Goal: Task Accomplishment & Management: Manage account settings

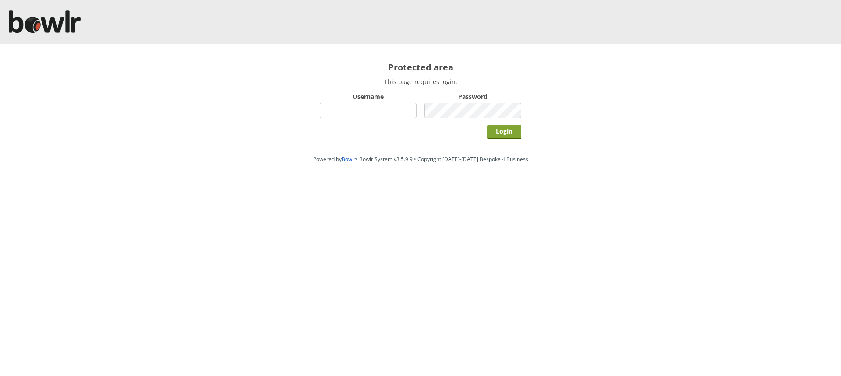
type input "grahamw"
click at [504, 131] on input "Login" at bounding box center [504, 132] width 34 height 14
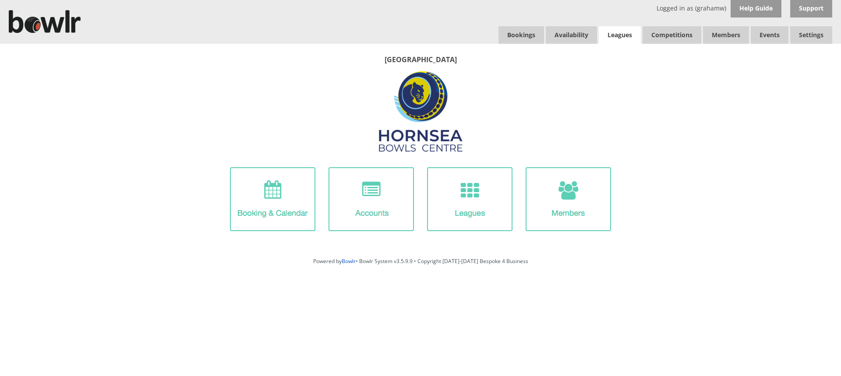
click at [620, 32] on link "Leagues" at bounding box center [620, 35] width 42 height 18
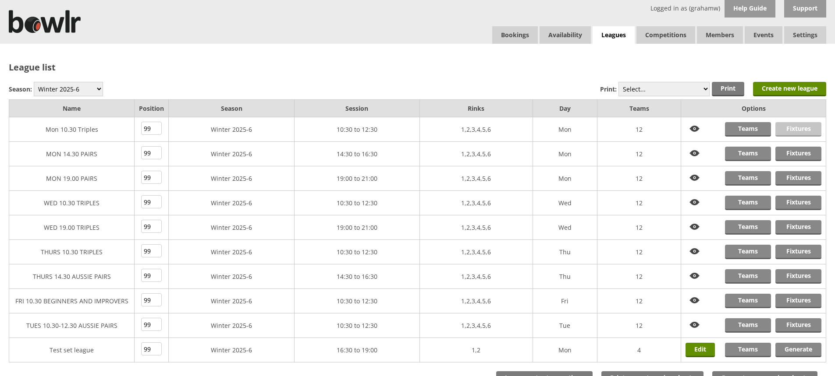
click at [783, 127] on link "Fixtures" at bounding box center [798, 129] width 46 height 14
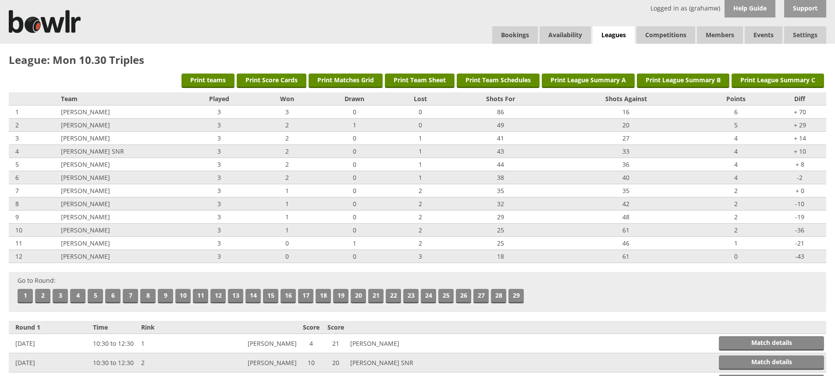
click at [78, 298] on link "4" at bounding box center [77, 296] width 15 height 14
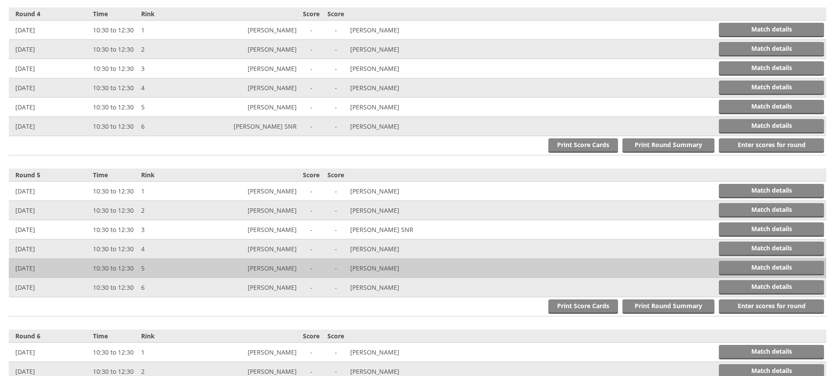
scroll to position [805, 0]
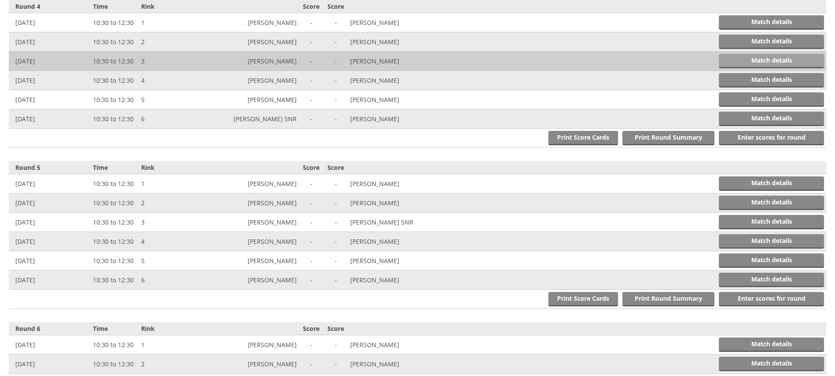
click at [741, 57] on link "Match details" at bounding box center [771, 61] width 105 height 14
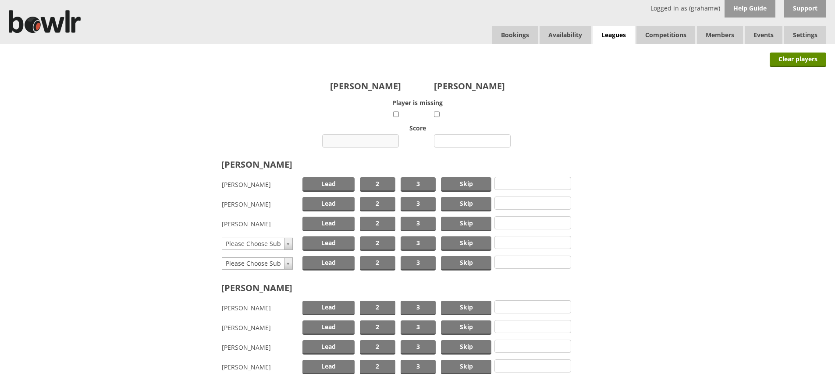
click at [372, 138] on input "number" at bounding box center [360, 141] width 77 height 13
type input "14"
click at [469, 143] on input "number" at bounding box center [472, 141] width 77 height 13
type input "7"
click at [473, 183] on span "Skip" at bounding box center [466, 184] width 50 height 14
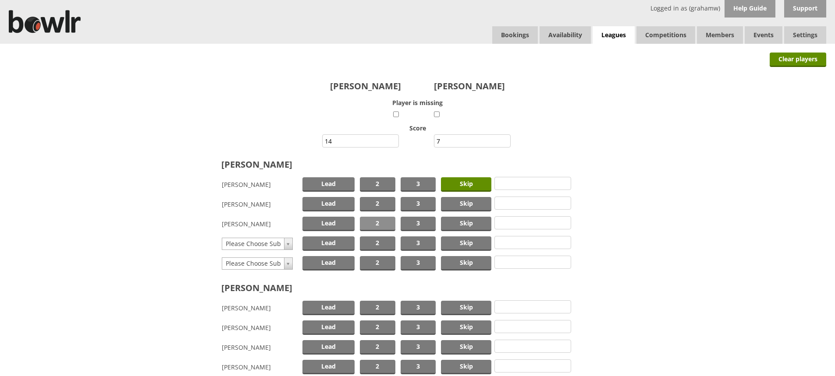
click at [372, 222] on span "2" at bounding box center [377, 224] width 35 height 14
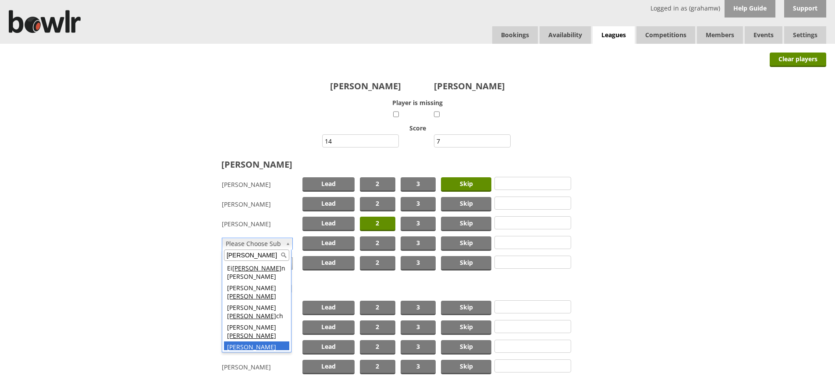
type input "lee"
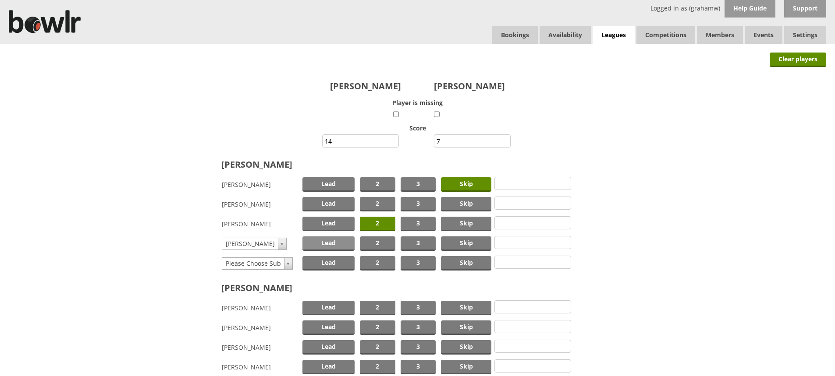
click at [331, 243] on span "Lead" at bounding box center [328, 244] width 52 height 14
click at [454, 305] on span "Skip" at bounding box center [466, 308] width 50 height 14
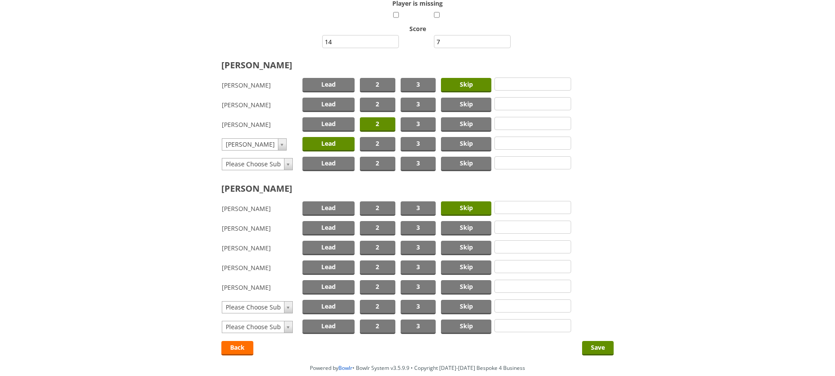
scroll to position [131, 0]
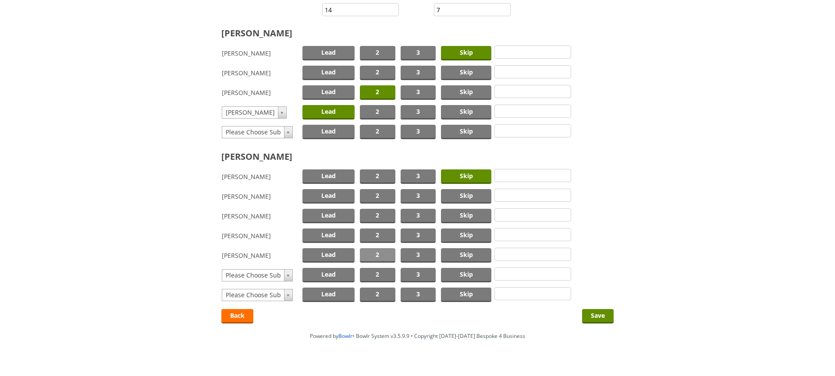
click at [381, 255] on span "2" at bounding box center [377, 255] width 35 height 14
type input "mcph"
click at [314, 276] on span "Lead" at bounding box center [328, 275] width 52 height 14
click at [588, 315] on input "Save" at bounding box center [598, 316] width 32 height 14
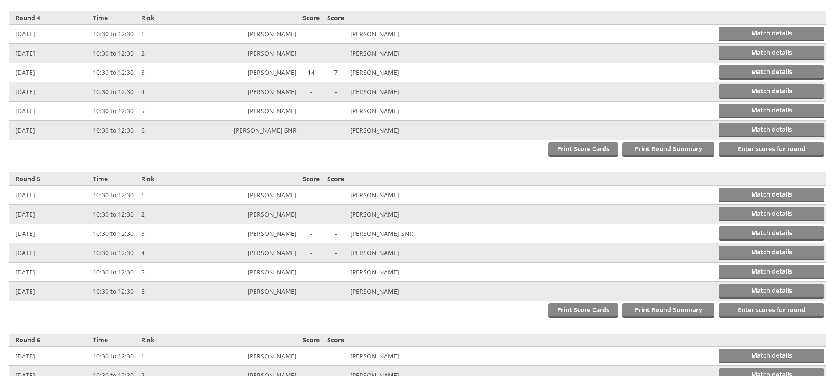
scroll to position [832, 0]
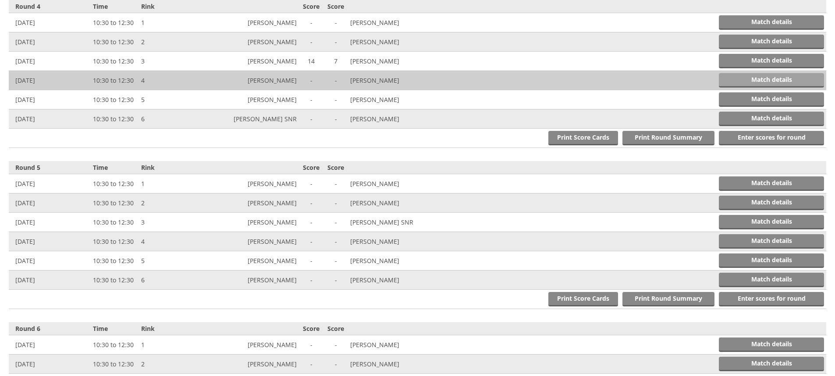
click at [748, 76] on link "Match details" at bounding box center [771, 80] width 105 height 14
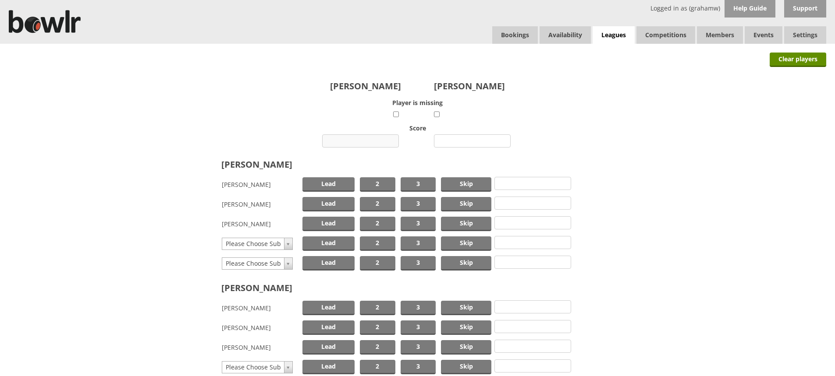
click at [361, 140] on input "number" at bounding box center [360, 141] width 77 height 13
type input "13"
click at [454, 138] on input "number" at bounding box center [472, 141] width 77 height 13
type input "17"
click at [336, 183] on span "Lead" at bounding box center [328, 184] width 52 height 14
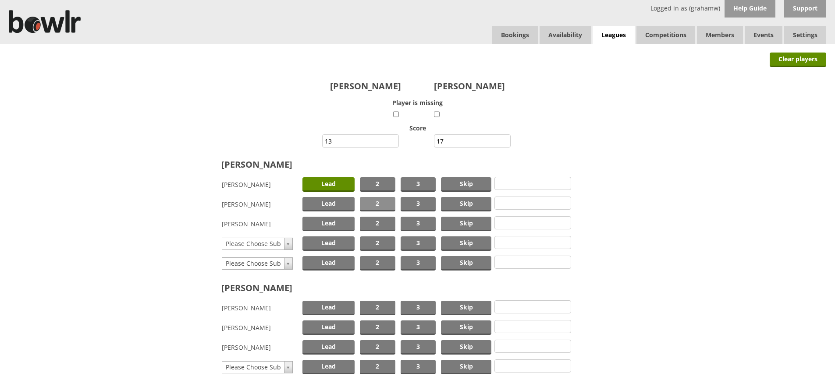
click at [375, 202] on span "2" at bounding box center [377, 204] width 35 height 14
click at [477, 222] on span "Skip" at bounding box center [466, 224] width 50 height 14
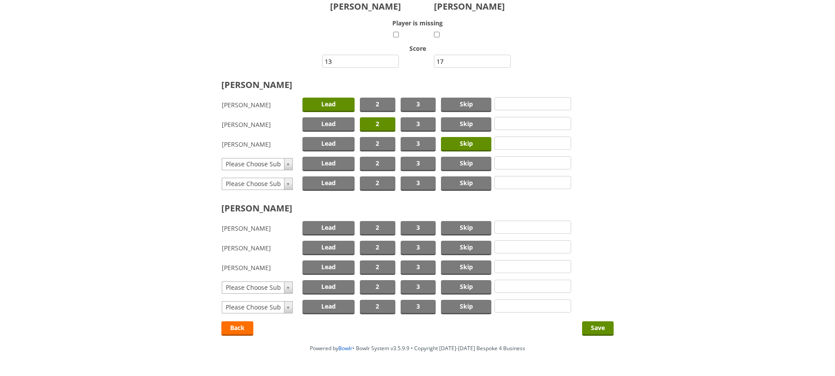
scroll to position [105, 0]
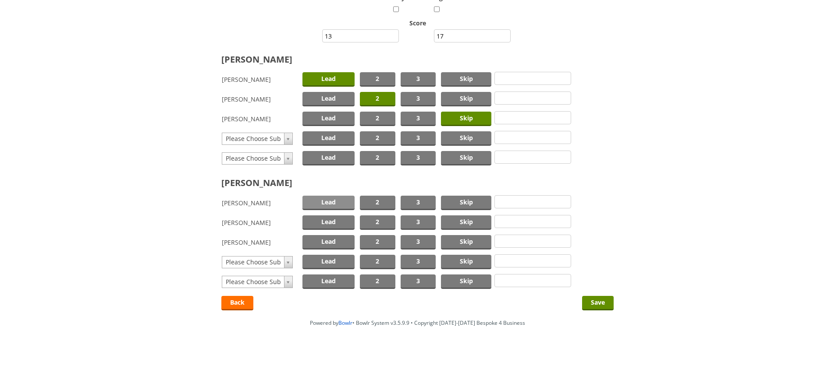
click at [326, 202] on span "Lead" at bounding box center [328, 203] width 52 height 14
click at [377, 220] on span "2" at bounding box center [377, 223] width 35 height 14
click at [473, 241] on span "Skip" at bounding box center [466, 242] width 50 height 14
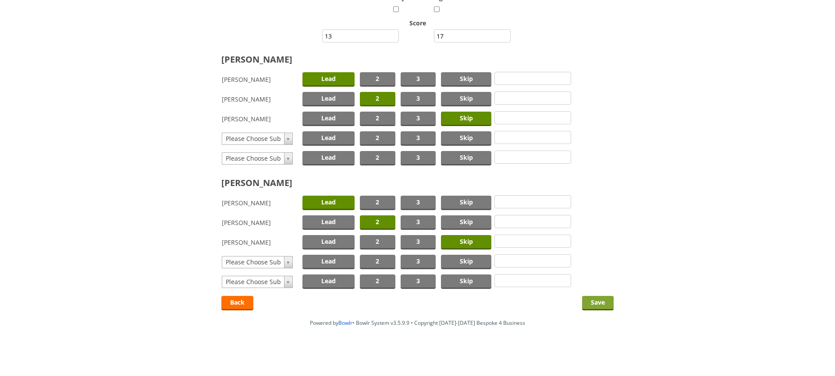
click at [596, 301] on input "Save" at bounding box center [598, 303] width 32 height 14
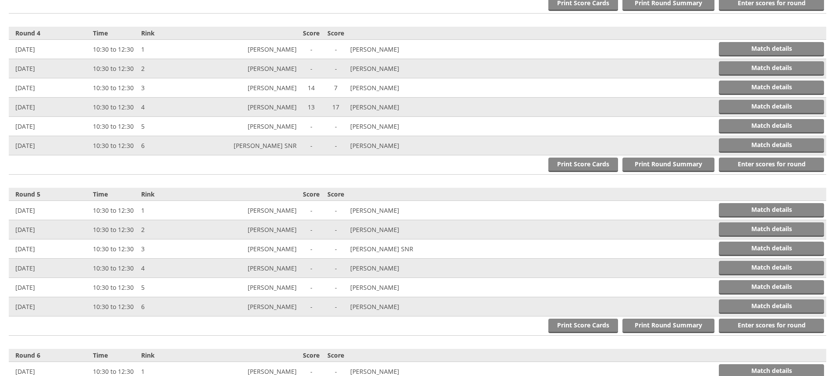
scroll to position [832, 0]
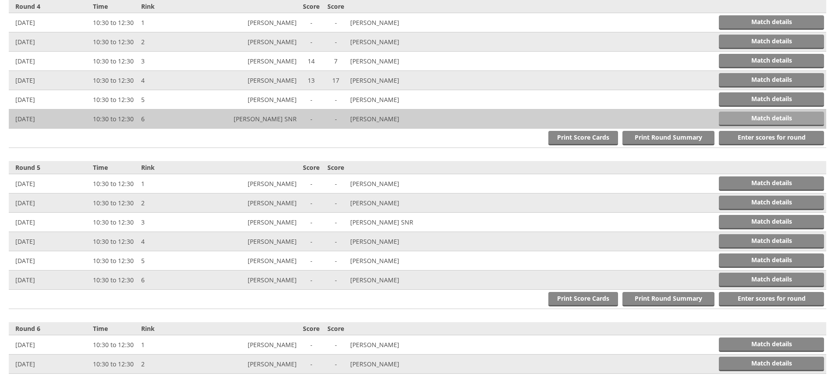
click at [762, 118] on link "Match details" at bounding box center [771, 119] width 105 height 14
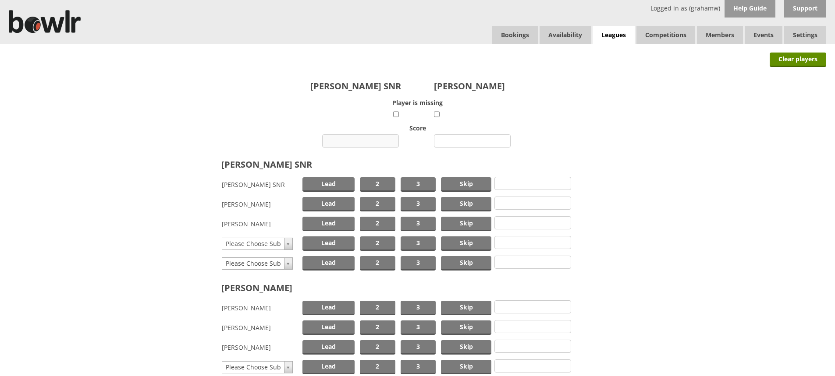
click at [361, 141] on input "number" at bounding box center [360, 141] width 77 height 13
type input "10"
click at [462, 143] on input "number" at bounding box center [472, 141] width 77 height 13
drag, startPoint x: 449, startPoint y: 143, endPoint x: 442, endPoint y: 161, distance: 18.9
type input "15"
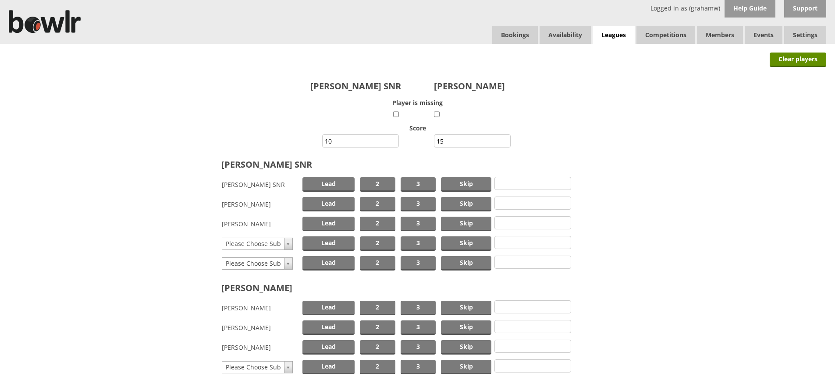
drag, startPoint x: 442, startPoint y: 161, endPoint x: 657, endPoint y: 194, distance: 217.3
click at [652, 195] on form "Michael Watson SNR Patricia Paddy Player is missing Score 10 15 Michael Watson …" at bounding box center [417, 234] width 817 height 326
click at [468, 184] on span "Skip" at bounding box center [466, 184] width 50 height 14
click at [383, 200] on span "2" at bounding box center [377, 204] width 35 height 14
click at [331, 223] on span "Lead" at bounding box center [328, 224] width 52 height 14
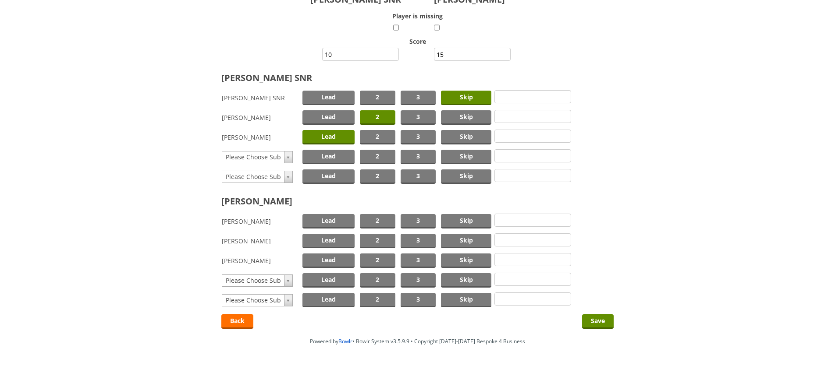
scroll to position [88, 0]
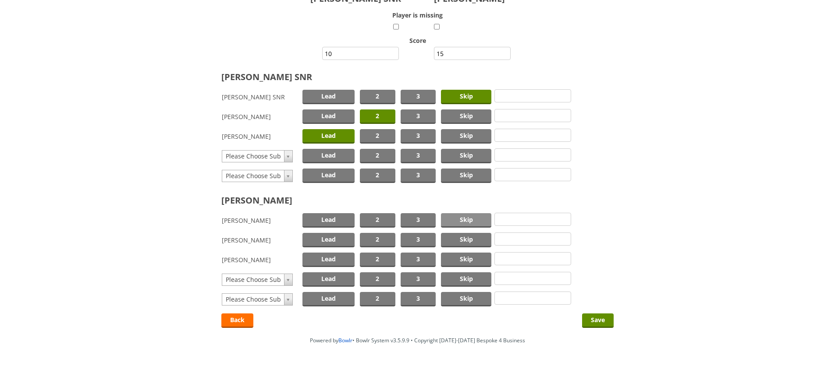
click at [458, 217] on span "Skip" at bounding box center [466, 220] width 50 height 14
click at [375, 240] on span "2" at bounding box center [377, 240] width 35 height 14
click at [330, 259] on span "Lead" at bounding box center [328, 260] width 52 height 14
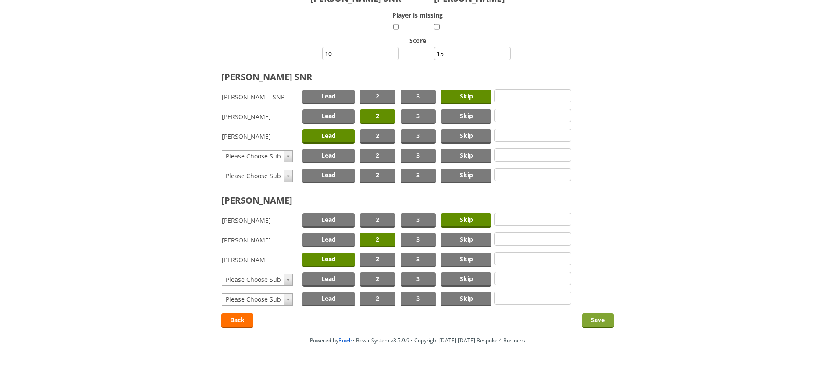
click at [595, 319] on input "Save" at bounding box center [598, 321] width 32 height 14
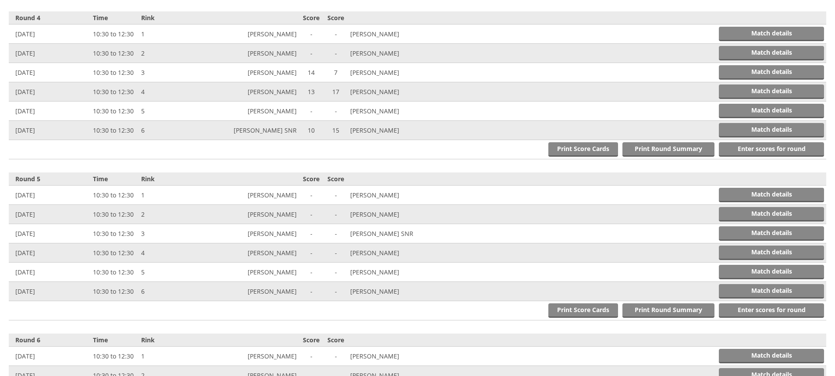
scroll to position [832, 0]
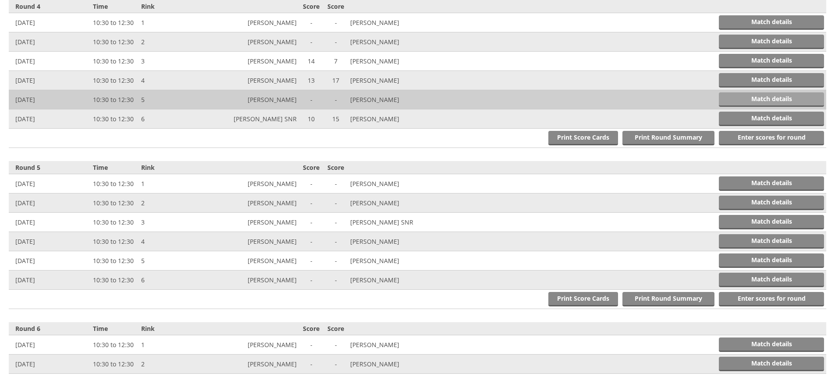
click at [736, 98] on link "Match details" at bounding box center [771, 99] width 105 height 14
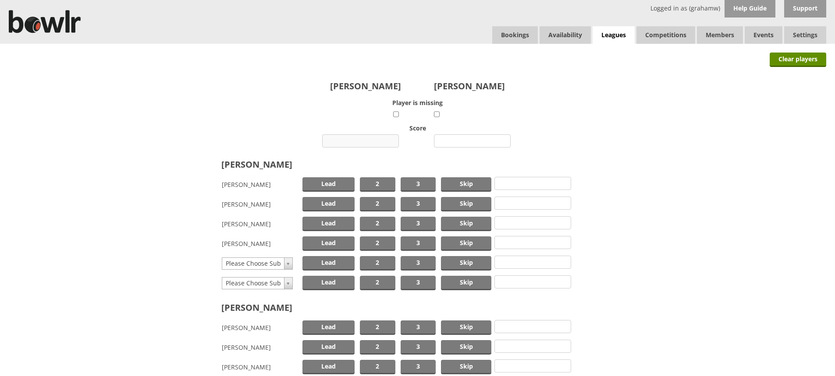
click at [368, 141] on input "number" at bounding box center [360, 141] width 77 height 13
type input "8"
click at [448, 141] on input "number" at bounding box center [472, 141] width 77 height 13
type input "11"
click at [462, 184] on span "Skip" at bounding box center [466, 184] width 50 height 14
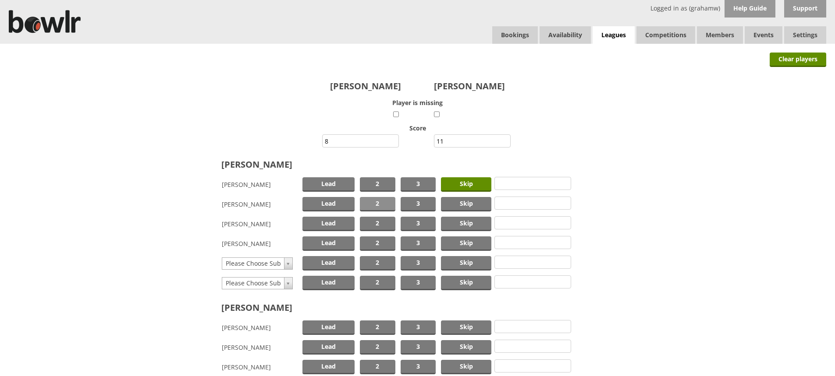
click at [373, 201] on span "2" at bounding box center [377, 204] width 35 height 14
click at [333, 221] on span "Lead" at bounding box center [328, 224] width 52 height 14
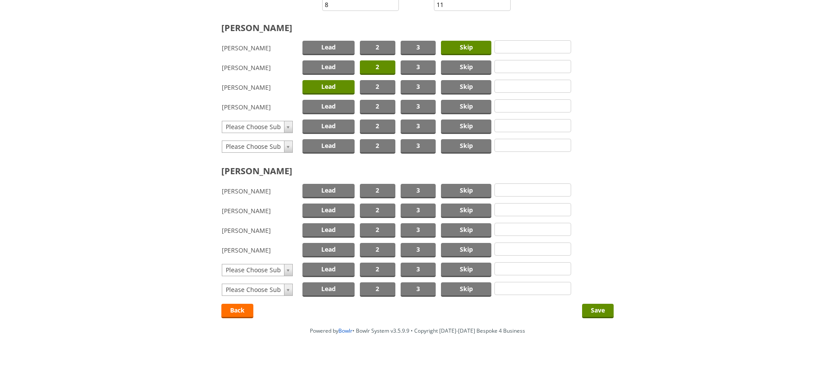
scroll to position [145, 0]
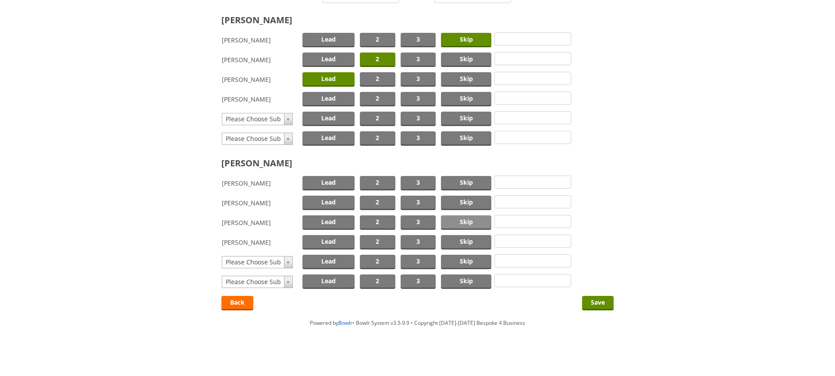
click at [468, 222] on span "Skip" at bounding box center [466, 223] width 50 height 14
click at [377, 244] on span "2" at bounding box center [377, 242] width 35 height 14
click at [345, 203] on span "Lead" at bounding box center [328, 203] width 52 height 14
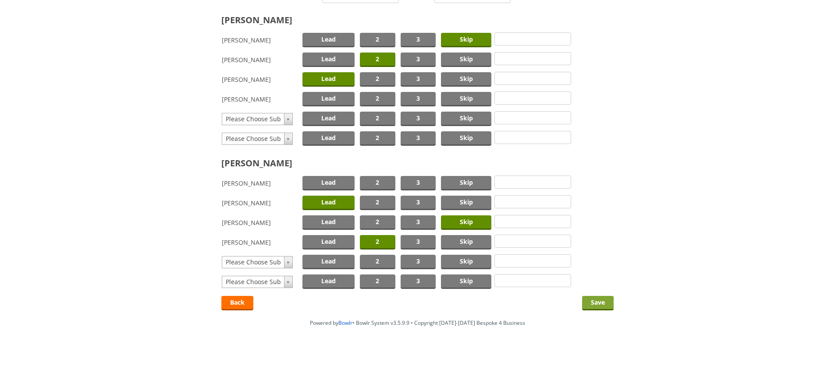
click at [592, 301] on input "Save" at bounding box center [598, 303] width 32 height 14
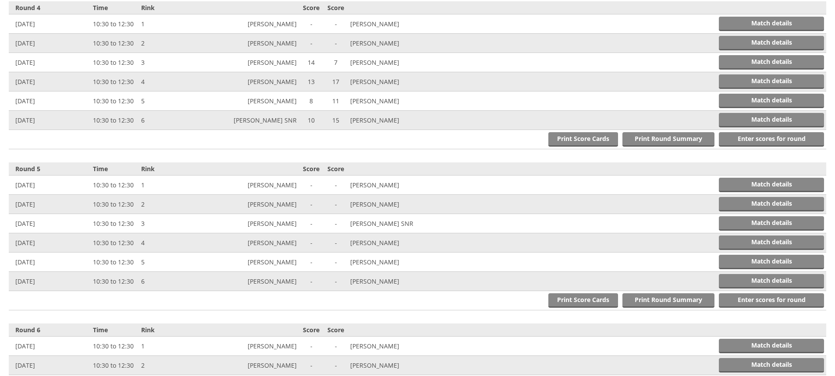
scroll to position [832, 0]
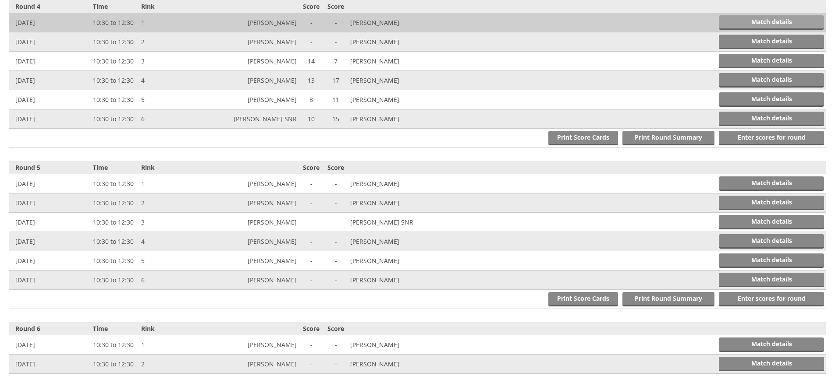
click at [739, 21] on link "Match details" at bounding box center [771, 22] width 105 height 14
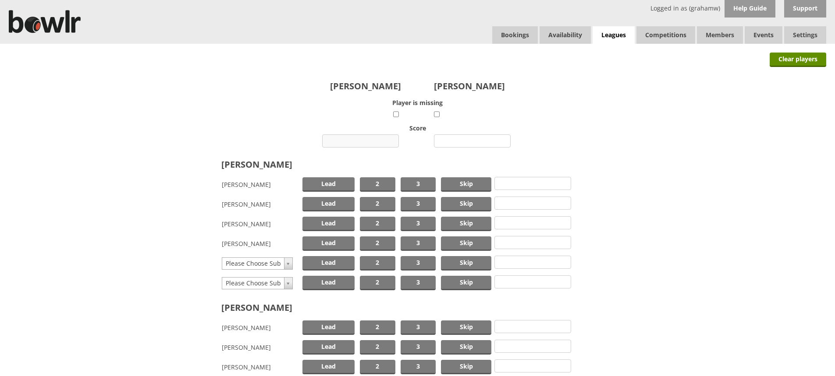
click at [366, 141] on input "number" at bounding box center [360, 141] width 77 height 13
type input "16"
click at [461, 141] on input "number" at bounding box center [472, 141] width 77 height 13
type input "7"
click at [461, 181] on span "Skip" at bounding box center [466, 184] width 50 height 14
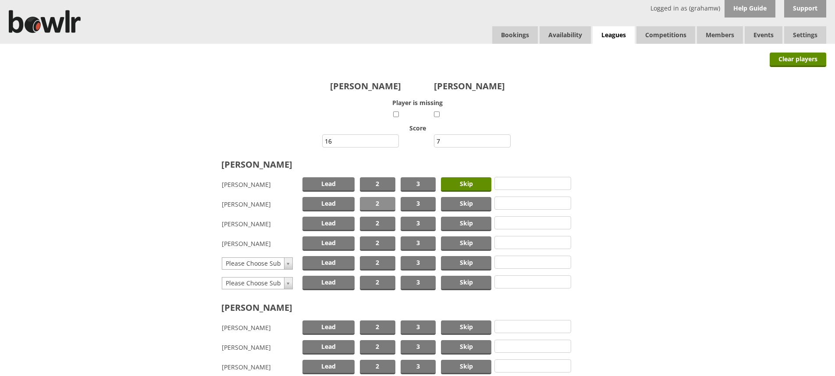
click at [378, 201] on span "2" at bounding box center [377, 204] width 35 height 14
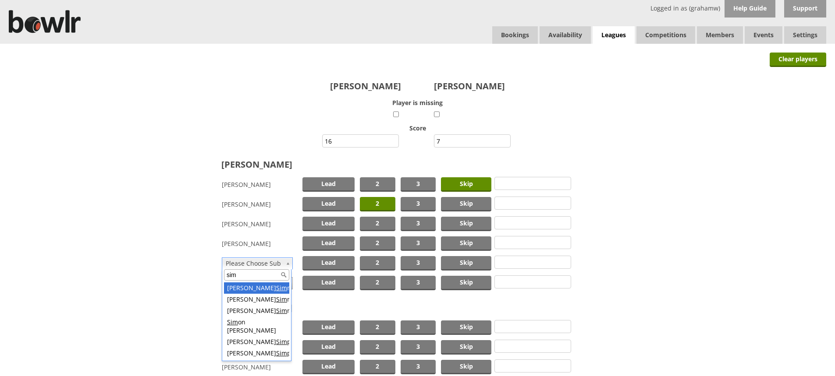
type input "sim"
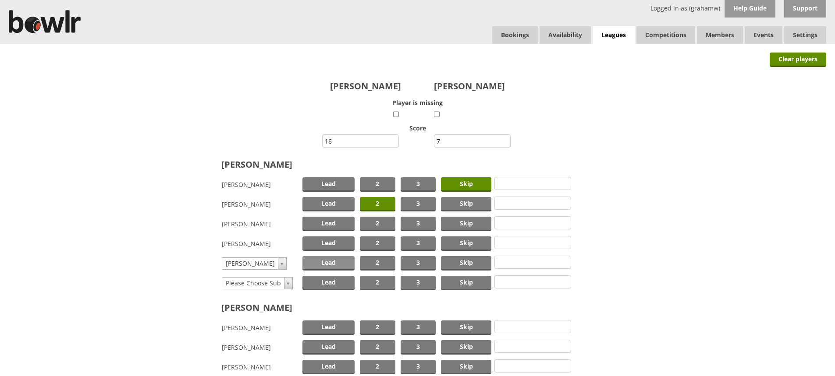
click at [315, 262] on span "Lead" at bounding box center [328, 263] width 52 height 14
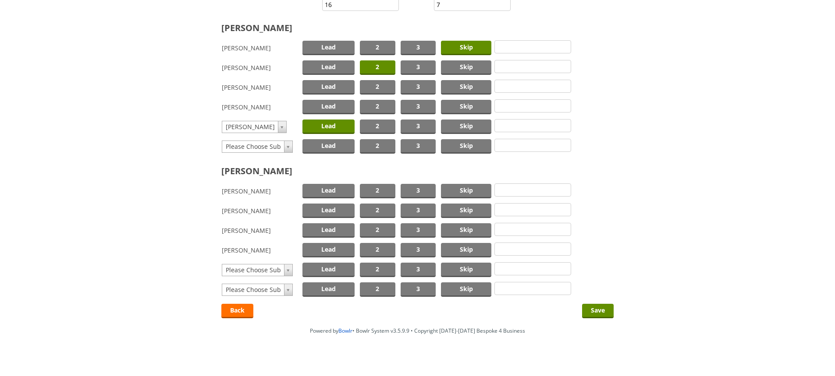
scroll to position [145, 0]
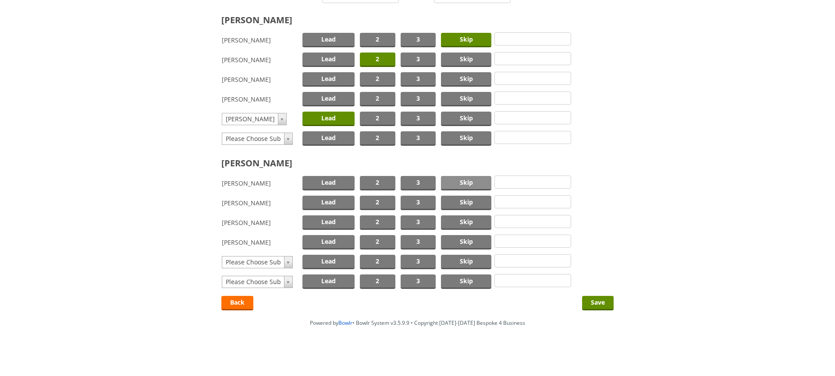
click at [470, 181] on span "Skip" at bounding box center [466, 183] width 50 height 14
click at [376, 200] on span "2" at bounding box center [377, 203] width 35 height 14
click at [333, 220] on span "Lead" at bounding box center [328, 223] width 52 height 14
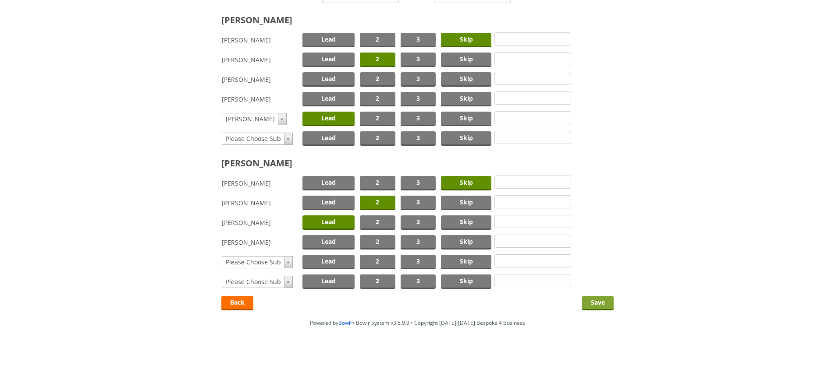
click at [598, 302] on input "Save" at bounding box center [598, 303] width 32 height 14
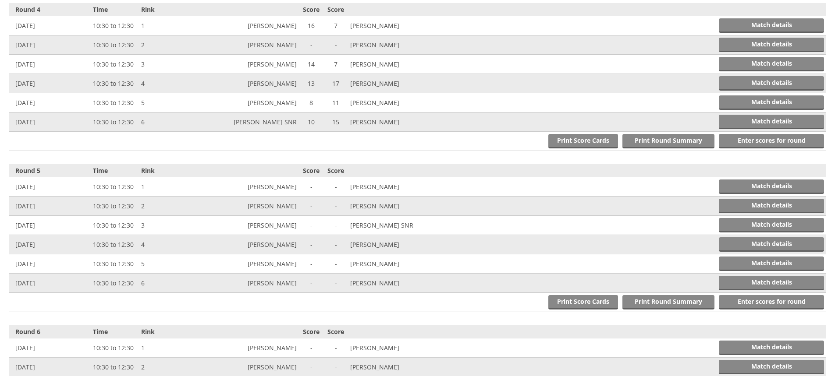
scroll to position [832, 0]
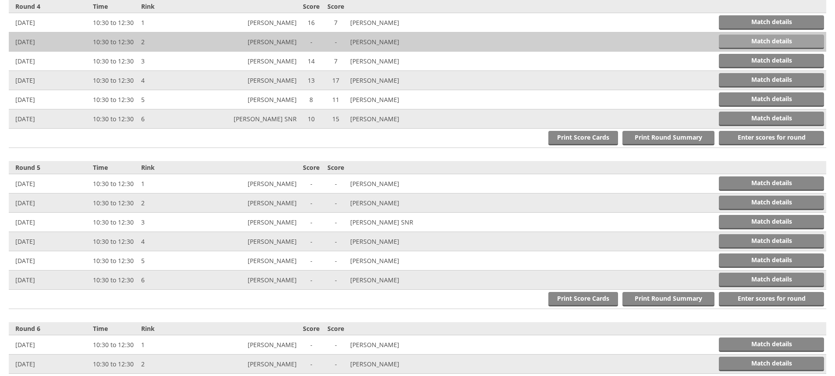
click at [776, 41] on link "Match details" at bounding box center [771, 42] width 105 height 14
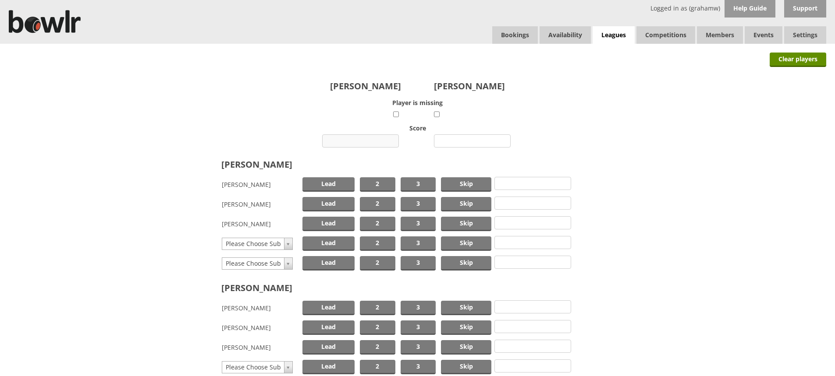
click at [366, 138] on input "number" at bounding box center [360, 141] width 77 height 13
type input "6"
click at [445, 140] on input "number" at bounding box center [472, 141] width 77 height 13
type input "14"
click at [467, 183] on span "Skip" at bounding box center [466, 184] width 50 height 14
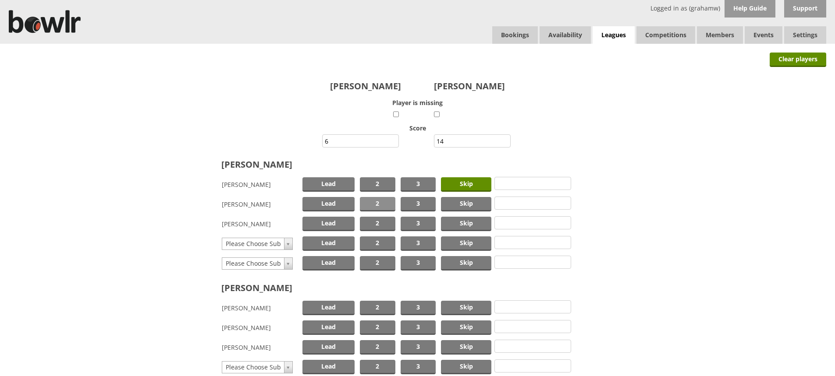
click at [388, 202] on span "2" at bounding box center [377, 204] width 35 height 14
click at [336, 223] on span "Lead" at bounding box center [328, 224] width 52 height 14
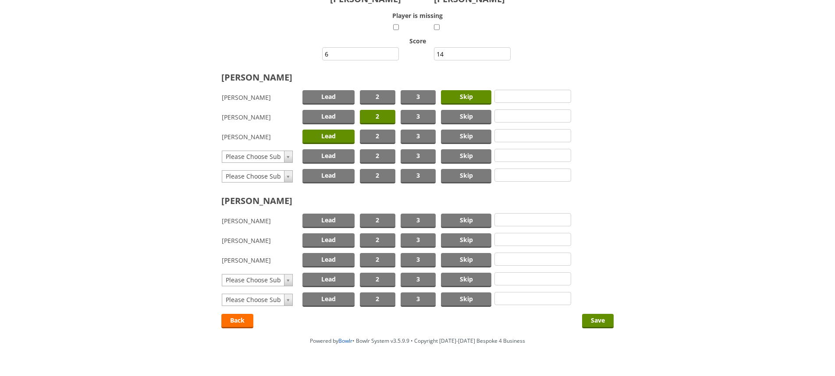
scroll to position [105, 0]
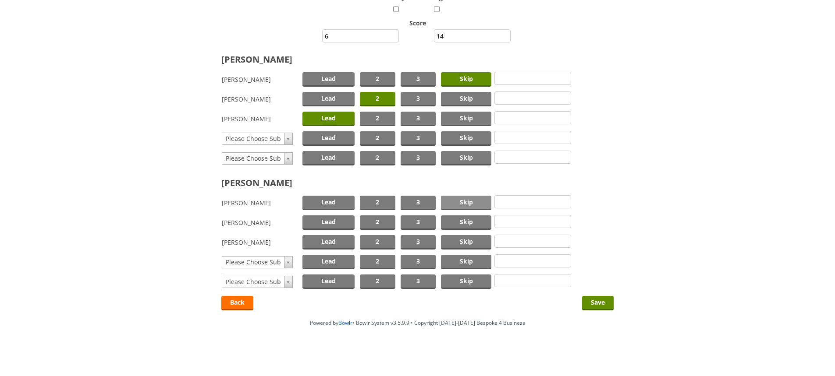
click at [472, 202] on span "Skip" at bounding box center [466, 203] width 50 height 14
click at [376, 219] on span "2" at bounding box center [377, 223] width 35 height 14
click at [333, 239] on span "Lead" at bounding box center [328, 242] width 52 height 14
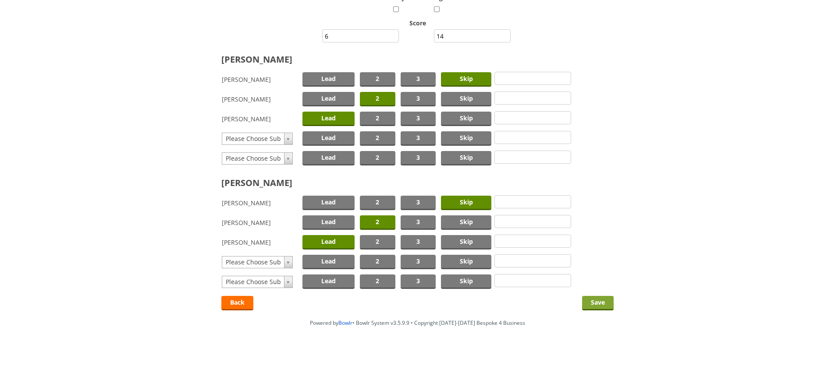
click at [592, 301] on input "Save" at bounding box center [598, 303] width 32 height 14
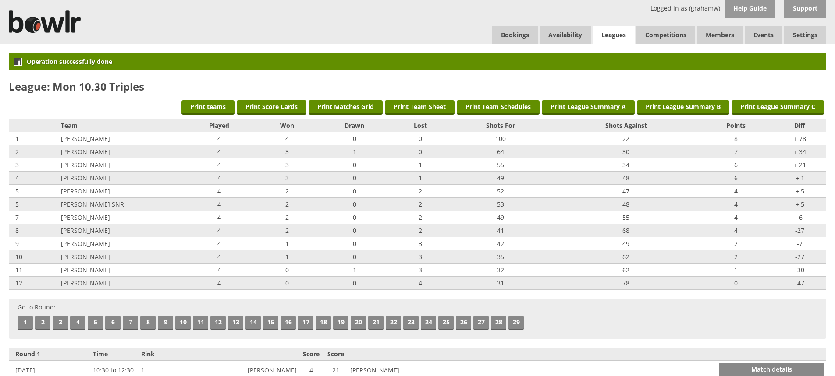
click at [615, 32] on link "Leagues" at bounding box center [613, 35] width 42 height 18
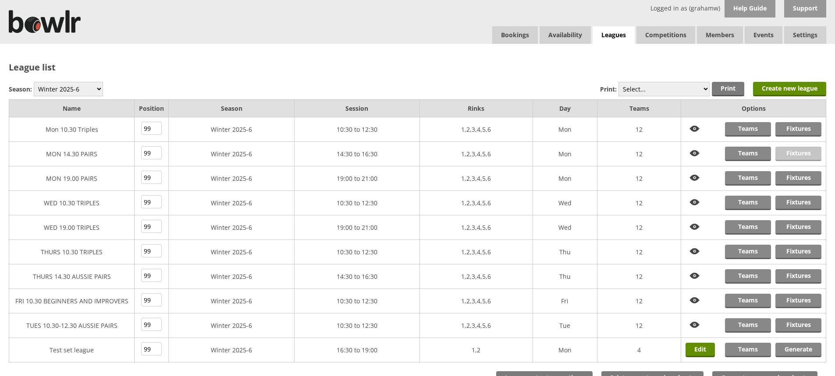
click at [794, 150] on link "Fixtures" at bounding box center [798, 154] width 46 height 14
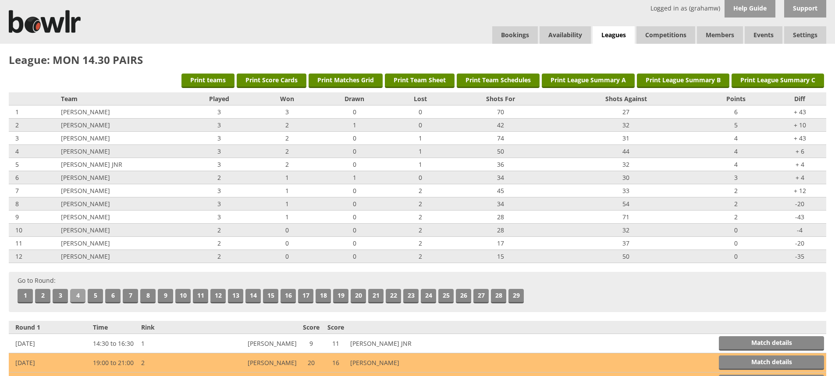
click at [74, 297] on link "4" at bounding box center [77, 296] width 15 height 14
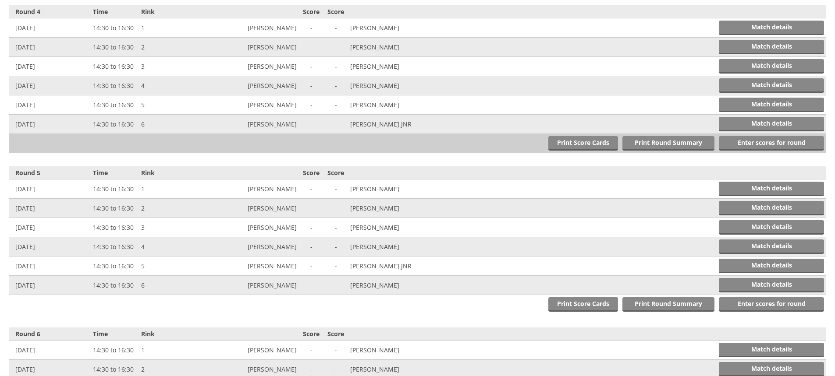
scroll to position [805, 0]
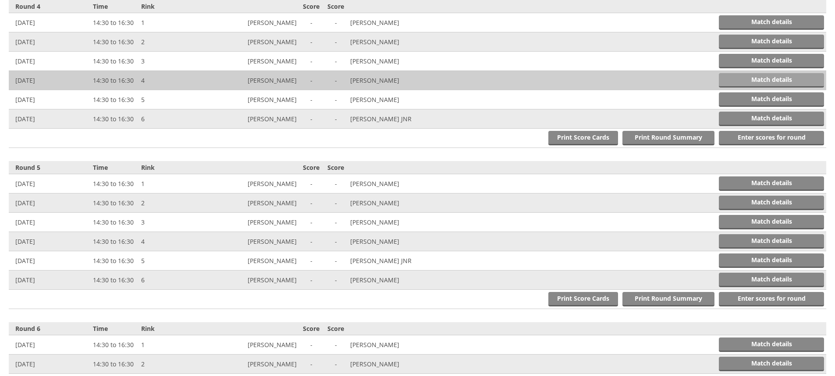
click at [736, 77] on link "Match details" at bounding box center [771, 80] width 105 height 14
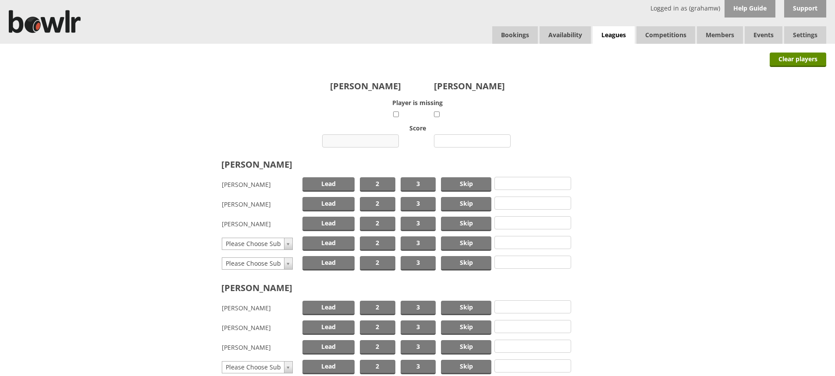
click at [373, 139] on input "number" at bounding box center [360, 141] width 77 height 13
type input "14"
click at [451, 138] on input "number" at bounding box center [472, 141] width 77 height 13
type input "3"
click at [456, 182] on span "Skip" at bounding box center [466, 184] width 50 height 14
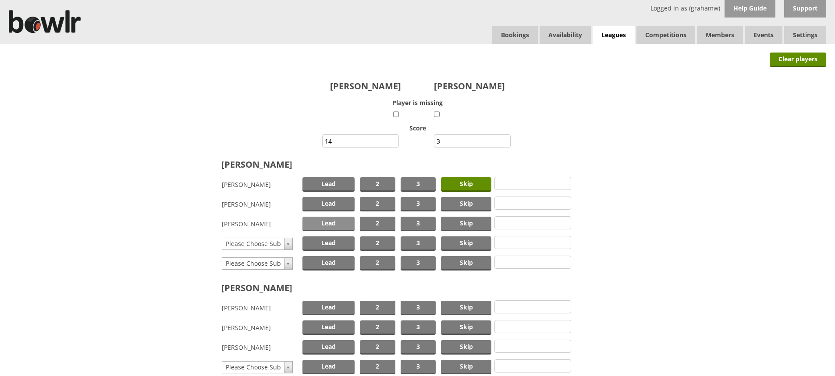
click at [344, 224] on span "Lead" at bounding box center [328, 224] width 52 height 14
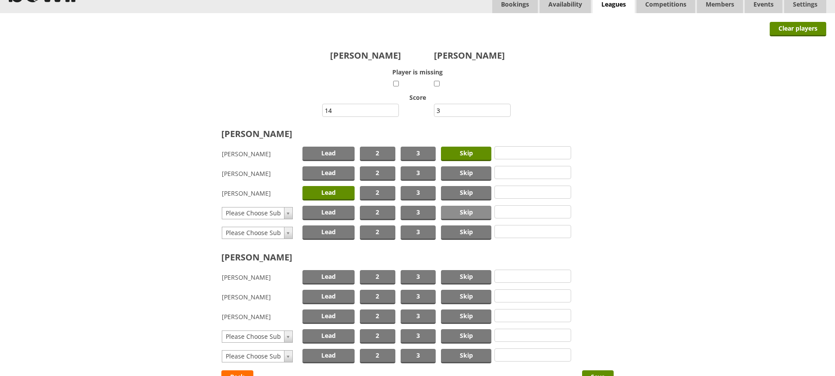
scroll to position [88, 0]
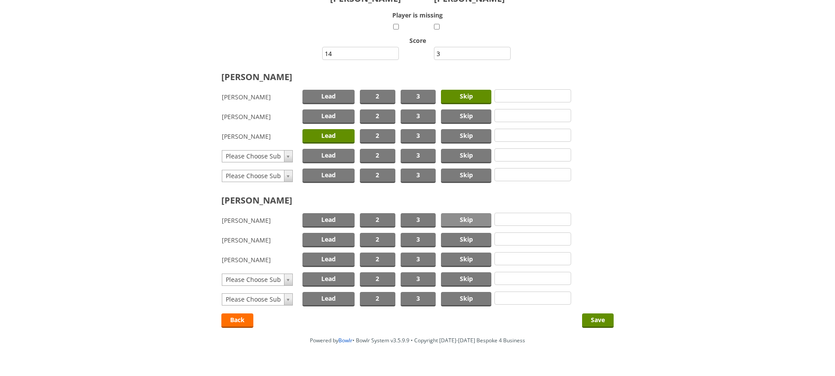
click at [468, 221] on span "Skip" at bounding box center [466, 220] width 50 height 14
click at [332, 237] on span "Lead" at bounding box center [328, 240] width 52 height 14
click at [593, 319] on input "Save" at bounding box center [598, 321] width 32 height 14
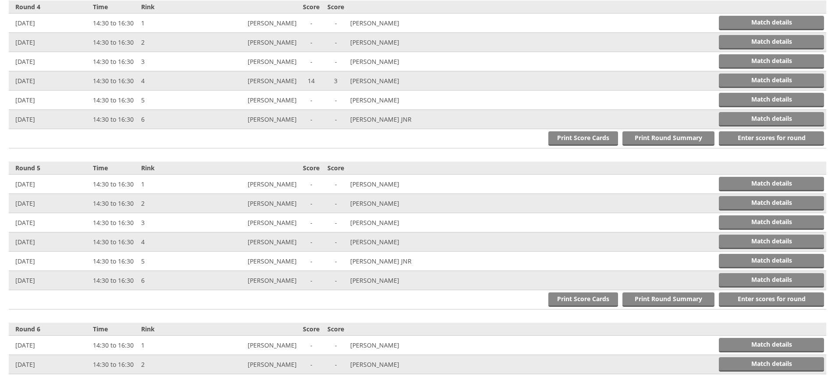
scroll to position [832, 0]
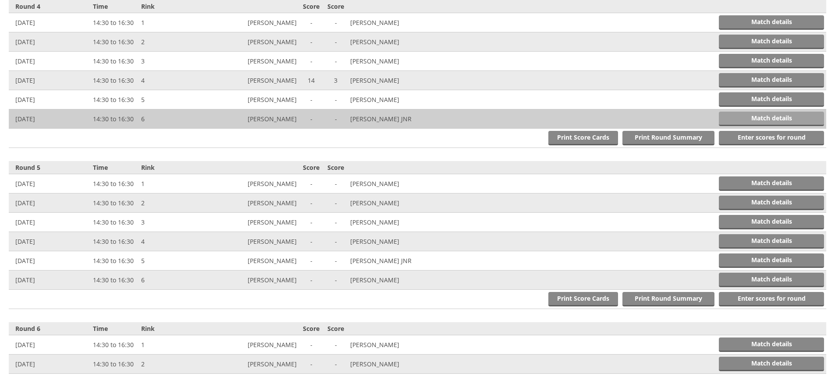
click at [776, 120] on link "Match details" at bounding box center [771, 119] width 105 height 14
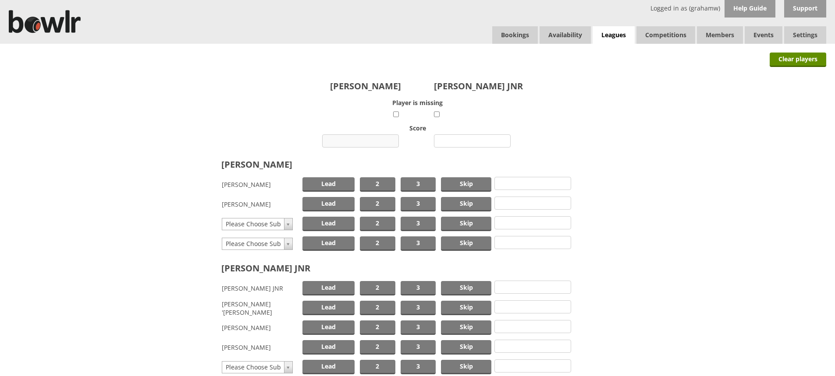
click at [372, 142] on input "number" at bounding box center [360, 141] width 77 height 13
type input "12"
click at [460, 138] on input "number" at bounding box center [472, 141] width 77 height 13
type input "9"
click at [469, 185] on span "Skip" at bounding box center [466, 184] width 50 height 14
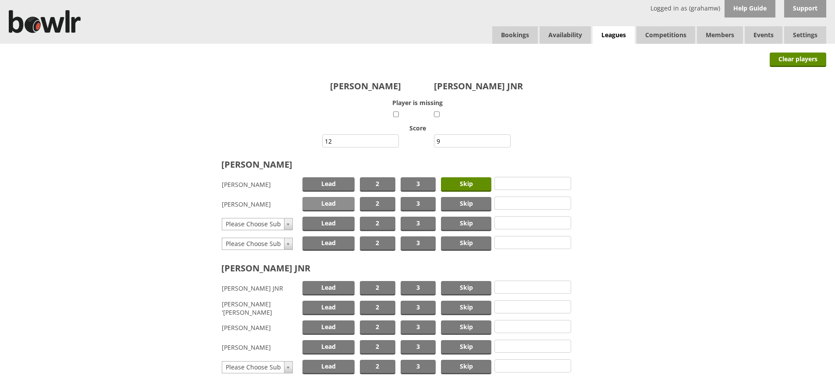
click at [320, 205] on span "Lead" at bounding box center [328, 204] width 52 height 14
click at [468, 287] on span "Skip" at bounding box center [466, 288] width 50 height 14
click at [337, 345] on span "Lead" at bounding box center [328, 347] width 52 height 14
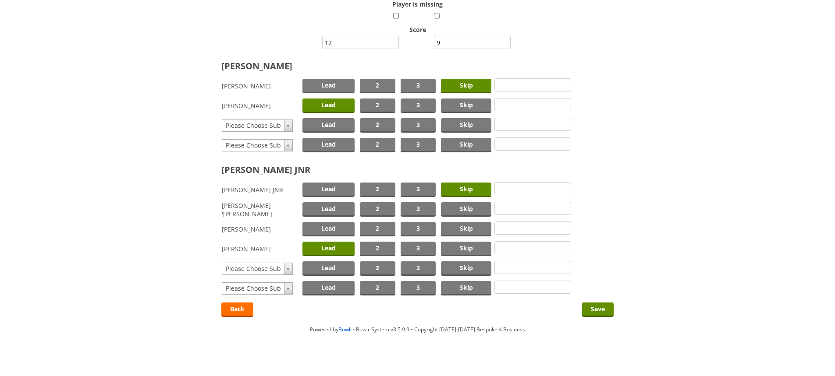
scroll to position [105, 0]
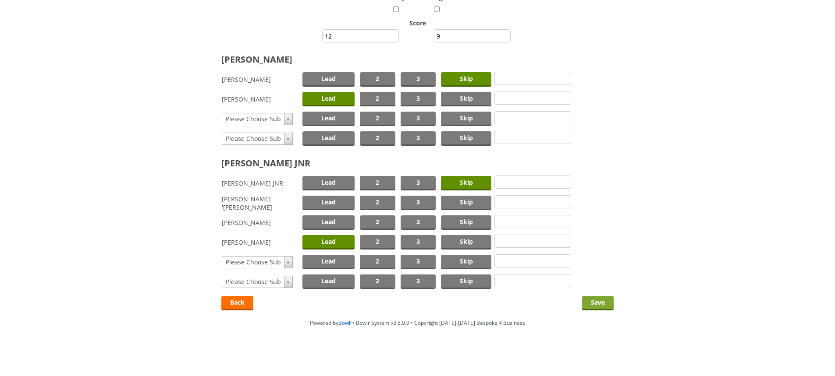
click at [595, 302] on input "Save" at bounding box center [598, 303] width 32 height 14
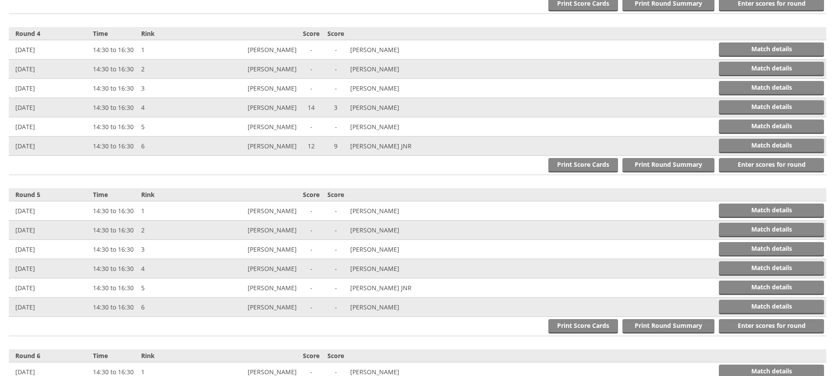
scroll to position [832, 0]
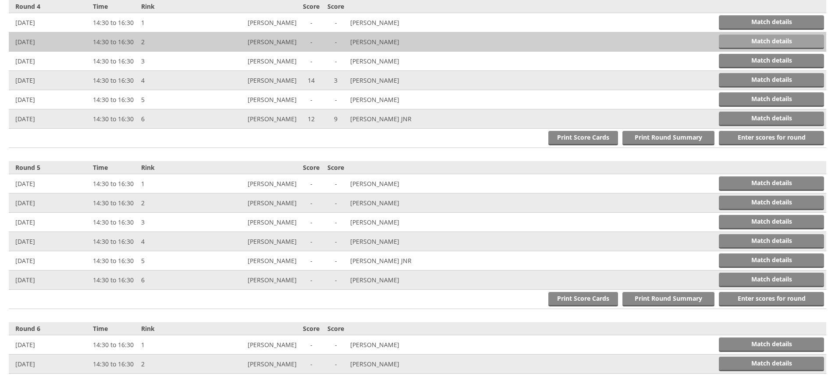
click at [746, 37] on link "Match details" at bounding box center [771, 42] width 105 height 14
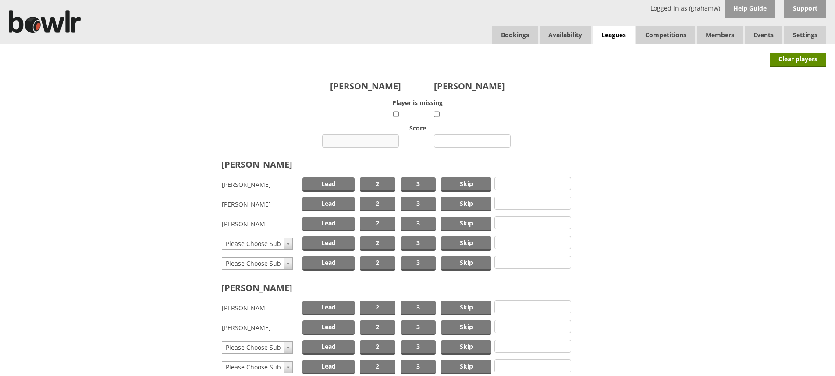
click at [376, 138] on input "number" at bounding box center [360, 141] width 77 height 13
type input "15"
click at [468, 139] on input "number" at bounding box center [472, 141] width 77 height 13
type input "15"
click at [472, 181] on span "Skip" at bounding box center [466, 184] width 50 height 14
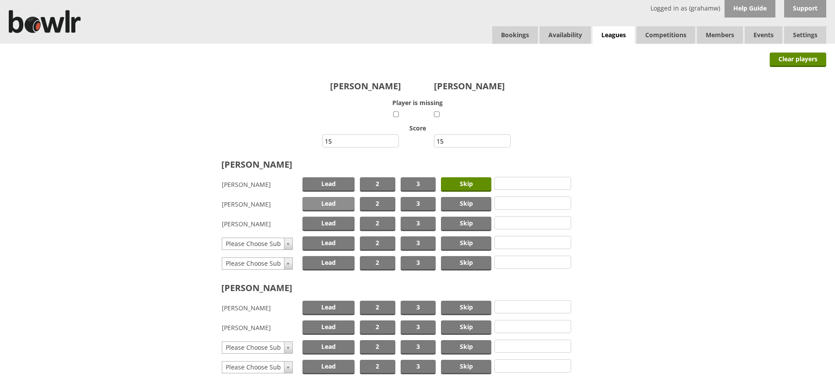
click at [335, 201] on span "Lead" at bounding box center [328, 204] width 52 height 14
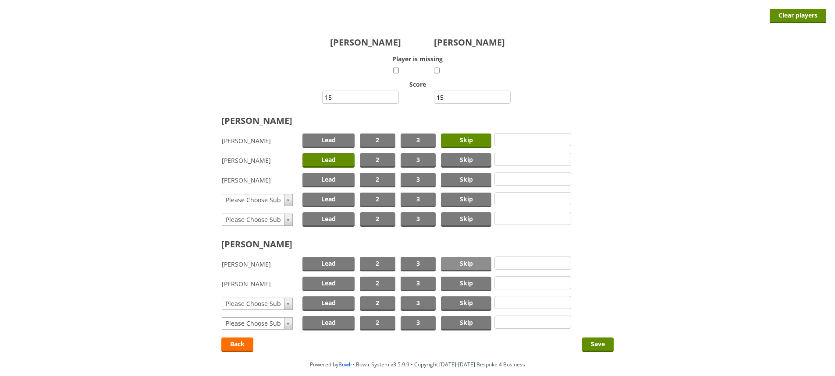
click at [465, 261] on span "Skip" at bounding box center [466, 264] width 50 height 14
click at [334, 283] on span "Lead" at bounding box center [328, 284] width 52 height 14
click at [598, 344] on input "Save" at bounding box center [598, 345] width 32 height 14
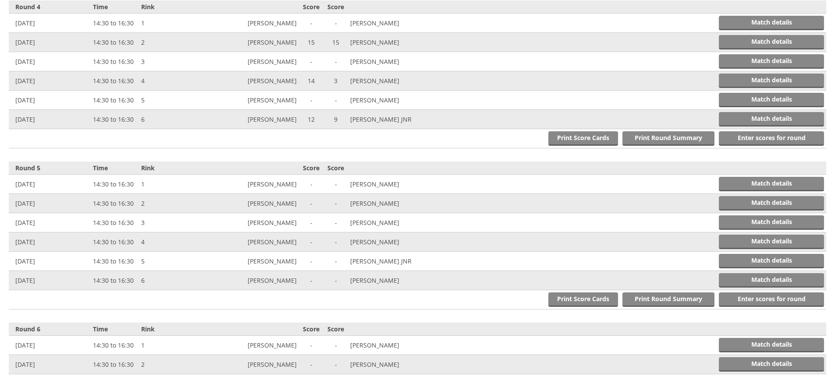
scroll to position [832, 0]
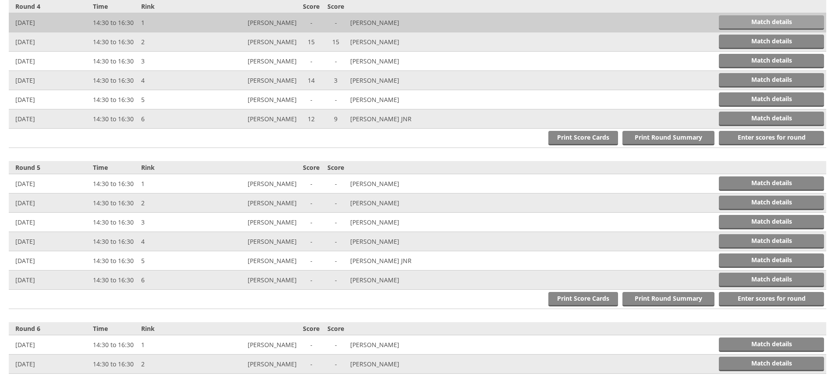
click at [763, 22] on link "Match details" at bounding box center [771, 22] width 105 height 14
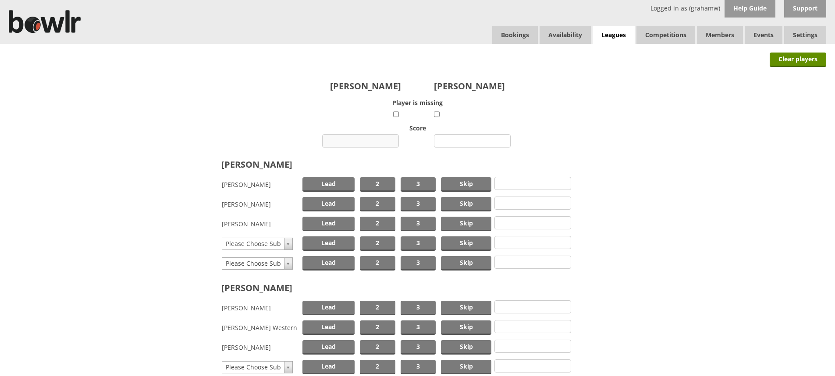
click at [366, 138] on input "number" at bounding box center [360, 141] width 77 height 13
type input "15"
click at [458, 139] on input "number" at bounding box center [472, 141] width 77 height 13
type input "8"
click at [460, 183] on span "Skip" at bounding box center [466, 184] width 50 height 14
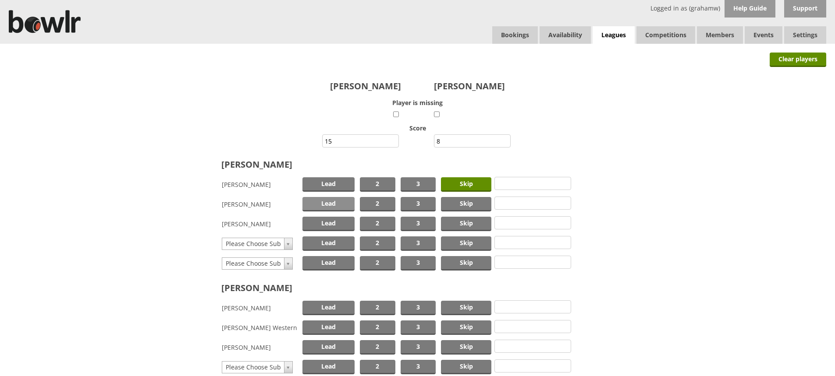
click at [339, 201] on span "Lead" at bounding box center [328, 204] width 52 height 14
click at [467, 305] on span "Skip" at bounding box center [466, 308] width 50 height 14
click at [332, 344] on span "Lead" at bounding box center [328, 347] width 52 height 14
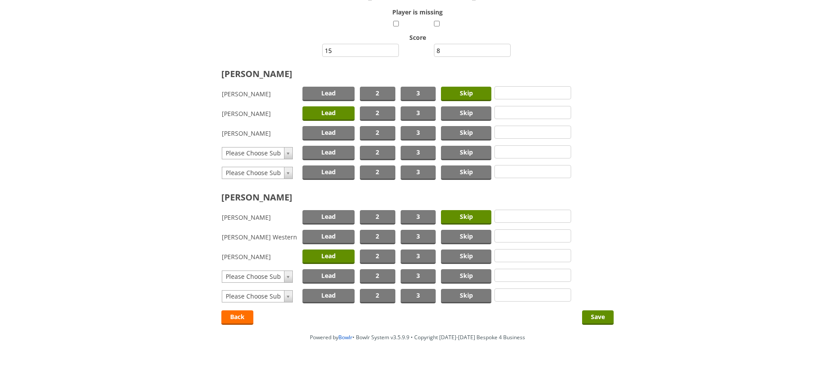
scroll to position [105, 0]
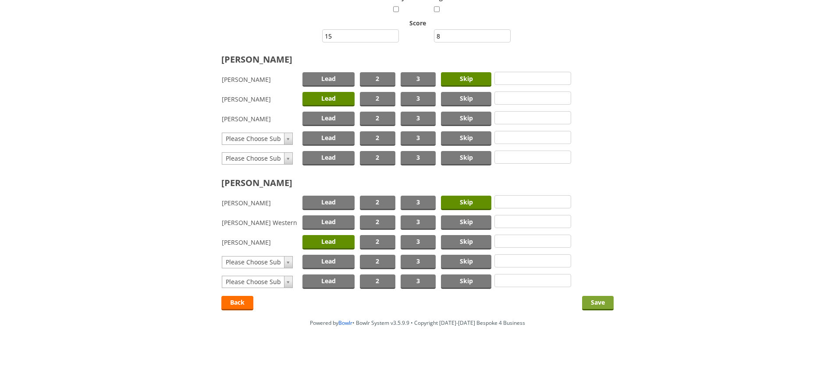
click at [595, 304] on input "Save" at bounding box center [598, 303] width 32 height 14
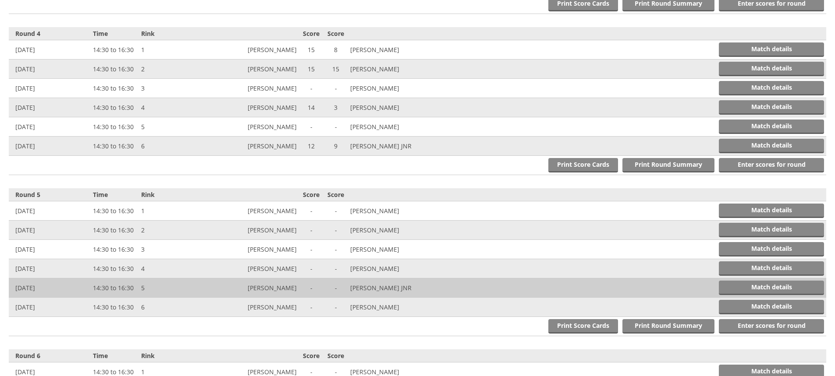
scroll to position [832, 0]
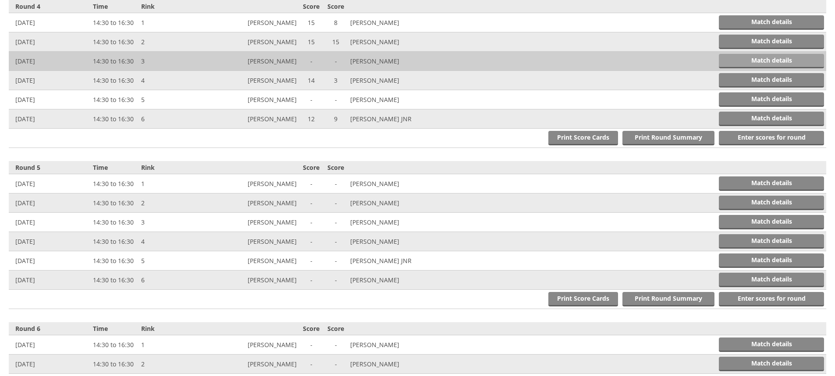
click at [759, 57] on link "Match details" at bounding box center [771, 61] width 105 height 14
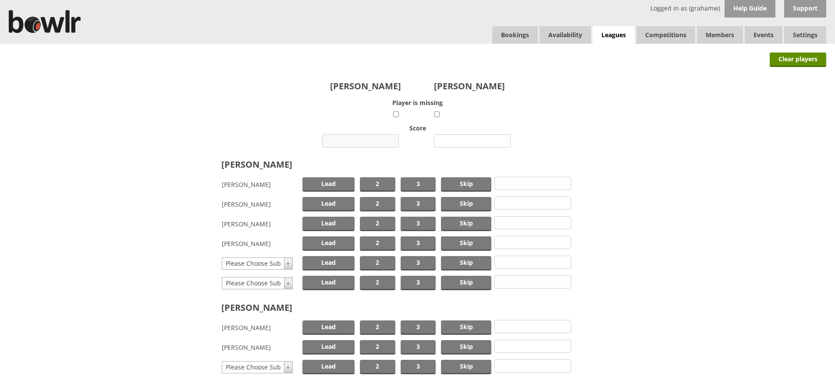
click at [369, 138] on input "number" at bounding box center [360, 141] width 77 height 13
type input "9"
click at [467, 143] on input "number" at bounding box center [472, 141] width 77 height 13
type input "26"
click at [457, 202] on span "Skip" at bounding box center [466, 204] width 50 height 14
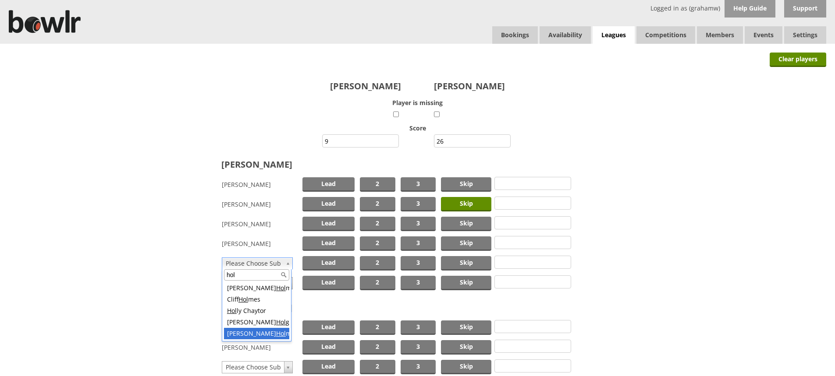
type input "hol"
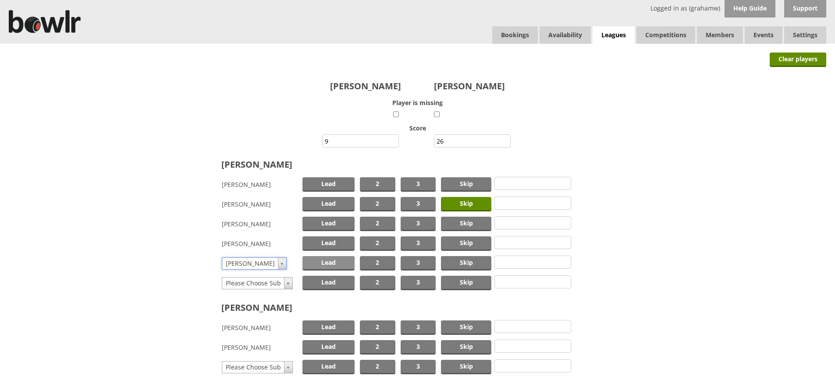
click at [333, 260] on span "Lead" at bounding box center [328, 263] width 52 height 14
click at [454, 326] on span "Skip" at bounding box center [466, 328] width 50 height 14
click at [329, 345] on span "Lead" at bounding box center [328, 347] width 52 height 14
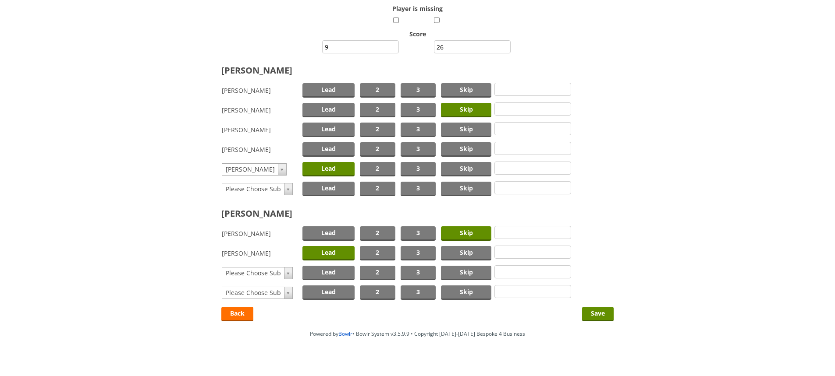
scroll to position [105, 0]
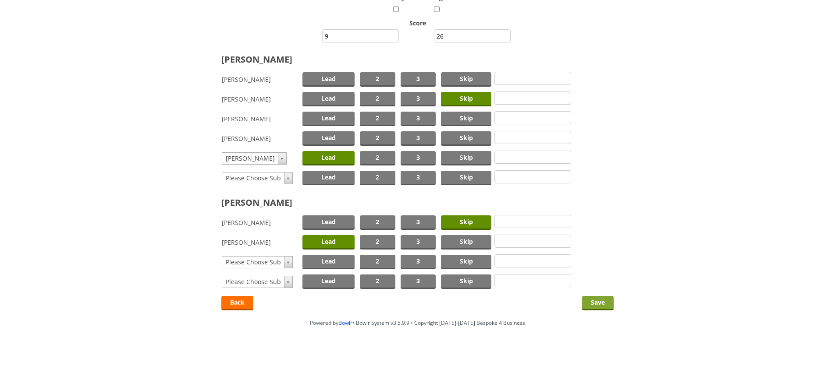
click at [600, 301] on input "Save" at bounding box center [598, 303] width 32 height 14
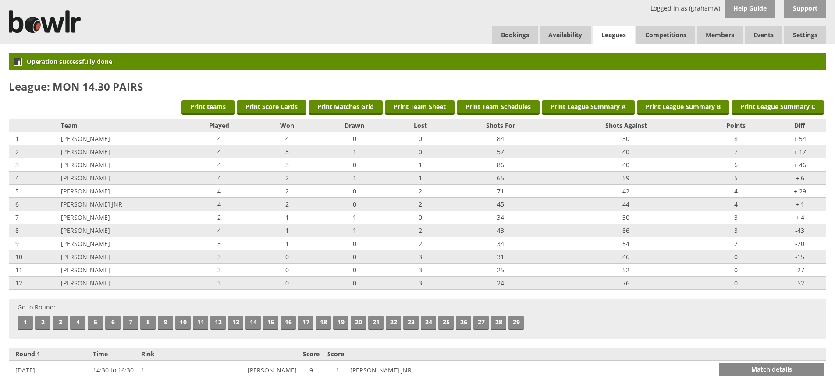
click at [618, 34] on link "Leagues" at bounding box center [613, 35] width 42 height 18
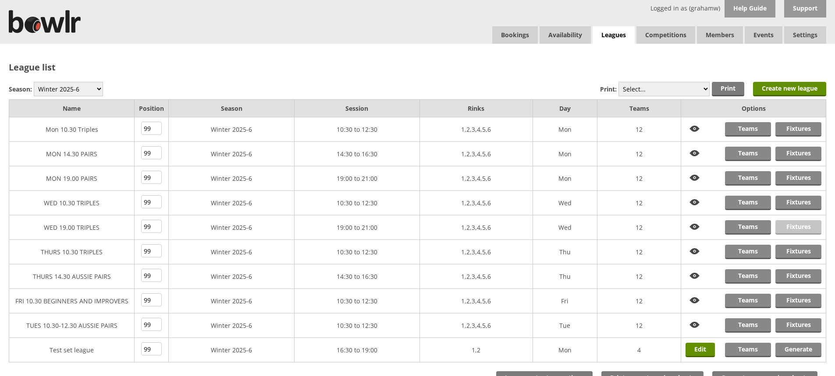
click at [792, 227] on link "Fixtures" at bounding box center [798, 227] width 46 height 14
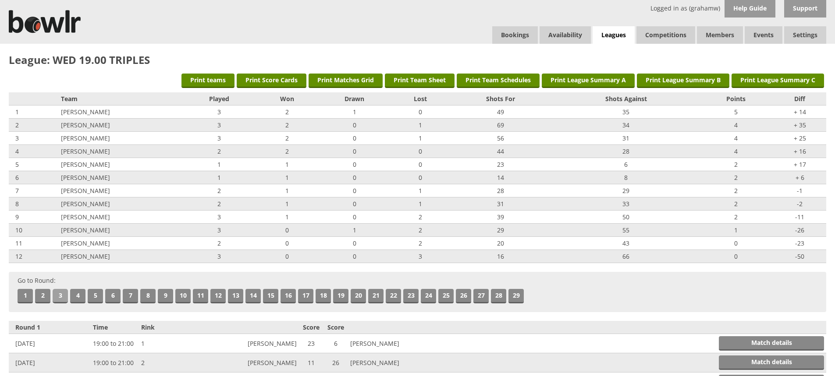
click at [62, 291] on link "3" at bounding box center [60, 296] width 15 height 14
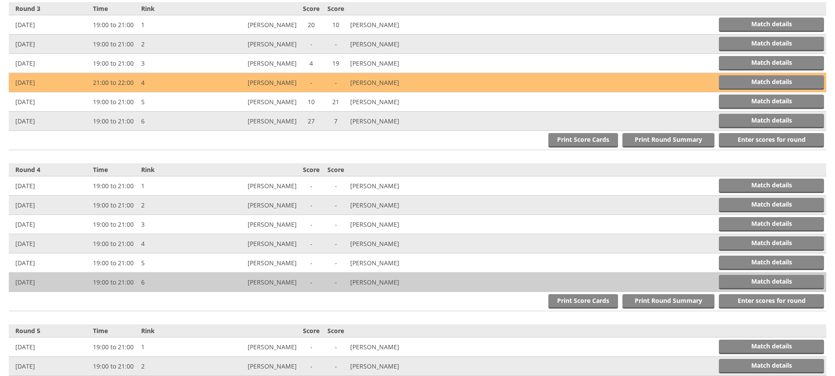
scroll to position [644, 0]
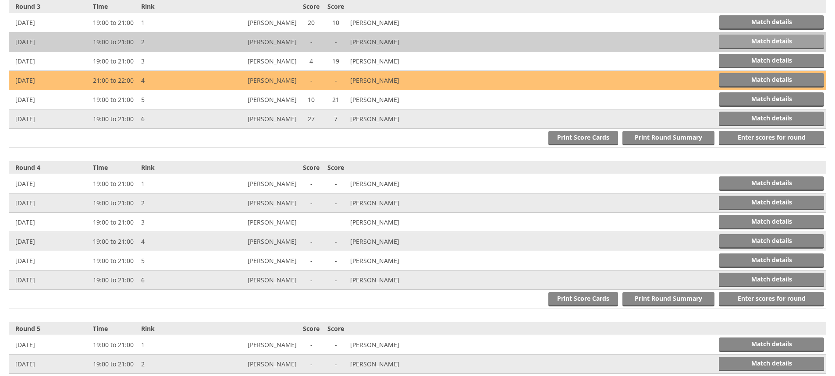
click at [767, 38] on link "Match details" at bounding box center [771, 42] width 105 height 14
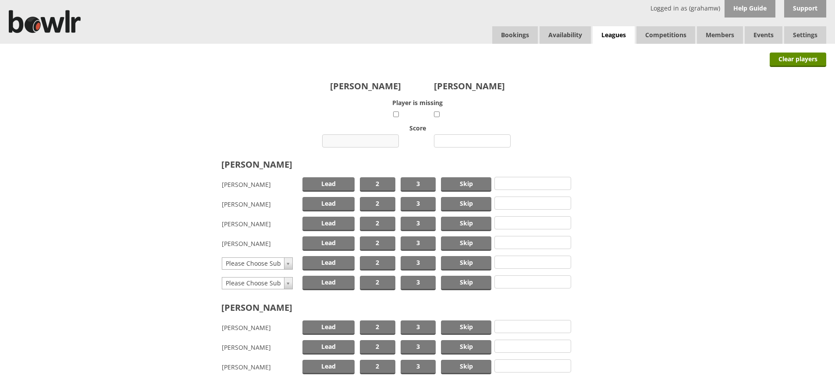
click at [365, 140] on input "number" at bounding box center [360, 141] width 77 height 13
type input "10"
click at [466, 139] on input "number" at bounding box center [472, 141] width 77 height 13
type input "18"
click at [455, 201] on span "Skip" at bounding box center [466, 204] width 50 height 14
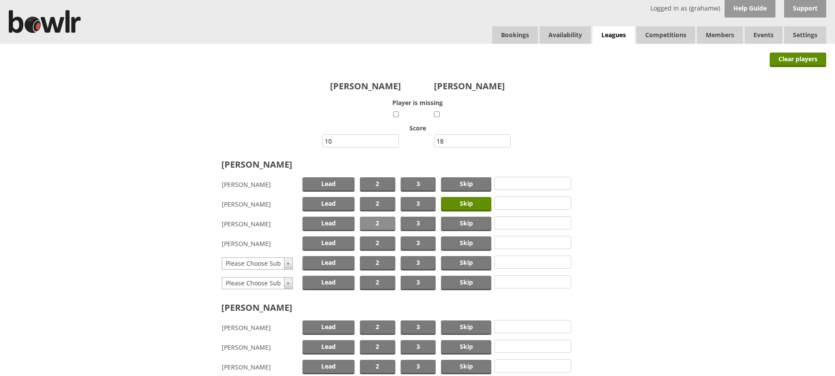
click at [381, 223] on span "2" at bounding box center [377, 224] width 35 height 14
click at [342, 244] on span "Lead" at bounding box center [328, 244] width 52 height 14
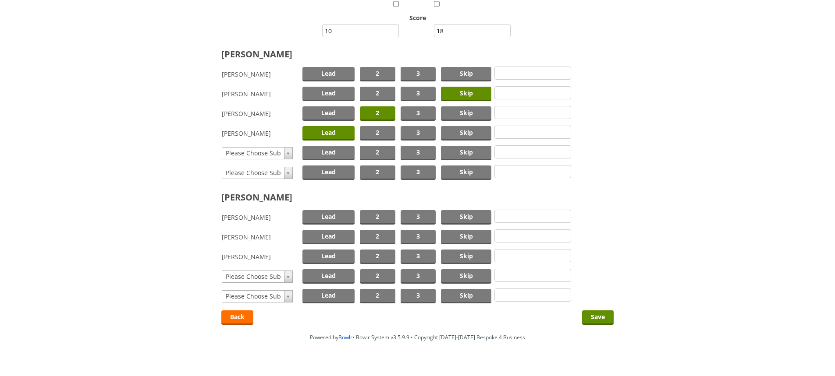
scroll to position [125, 0]
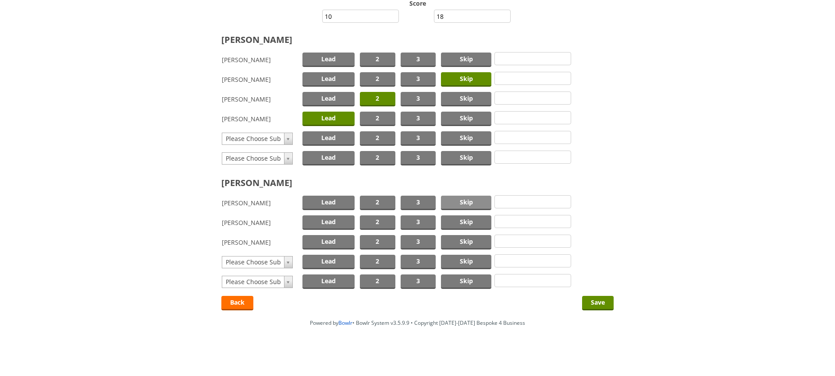
click at [461, 202] on span "Skip" at bounding box center [466, 203] width 50 height 14
click at [386, 220] on span "2" at bounding box center [377, 223] width 35 height 14
drag, startPoint x: 330, startPoint y: 241, endPoint x: 342, endPoint y: 243, distance: 11.6
click at [330, 241] on span "Lead" at bounding box center [328, 242] width 52 height 14
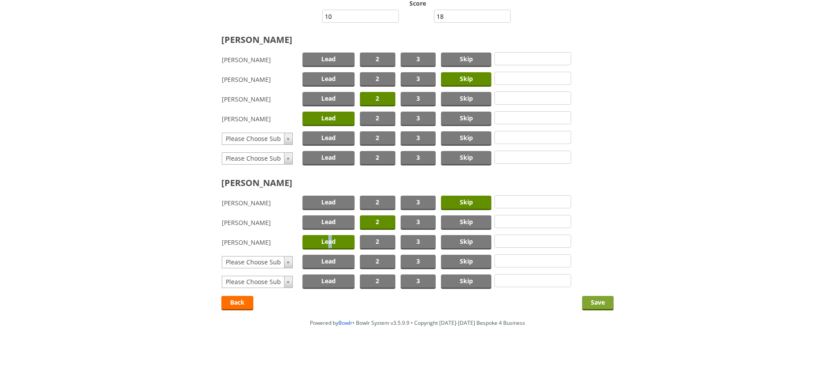
click at [600, 303] on input "Save" at bounding box center [598, 303] width 32 height 14
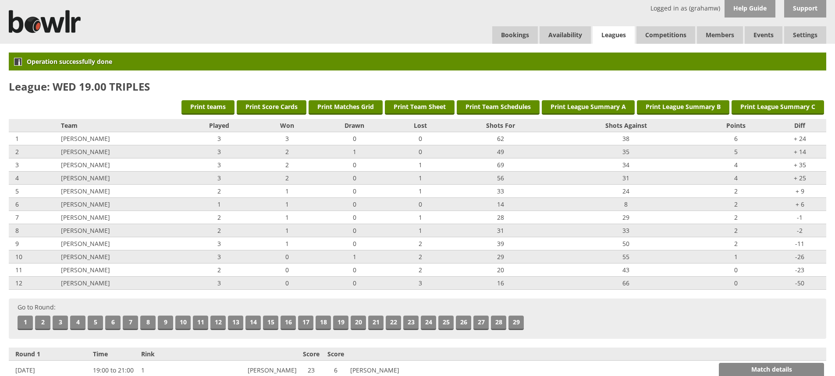
click at [609, 30] on link "Leagues" at bounding box center [613, 35] width 42 height 18
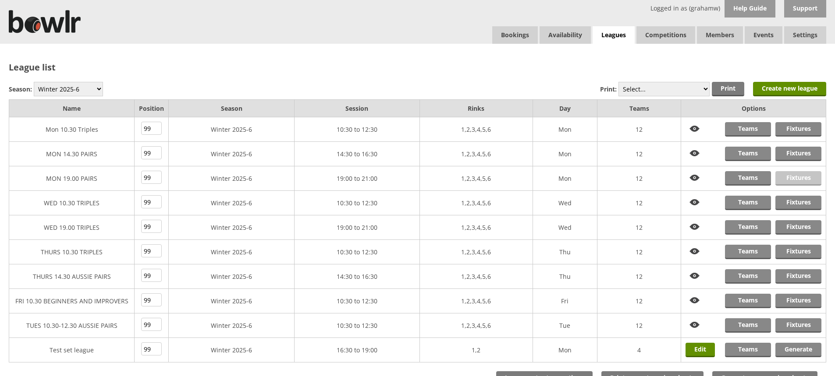
click at [792, 176] on link "Fixtures" at bounding box center [798, 178] width 46 height 14
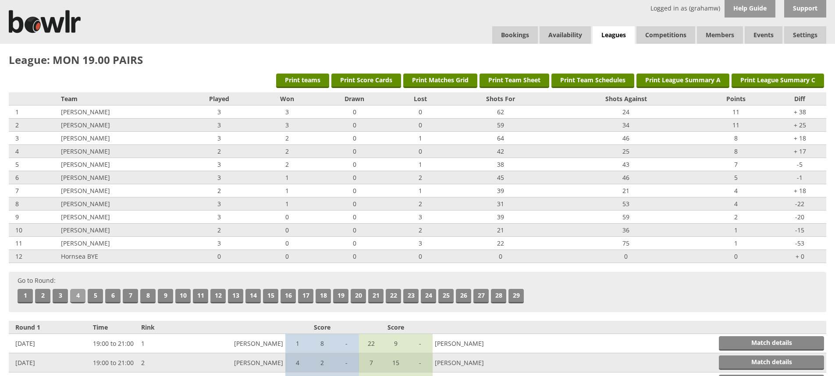
click at [80, 296] on link "4" at bounding box center [77, 296] width 15 height 14
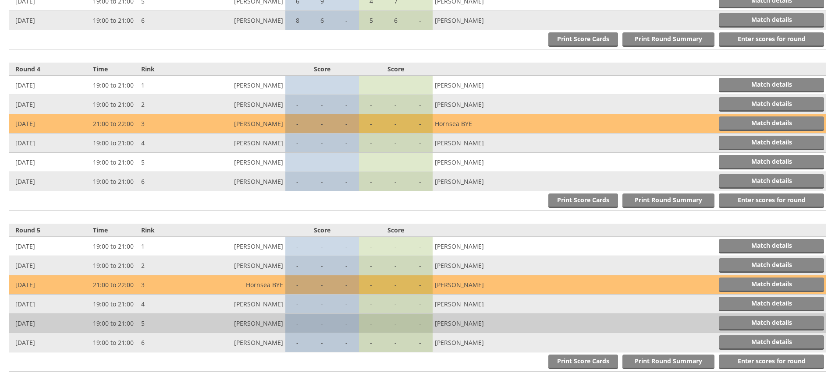
scroll to position [805, 0]
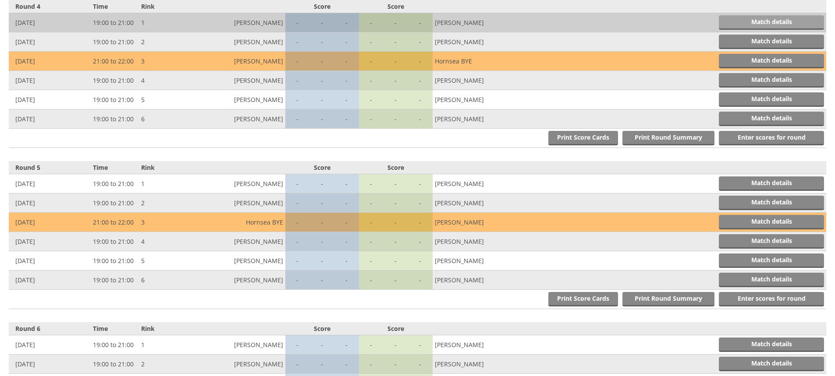
click at [778, 21] on link "Match details" at bounding box center [771, 22] width 105 height 14
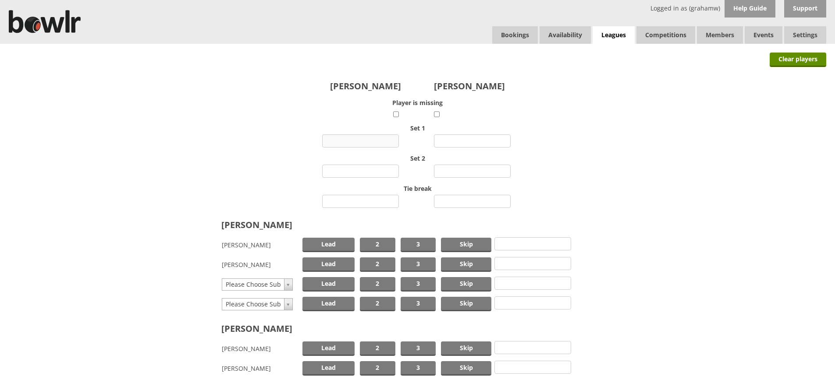
click at [371, 138] on input "number" at bounding box center [360, 141] width 77 height 13
type input "13"
click at [461, 143] on input "number" at bounding box center [472, 141] width 77 height 13
type input "4"
click at [363, 169] on input "number" at bounding box center [360, 171] width 77 height 13
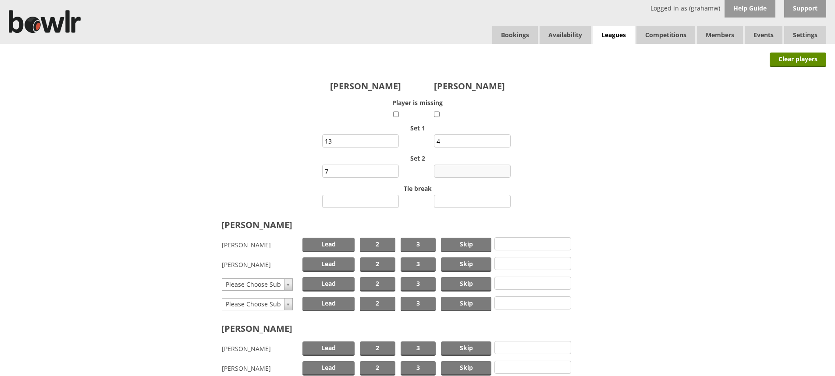
type input "7"
click at [462, 171] on input "number" at bounding box center [472, 171] width 77 height 13
type input "10"
click at [374, 201] on input "number" at bounding box center [360, 201] width 77 height 13
type input "2"
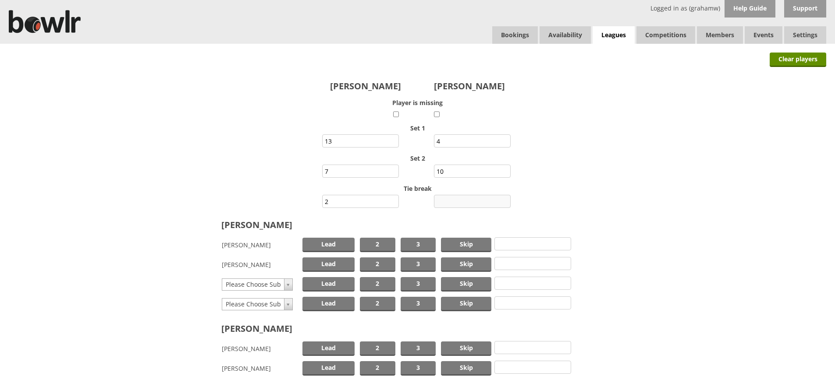
click at [469, 199] on input "number" at bounding box center [472, 201] width 77 height 13
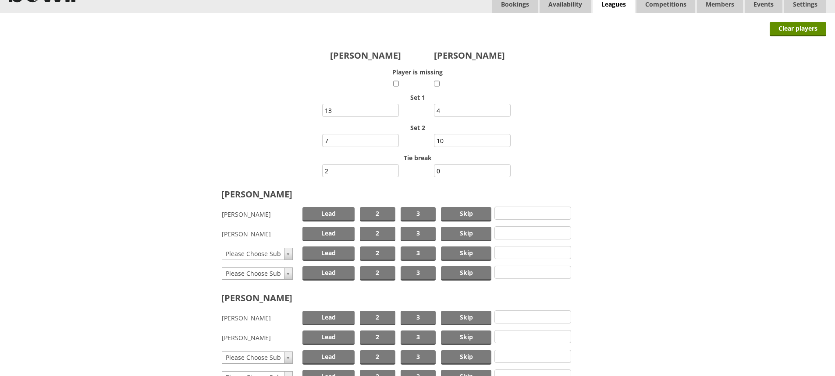
scroll to position [44, 0]
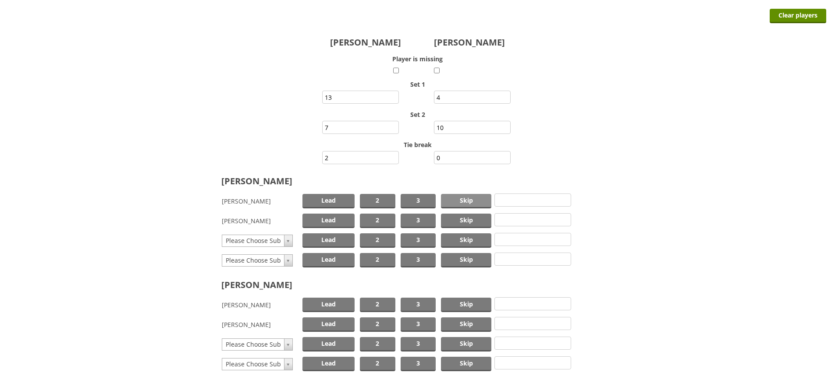
type input "0"
click at [470, 200] on span "Skip" at bounding box center [466, 201] width 50 height 14
click at [334, 220] on span "Lead" at bounding box center [328, 221] width 52 height 14
click at [460, 303] on span "Skip" at bounding box center [466, 305] width 50 height 14
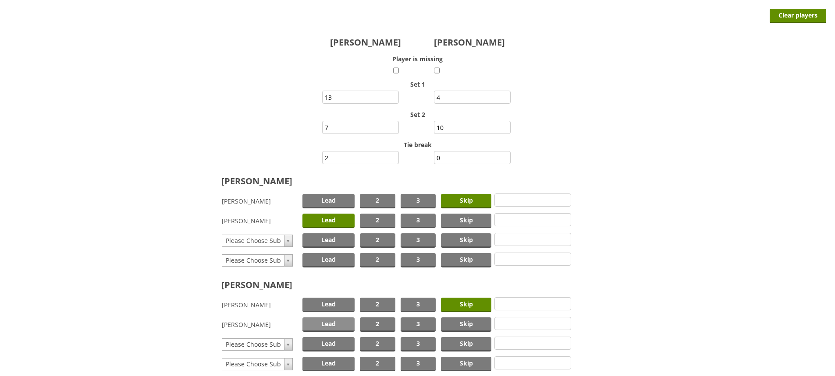
click at [322, 325] on span "Lead" at bounding box center [328, 325] width 52 height 14
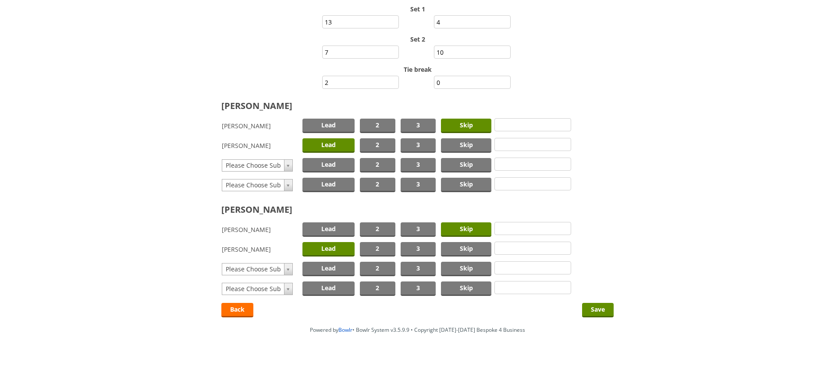
scroll to position [126, 0]
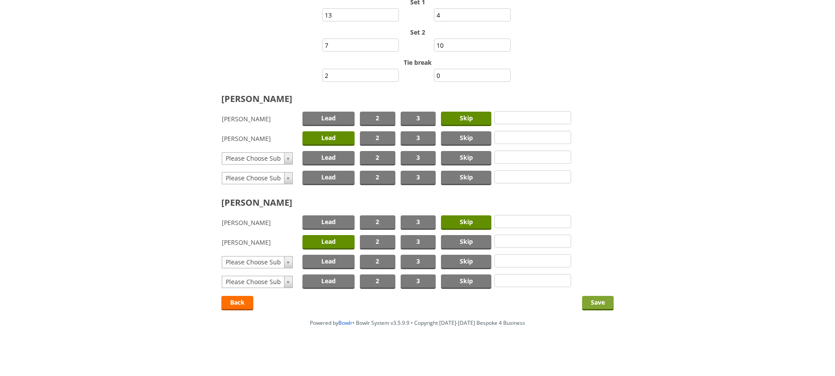
click at [602, 302] on input "Save" at bounding box center [598, 303] width 32 height 14
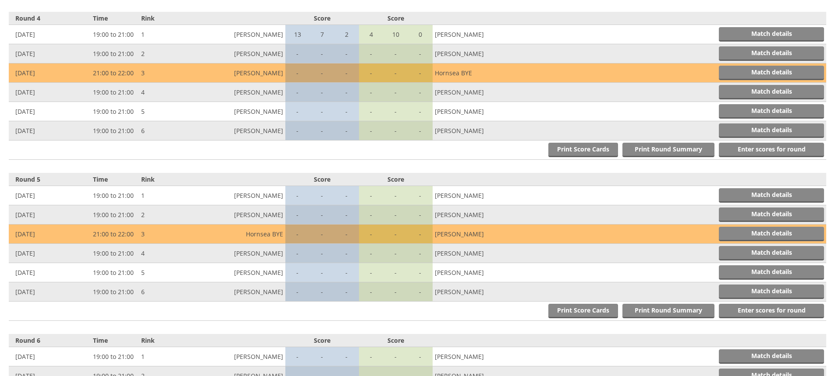
scroll to position [832, 0]
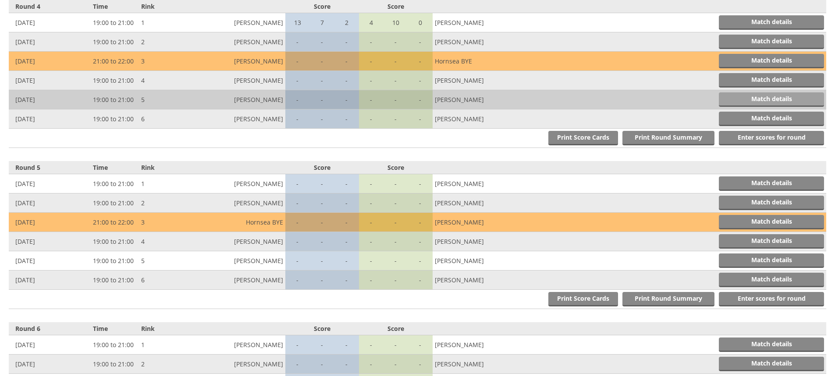
click at [751, 98] on link "Match details" at bounding box center [771, 99] width 105 height 14
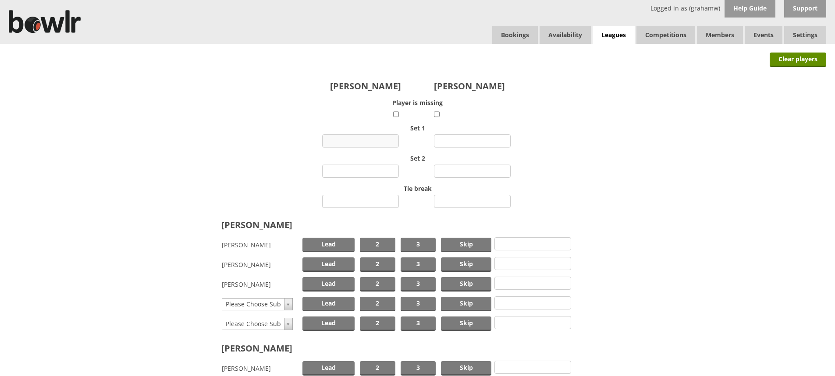
click at [377, 138] on input "number" at bounding box center [360, 141] width 77 height 13
type input "14"
click at [462, 141] on input "number" at bounding box center [472, 141] width 77 height 13
type input "4"
click at [364, 168] on input "number" at bounding box center [360, 171] width 77 height 13
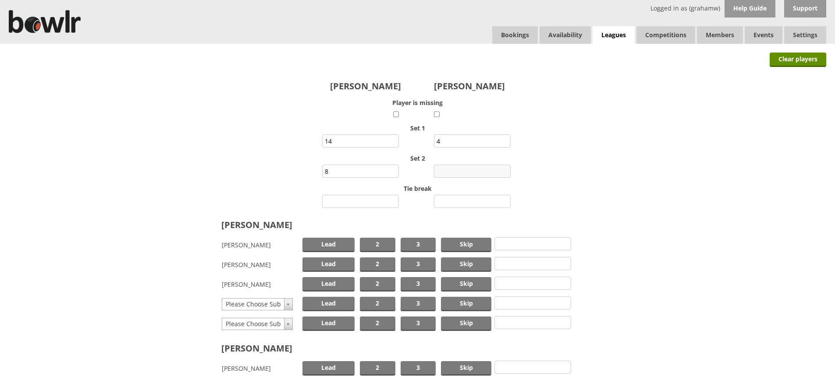
type input "8"
click at [462, 169] on input "number" at bounding box center [472, 171] width 77 height 13
type input "4"
click at [462, 241] on span "Skip" at bounding box center [466, 245] width 50 height 14
click at [340, 262] on span "Lead" at bounding box center [328, 265] width 52 height 14
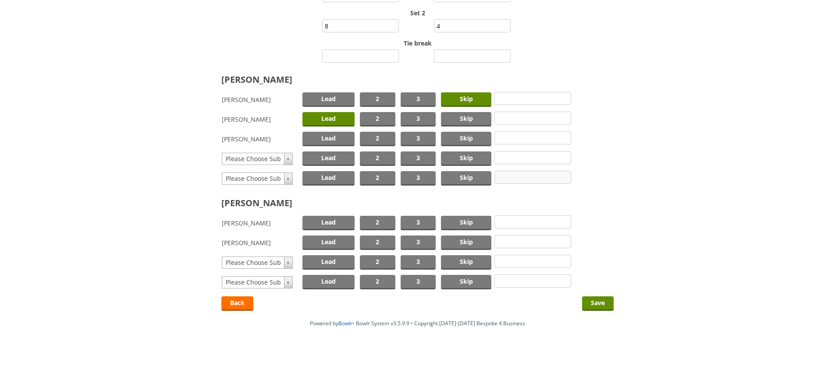
scroll to position [146, 0]
click at [458, 223] on span "Skip" at bounding box center [466, 223] width 50 height 14
click at [338, 243] on span "Lead" at bounding box center [328, 242] width 52 height 14
click at [594, 303] on input "Save" at bounding box center [598, 303] width 32 height 14
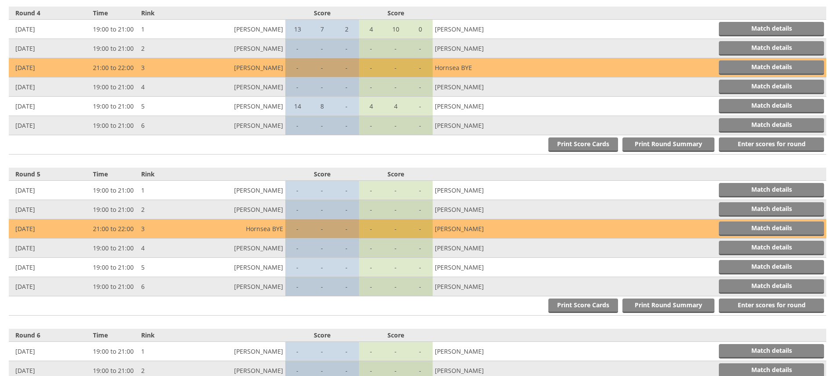
scroll to position [832, 0]
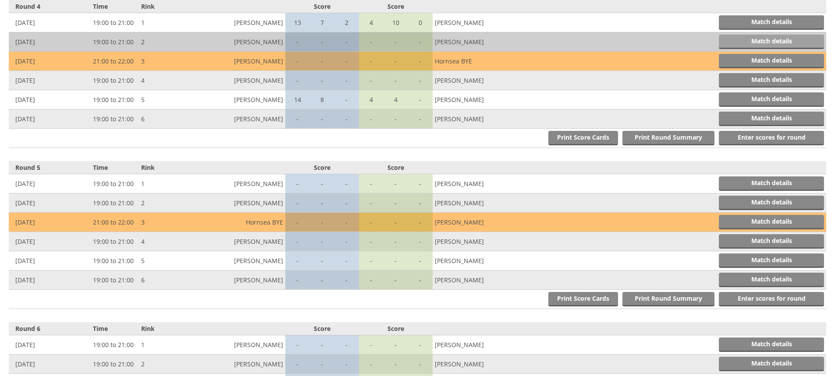
click at [758, 39] on link "Match details" at bounding box center [771, 42] width 105 height 14
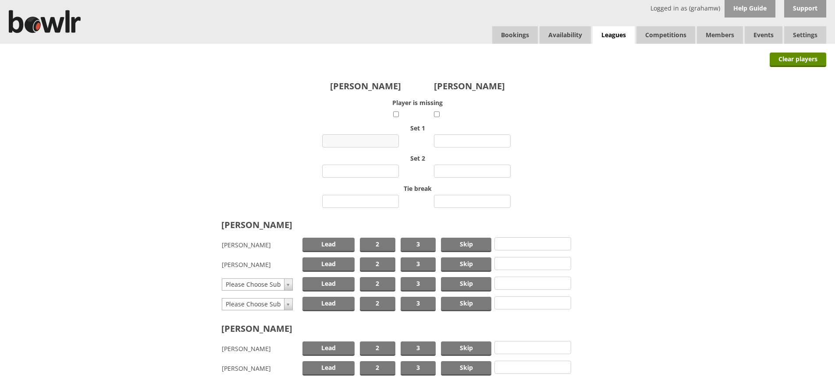
click at [360, 138] on input "number" at bounding box center [360, 141] width 77 height 13
type input "9"
click at [454, 138] on input "number" at bounding box center [472, 141] width 77 height 13
type input "4"
click at [361, 172] on input "number" at bounding box center [360, 171] width 77 height 13
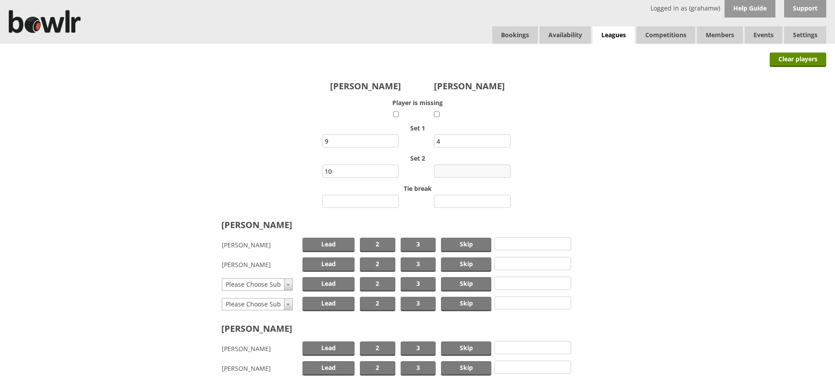
type input "10"
click at [462, 173] on input "number" at bounding box center [472, 171] width 77 height 13
type input "7"
click at [456, 242] on span "Skip" at bounding box center [466, 245] width 50 height 14
click at [333, 262] on span "Lead" at bounding box center [328, 265] width 52 height 14
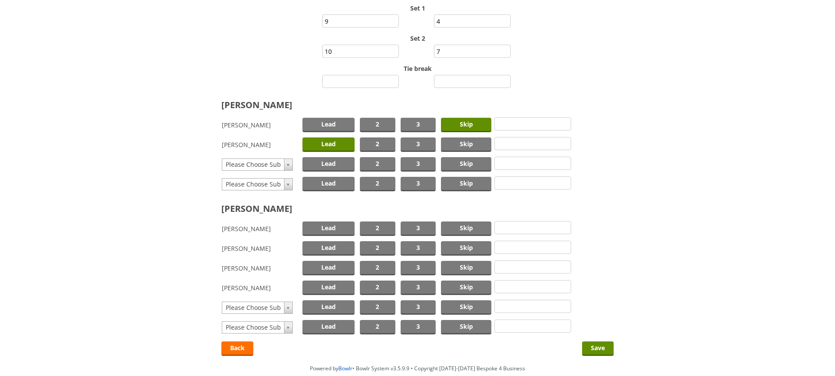
scroll to position [131, 0]
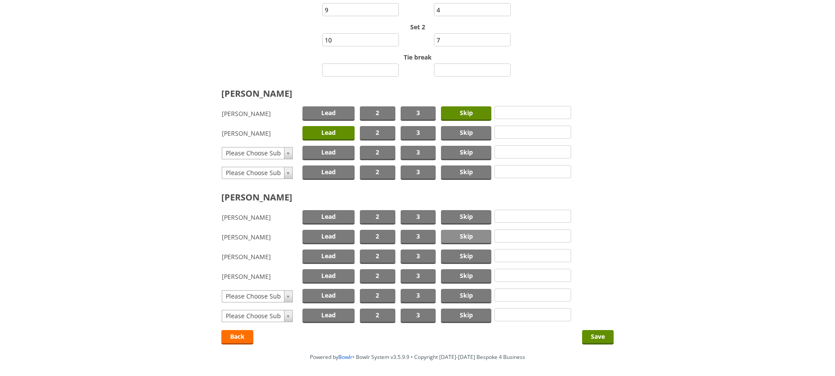
click at [456, 236] on span "Skip" at bounding box center [466, 237] width 50 height 14
click at [343, 274] on span "Lead" at bounding box center [328, 276] width 52 height 14
click at [591, 337] on input "Save" at bounding box center [598, 337] width 32 height 14
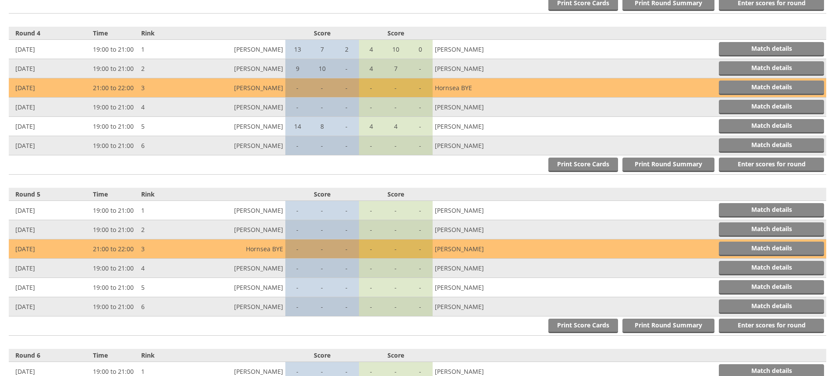
scroll to position [832, 0]
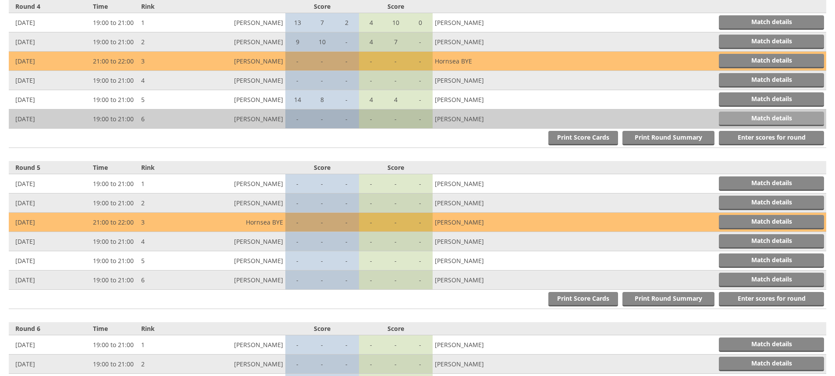
click at [748, 115] on link "Match details" at bounding box center [771, 119] width 105 height 14
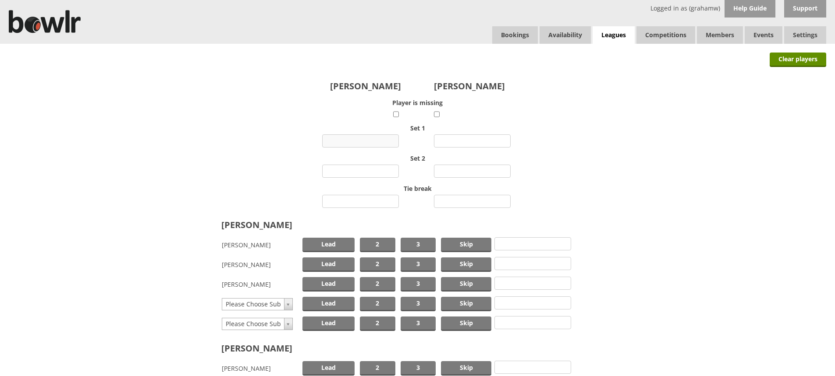
click at [367, 141] on input "number" at bounding box center [360, 141] width 77 height 13
type input "5"
click at [450, 140] on input "number" at bounding box center [472, 141] width 77 height 13
type input "5"
click at [369, 171] on input "number" at bounding box center [360, 171] width 77 height 13
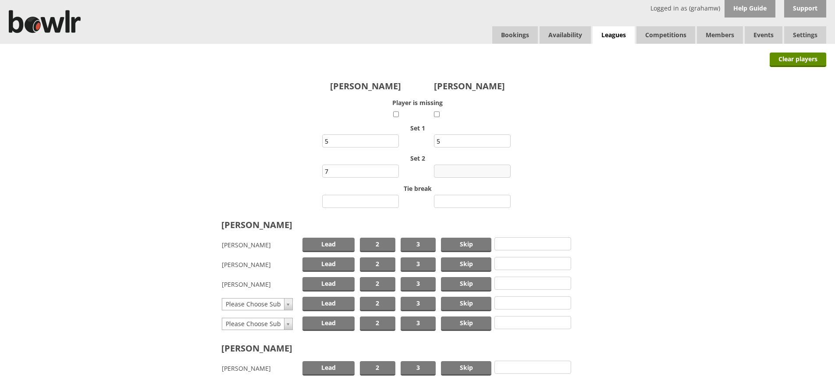
type input "7"
click at [459, 170] on input "number" at bounding box center [472, 171] width 77 height 13
type input "6"
click at [464, 241] on span "Skip" at bounding box center [466, 245] width 50 height 14
click at [338, 284] on span "Lead" at bounding box center [328, 284] width 52 height 14
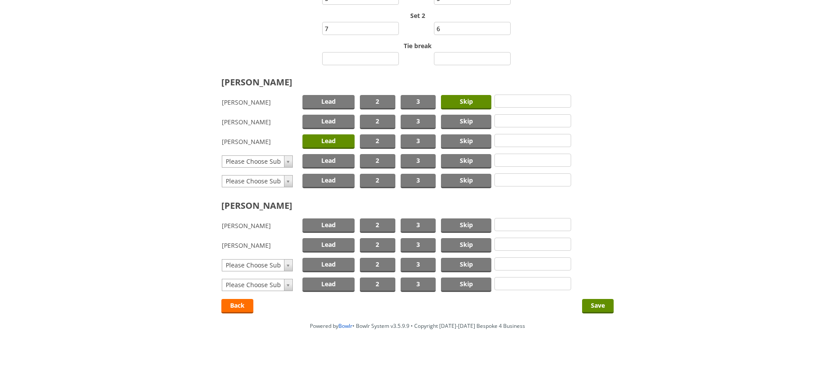
scroll to position [146, 0]
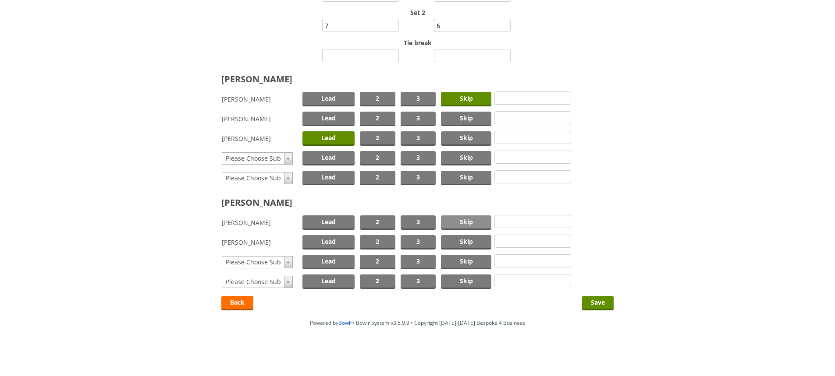
click at [466, 222] on span "Skip" at bounding box center [466, 223] width 50 height 14
type input "bird"
click at [321, 243] on span "Lead" at bounding box center [328, 242] width 52 height 14
click at [599, 301] on input "Save" at bounding box center [598, 303] width 32 height 14
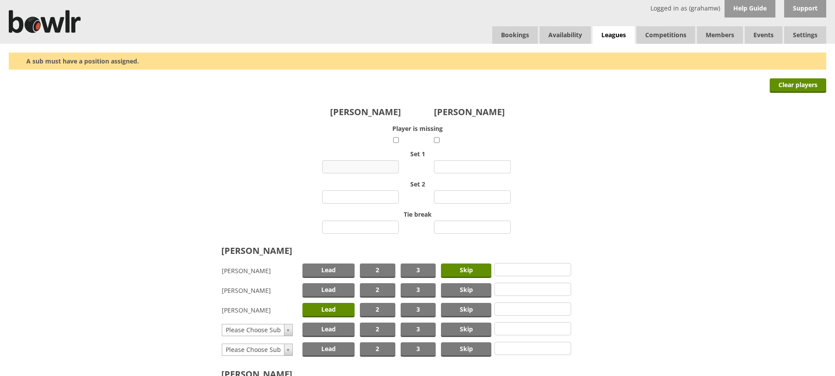
click at [375, 167] on input "number" at bounding box center [360, 166] width 77 height 13
type input "5"
click at [458, 167] on input "number" at bounding box center [472, 166] width 77 height 13
type input "5"
click at [378, 194] on input "number" at bounding box center [360, 197] width 77 height 13
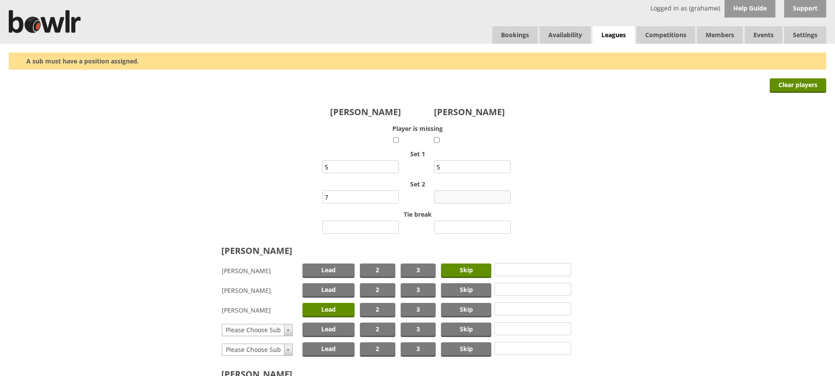
type input "7"
click at [463, 195] on input "number" at bounding box center [472, 197] width 77 height 13
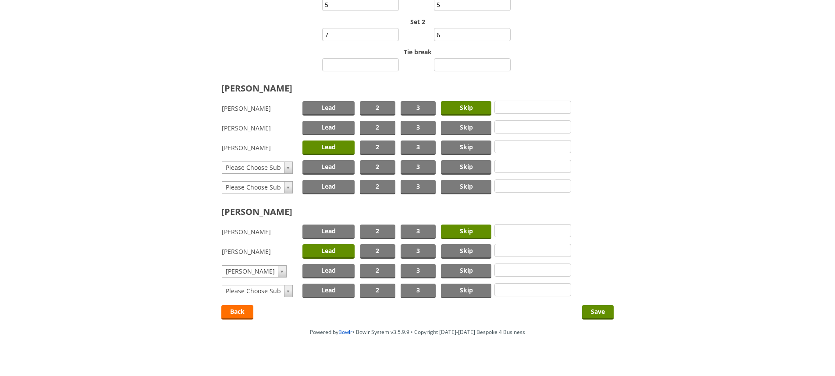
scroll to position [172, 0]
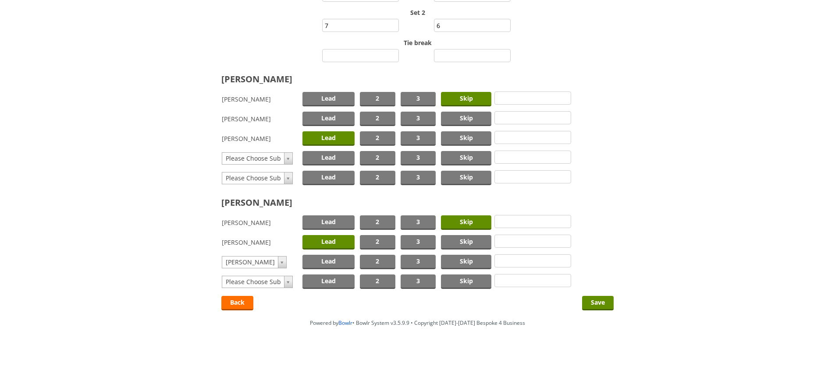
type input "6"
click at [326, 244] on span "Lead" at bounding box center [328, 242] width 52 height 14
click at [322, 262] on span "Lead" at bounding box center [328, 262] width 52 height 14
click at [592, 299] on input "Save" at bounding box center [598, 303] width 32 height 14
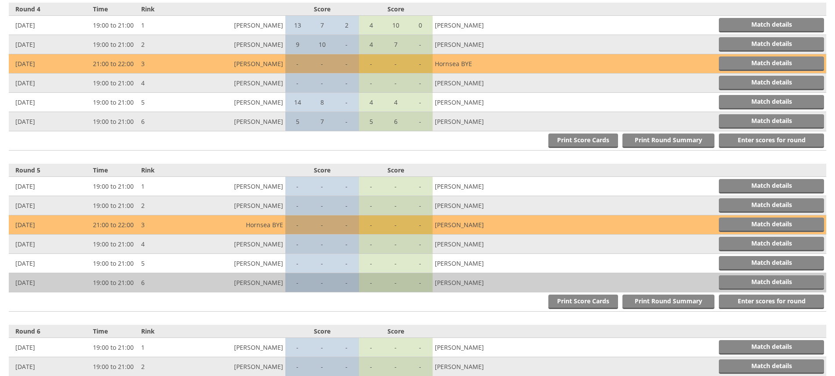
scroll to position [832, 0]
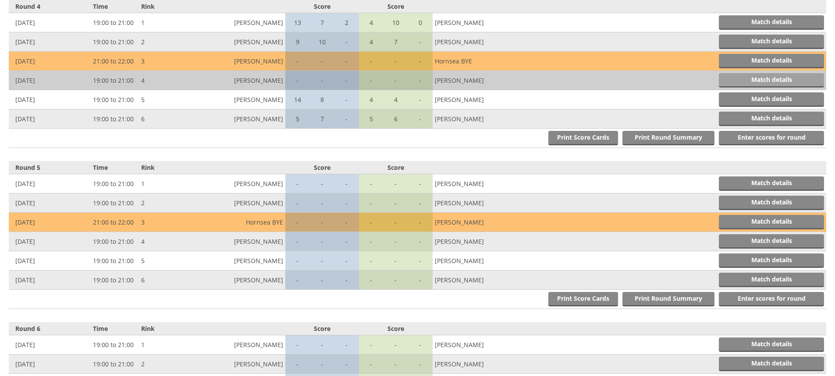
click at [773, 77] on link "Match details" at bounding box center [771, 80] width 105 height 14
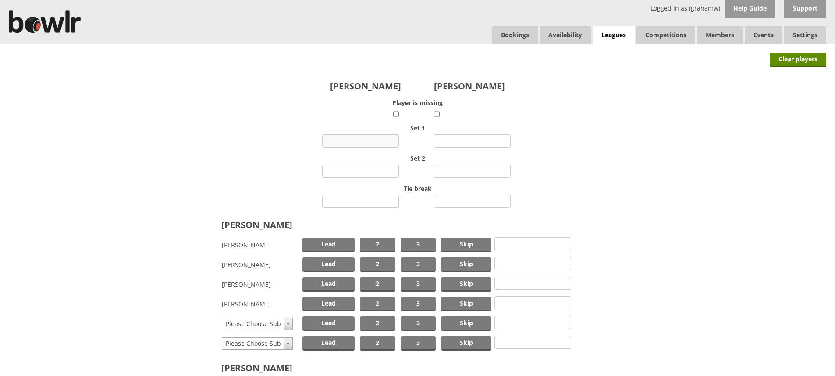
click at [363, 141] on input "number" at bounding box center [360, 141] width 77 height 13
type input "8"
click at [459, 143] on input "number" at bounding box center [472, 141] width 77 height 13
type input "6"
click at [378, 174] on input "number" at bounding box center [360, 171] width 77 height 13
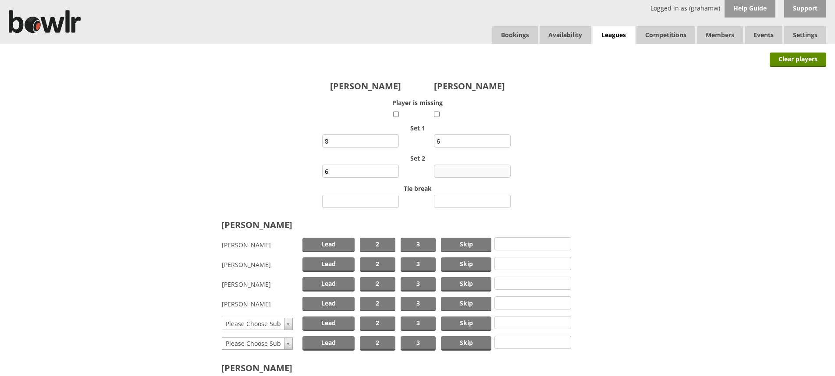
type input "6"
click at [471, 172] on input "number" at bounding box center [472, 171] width 77 height 13
type input "7"
click at [379, 201] on input "number" at bounding box center [360, 201] width 77 height 13
type input "3"
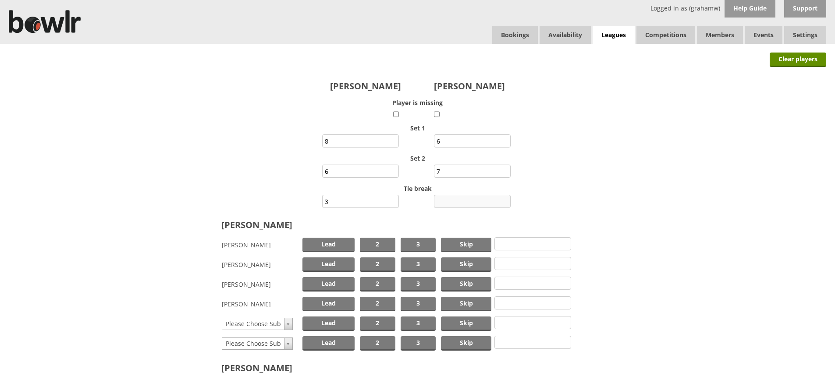
click at [476, 204] on input "number" at bounding box center [472, 201] width 77 height 13
type input "0"
click at [465, 243] on span "Skip" at bounding box center [466, 245] width 50 height 14
click at [328, 302] on span "Lead" at bounding box center [328, 304] width 52 height 14
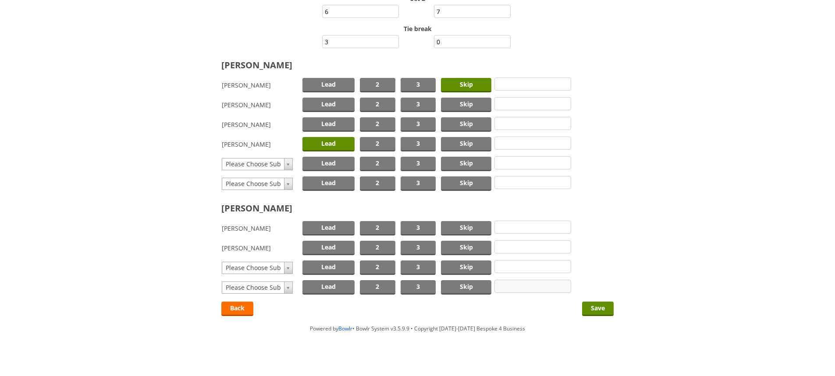
scroll to position [166, 0]
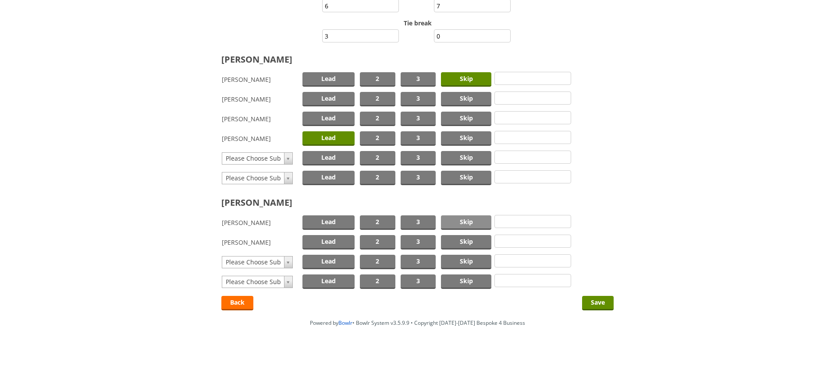
click at [467, 219] on span "Skip" at bounding box center [466, 223] width 50 height 14
click at [333, 242] on span "Lead" at bounding box center [328, 242] width 52 height 14
click at [596, 301] on input "Save" at bounding box center [598, 303] width 32 height 14
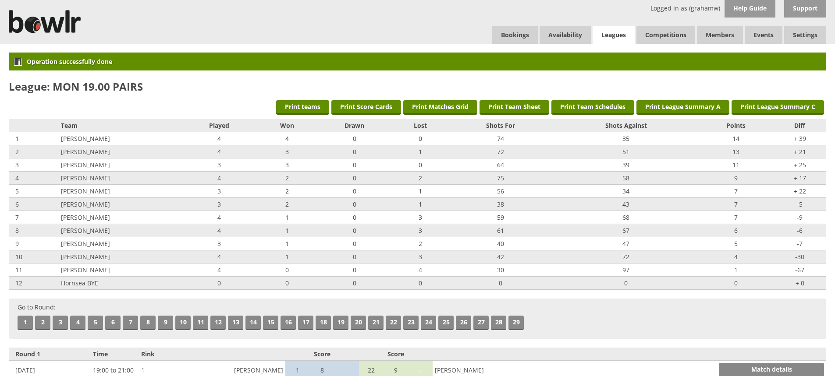
click at [613, 33] on link "Leagues" at bounding box center [613, 35] width 42 height 18
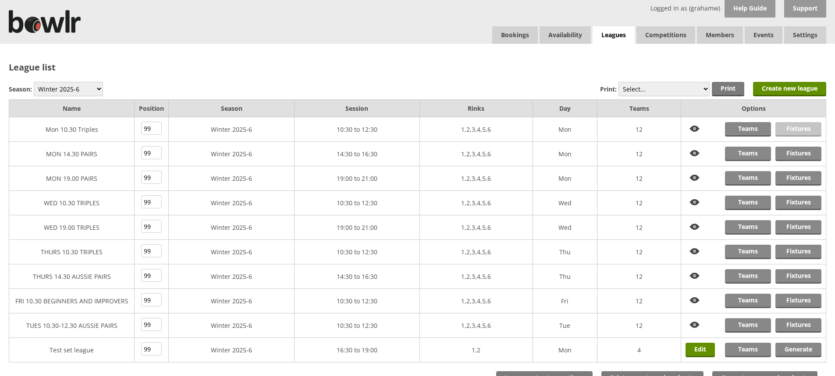
click at [790, 126] on link "Fixtures" at bounding box center [798, 129] width 46 height 14
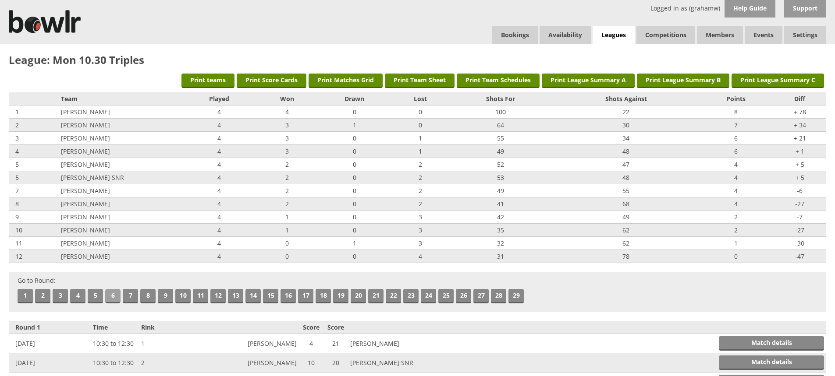
click at [114, 294] on link "6" at bounding box center [112, 296] width 15 height 14
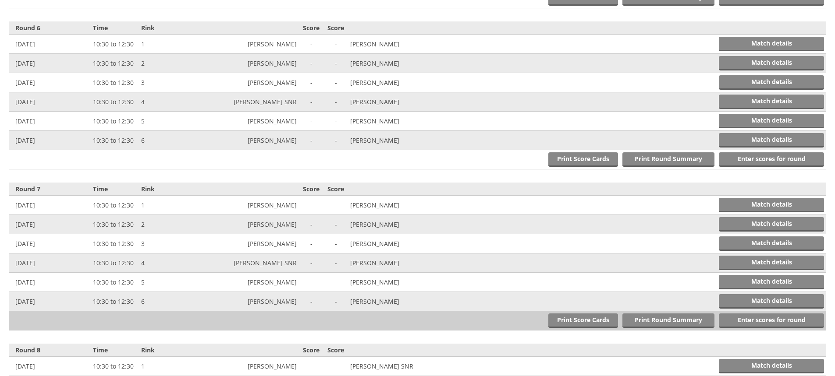
scroll to position [1127, 0]
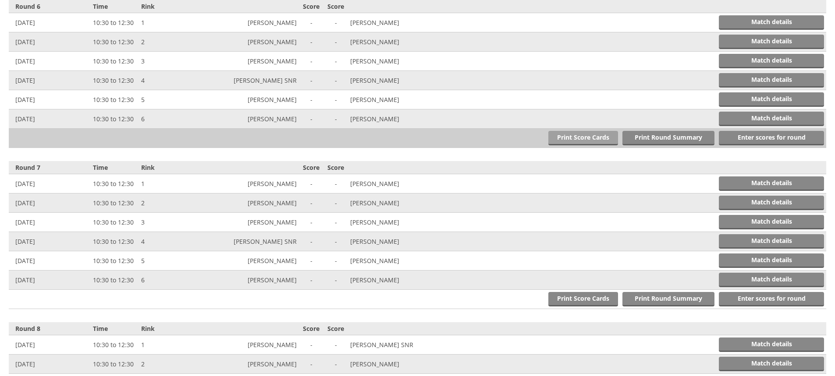
click at [581, 138] on link "Print Score Cards" at bounding box center [583, 138] width 70 height 14
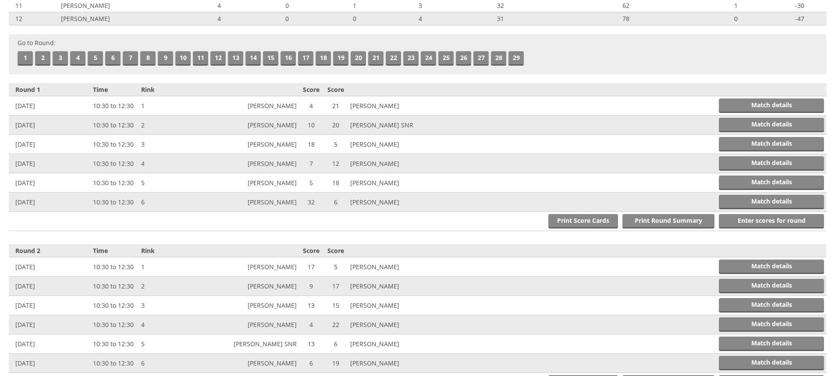
scroll to position [0, 0]
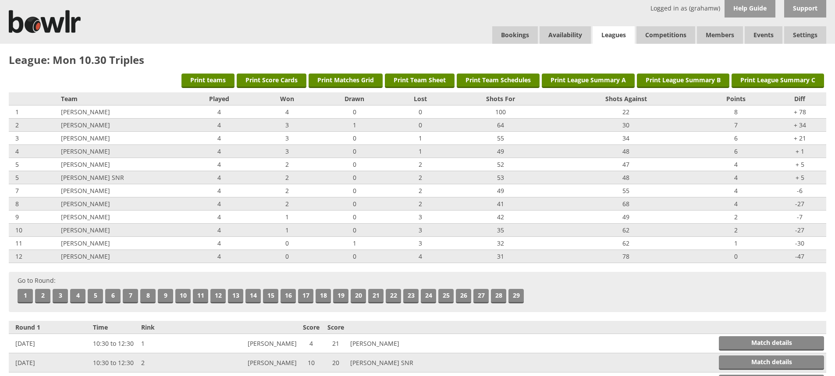
click at [607, 33] on link "Leagues" at bounding box center [613, 35] width 42 height 18
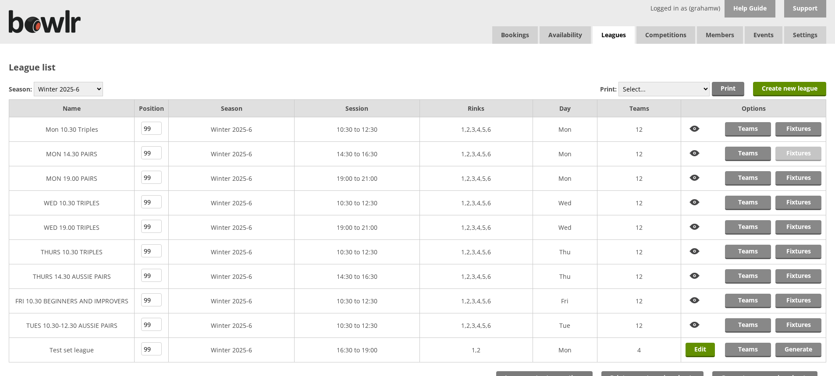
click at [792, 151] on link "Fixtures" at bounding box center [798, 154] width 46 height 14
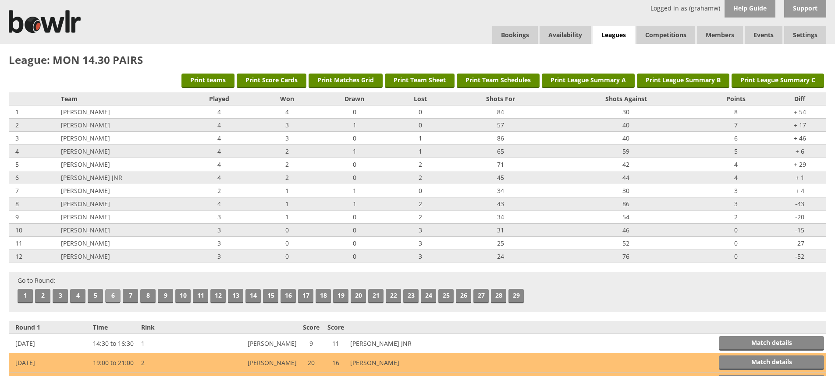
click at [110, 295] on link "6" at bounding box center [112, 296] width 15 height 14
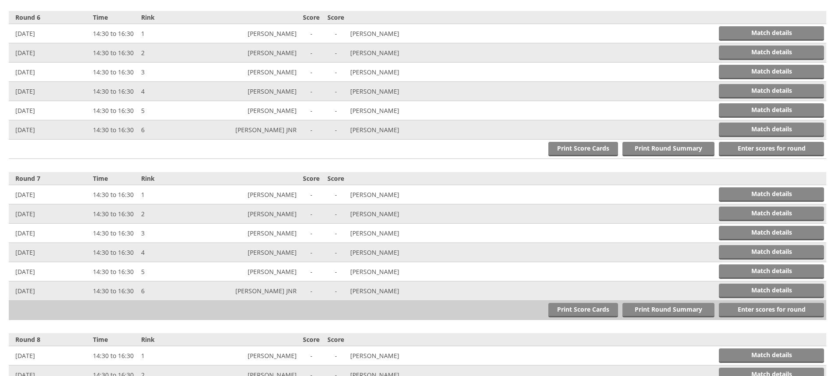
scroll to position [1127, 0]
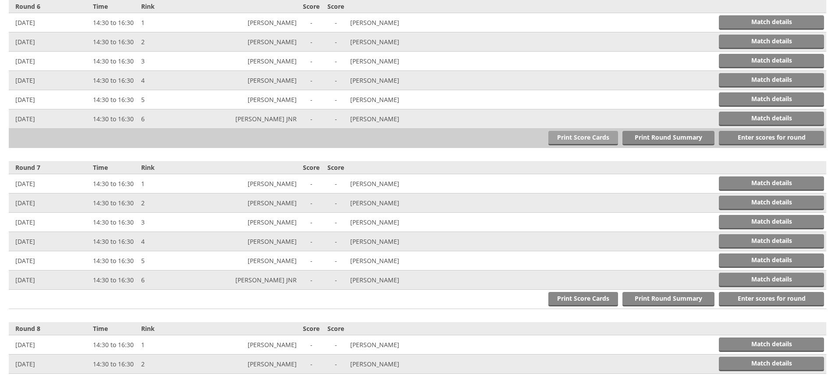
click at [572, 138] on link "Print Score Cards" at bounding box center [583, 138] width 70 height 14
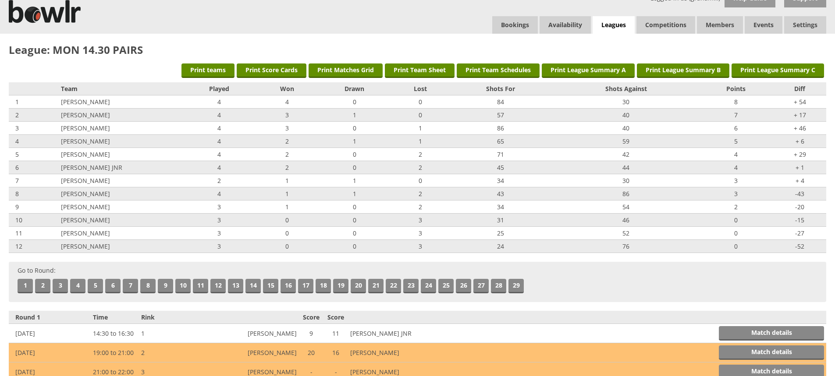
scroll to position [0, 0]
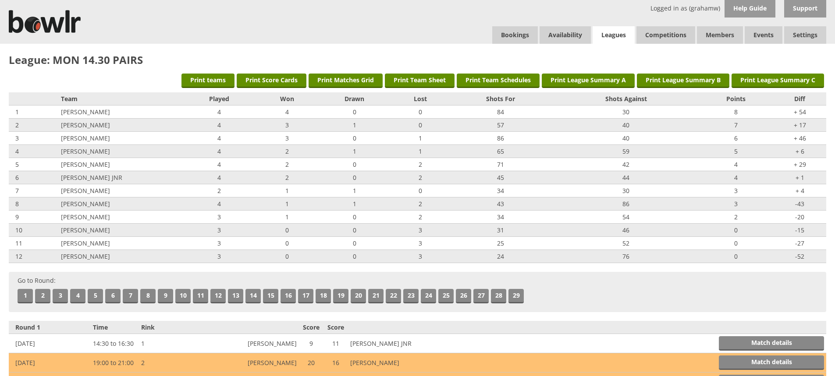
click at [603, 32] on link "Leagues" at bounding box center [613, 35] width 42 height 18
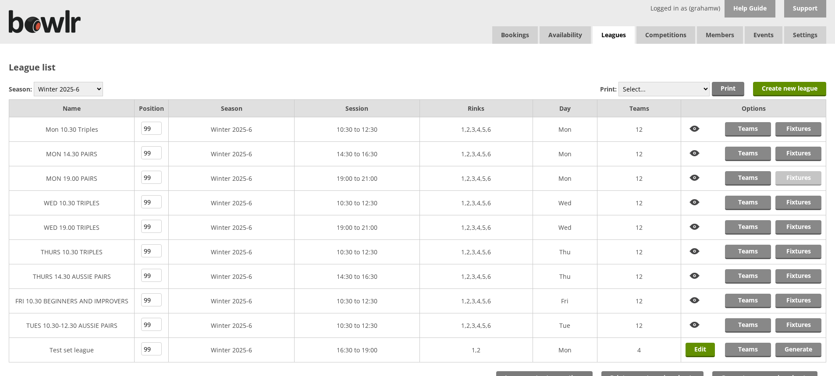
click at [793, 174] on link "Fixtures" at bounding box center [798, 178] width 46 height 14
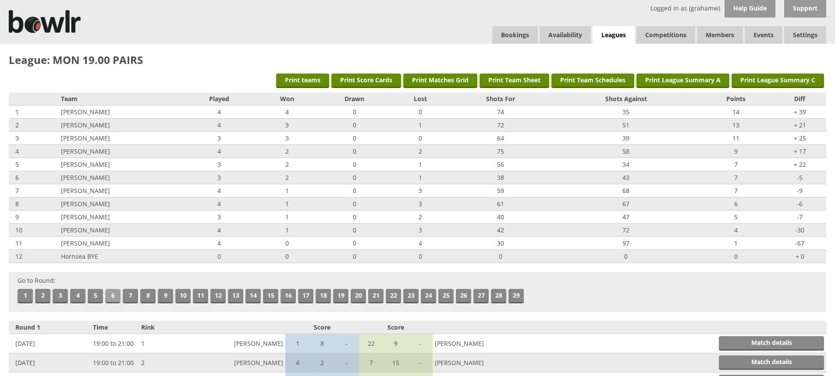
click at [111, 294] on link "6" at bounding box center [112, 296] width 15 height 14
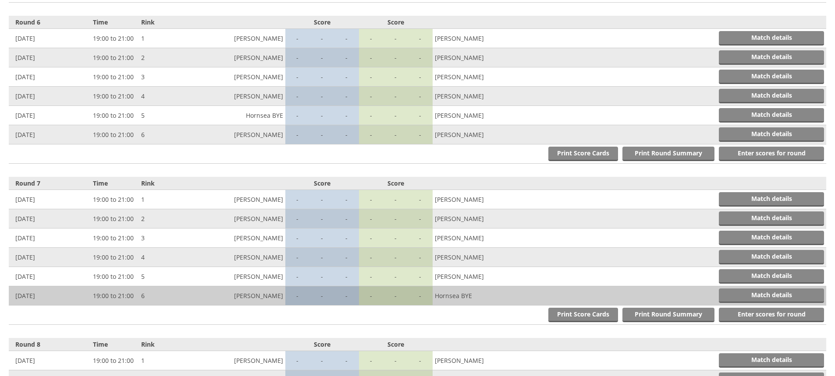
scroll to position [1127, 0]
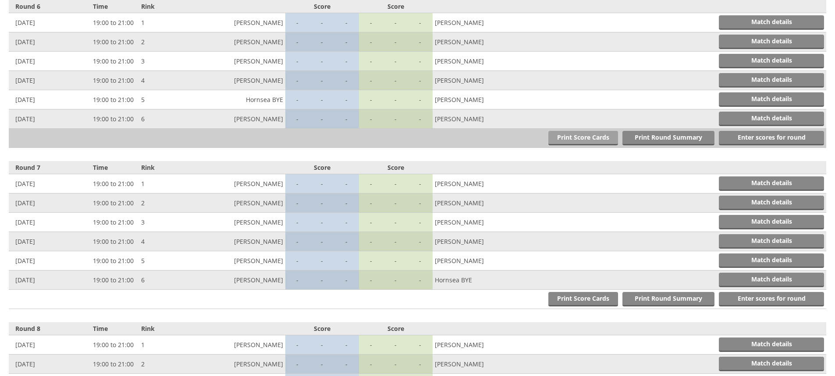
click at [571, 138] on link "Print Score Cards" at bounding box center [583, 138] width 70 height 14
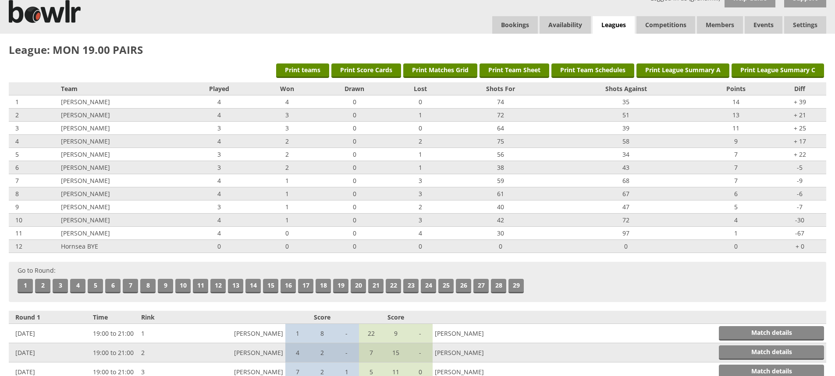
scroll to position [0, 0]
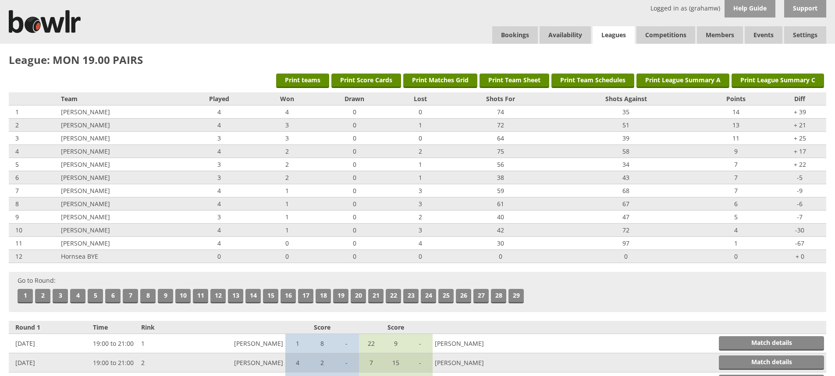
click at [617, 35] on link "Leagues" at bounding box center [613, 35] width 42 height 18
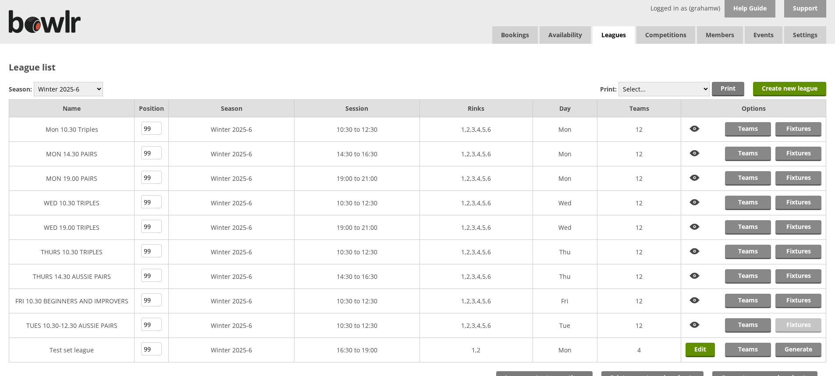
click at [788, 326] on link "Fixtures" at bounding box center [798, 326] width 46 height 14
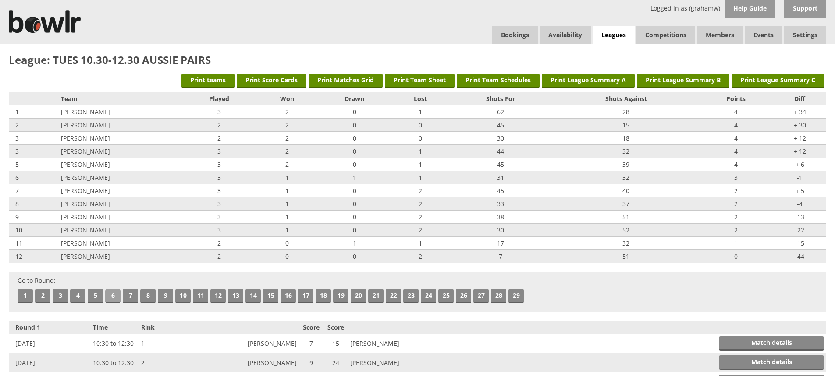
click at [110, 298] on link "6" at bounding box center [112, 296] width 15 height 14
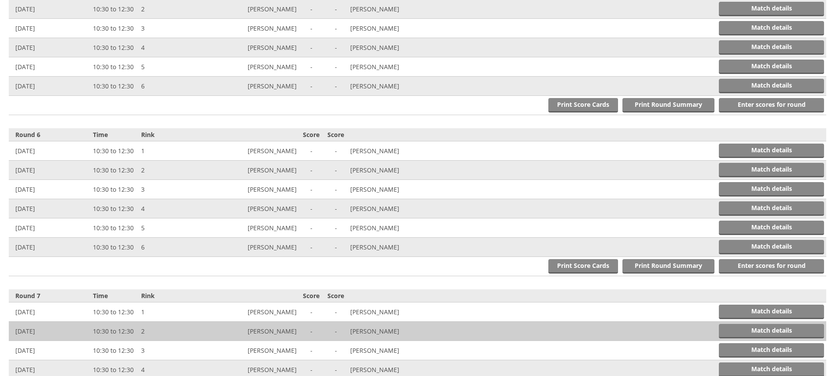
scroll to position [1127, 0]
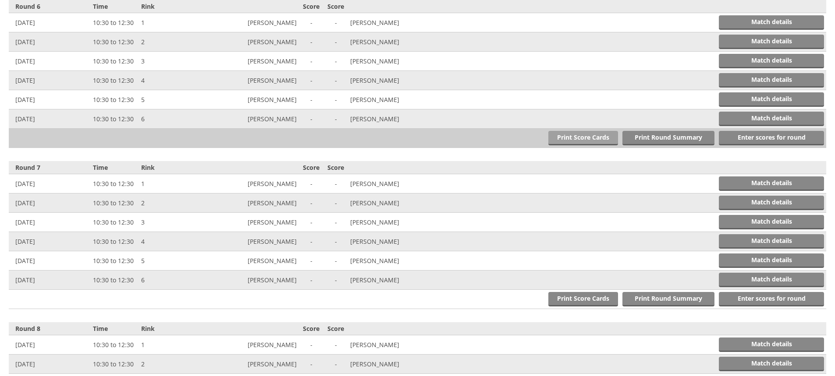
click at [584, 138] on link "Print Score Cards" at bounding box center [583, 138] width 70 height 14
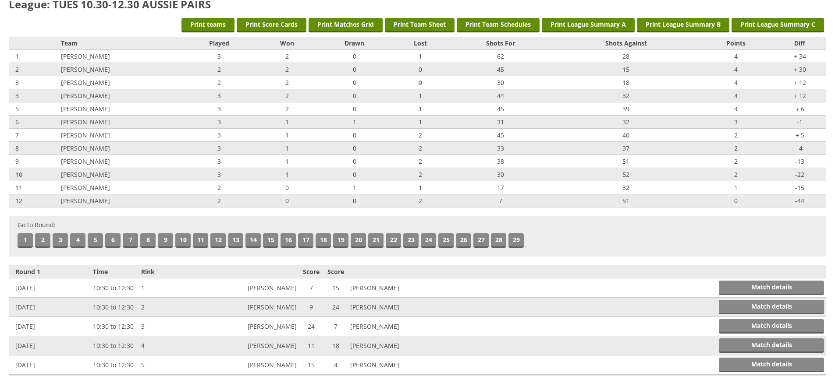
scroll to position [0, 0]
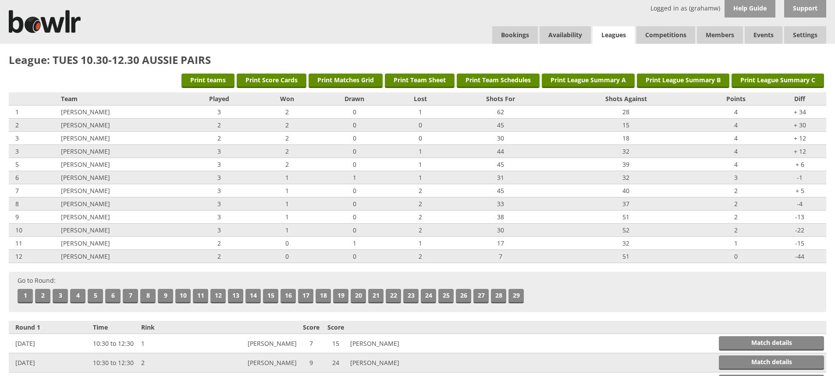
click at [613, 34] on link "Leagues" at bounding box center [613, 35] width 42 height 18
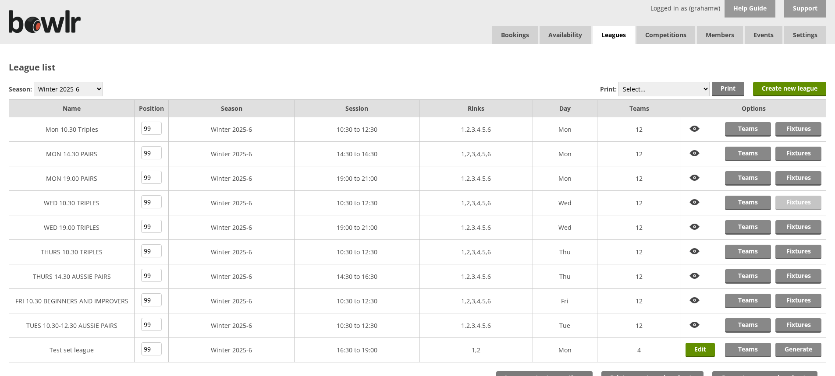
click at [794, 201] on link "Fixtures" at bounding box center [798, 203] width 46 height 14
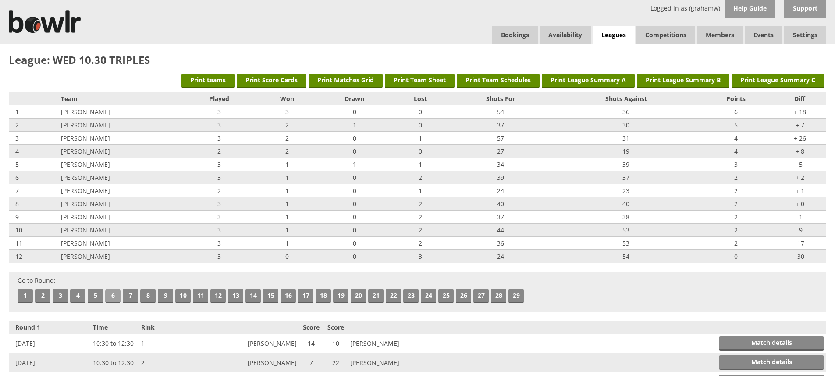
click at [111, 295] on link "6" at bounding box center [112, 296] width 15 height 14
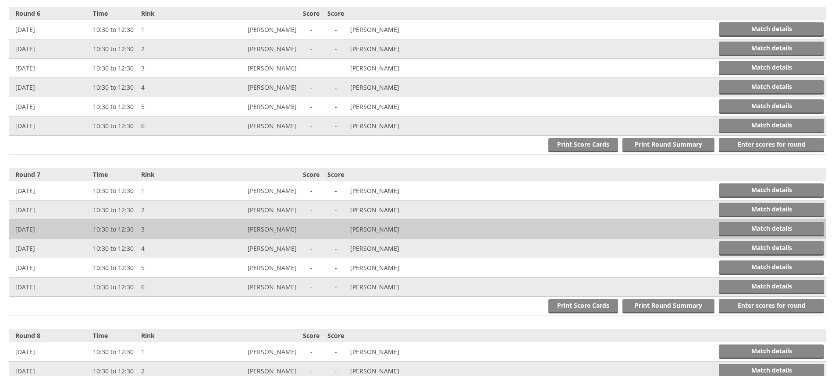
scroll to position [1127, 0]
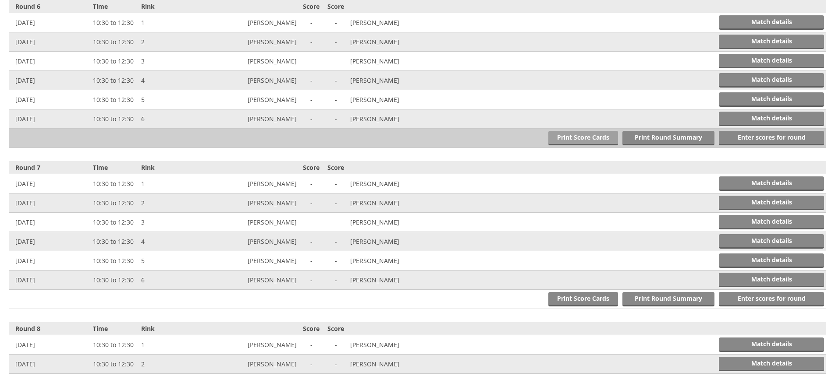
click at [568, 138] on link "Print Score Cards" at bounding box center [583, 138] width 70 height 14
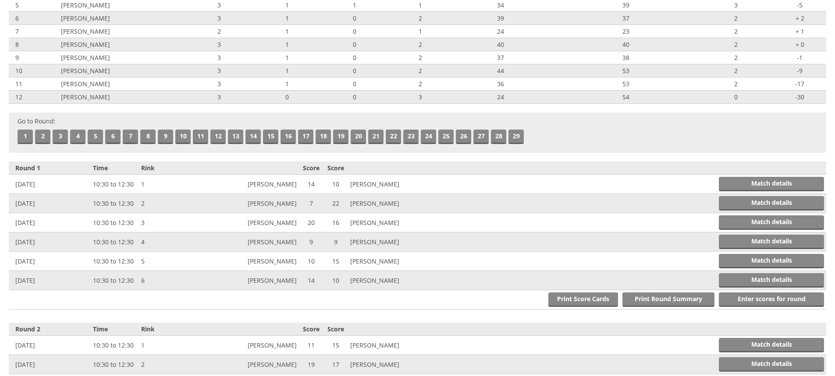
scroll to position [0, 0]
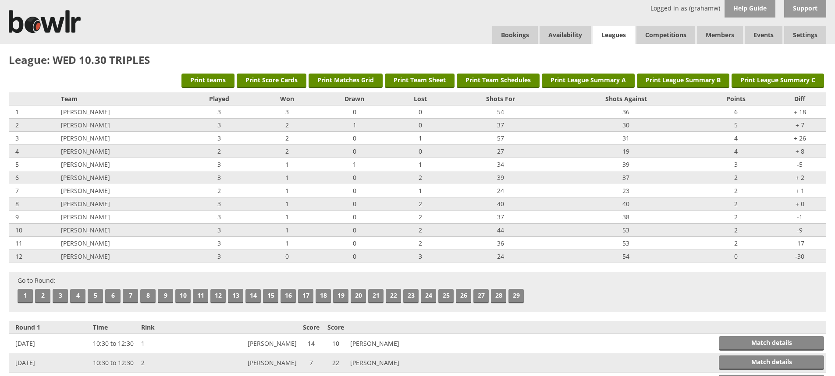
click at [608, 33] on link "Leagues" at bounding box center [613, 35] width 42 height 18
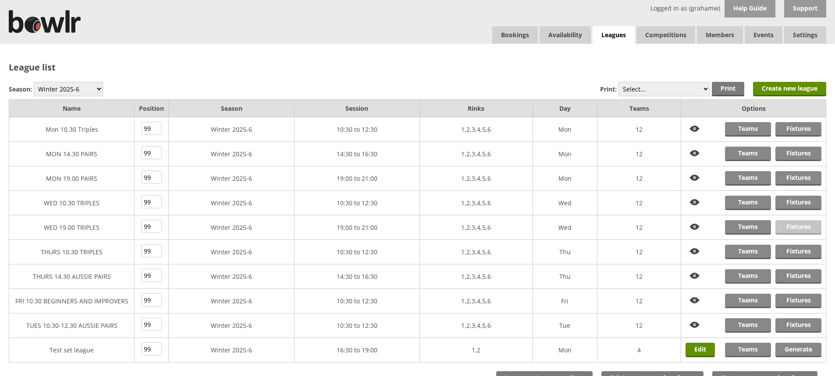
click at [794, 227] on link "Fixtures" at bounding box center [798, 227] width 46 height 14
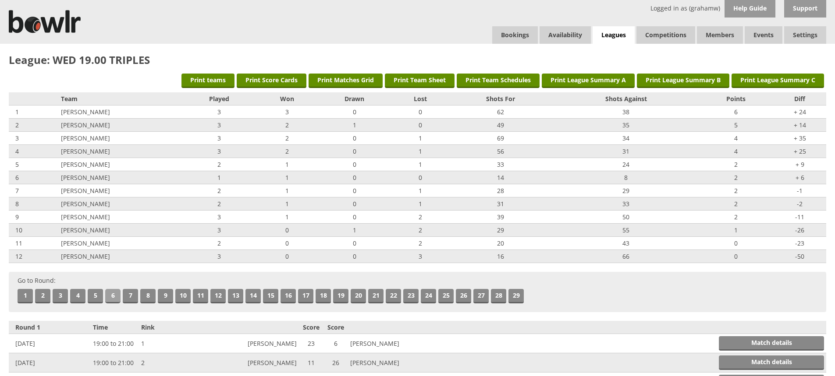
click at [115, 295] on link "6" at bounding box center [112, 296] width 15 height 14
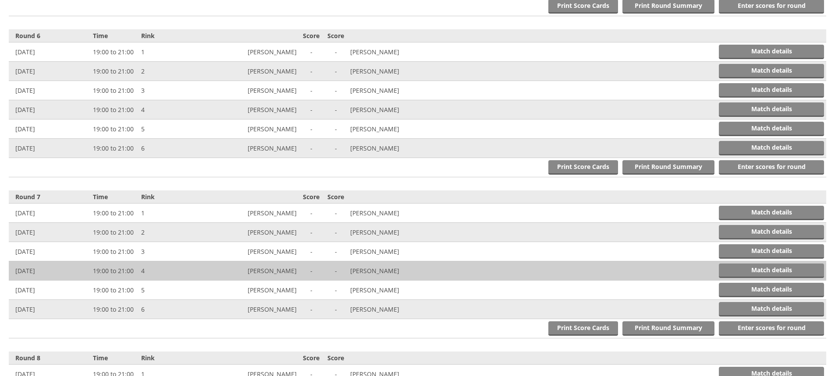
scroll to position [1127, 0]
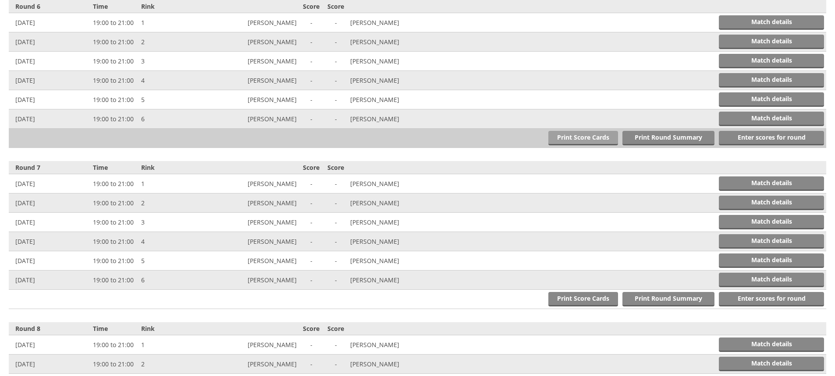
click at [572, 136] on link "Print Score Cards" at bounding box center [583, 138] width 70 height 14
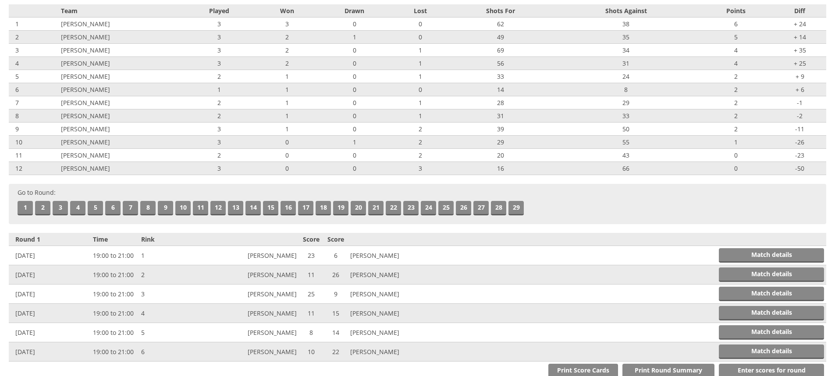
scroll to position [0, 0]
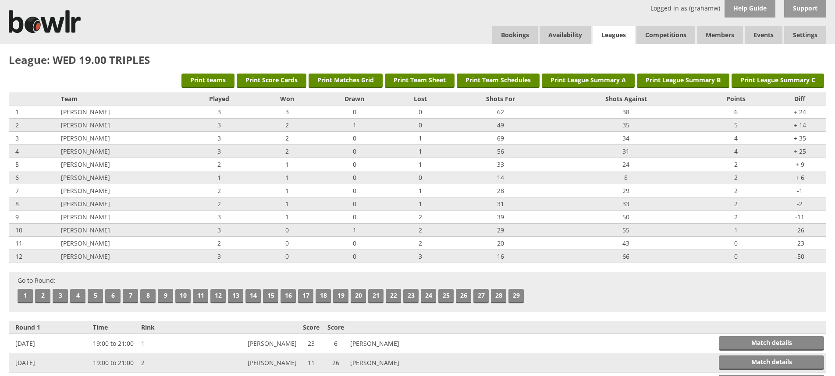
click at [614, 32] on link "Leagues" at bounding box center [613, 35] width 42 height 18
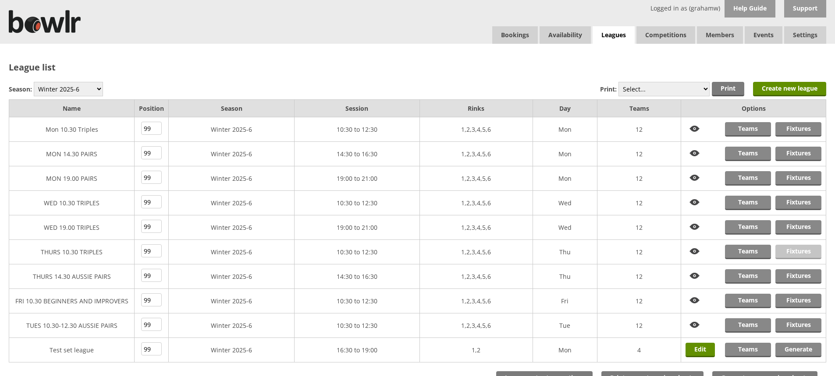
click at [800, 252] on link "Fixtures" at bounding box center [798, 252] width 46 height 14
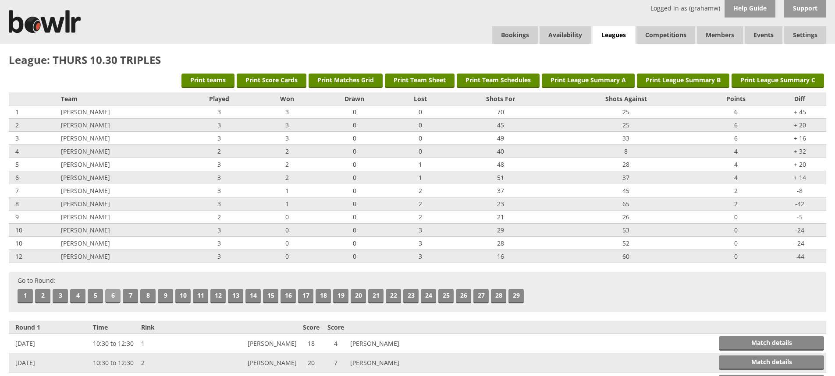
click at [113, 298] on link "6" at bounding box center [112, 296] width 15 height 14
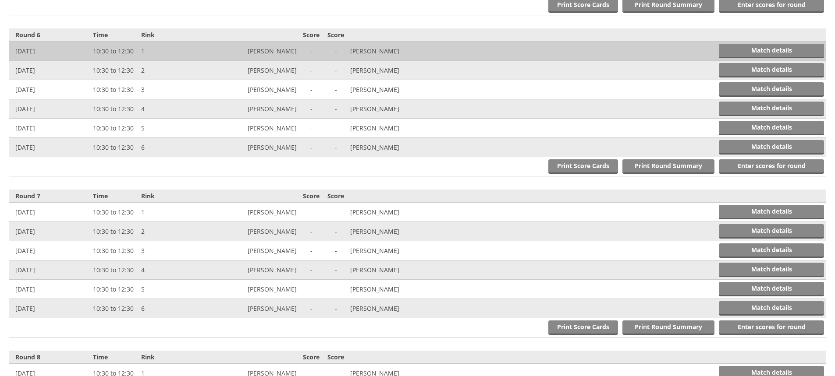
scroll to position [1127, 0]
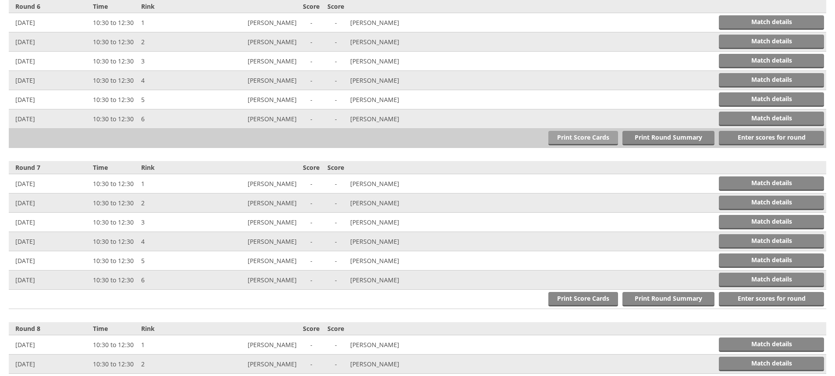
click at [572, 137] on link "Print Score Cards" at bounding box center [583, 138] width 70 height 14
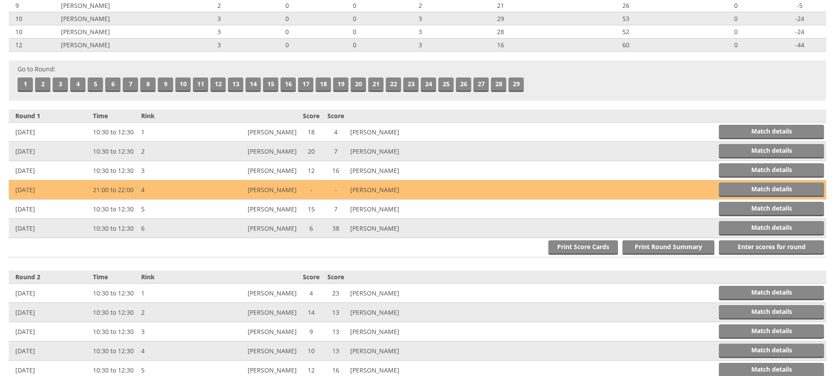
scroll to position [0, 0]
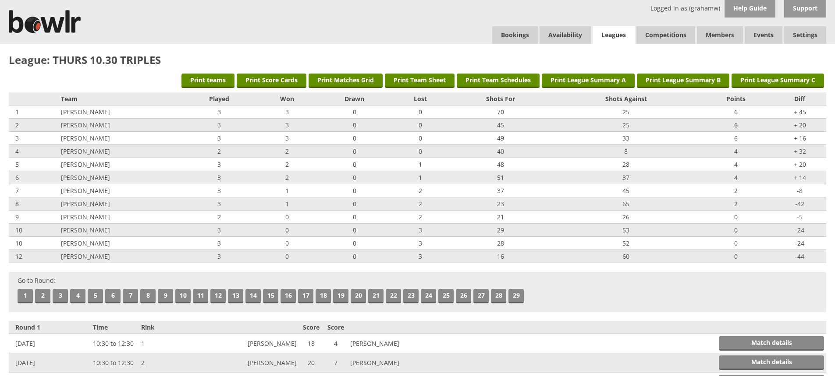
click at [613, 34] on link "Leagues" at bounding box center [613, 35] width 42 height 18
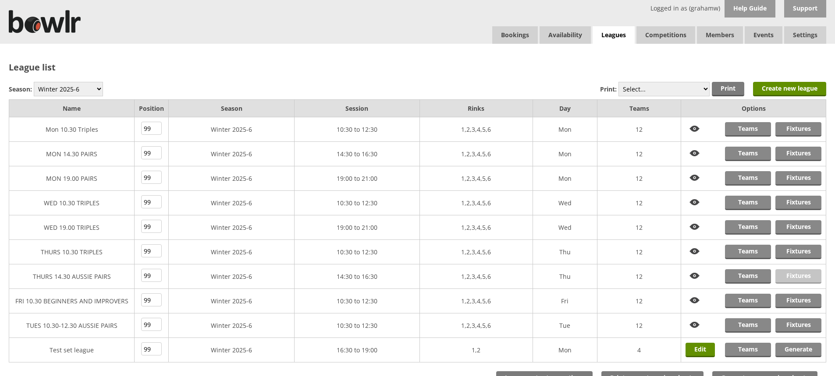
click at [790, 275] on link "Fixtures" at bounding box center [798, 276] width 46 height 14
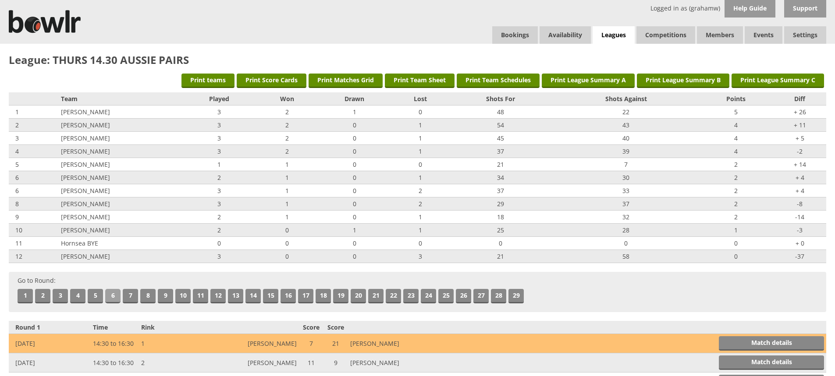
click at [110, 295] on link "6" at bounding box center [112, 296] width 15 height 14
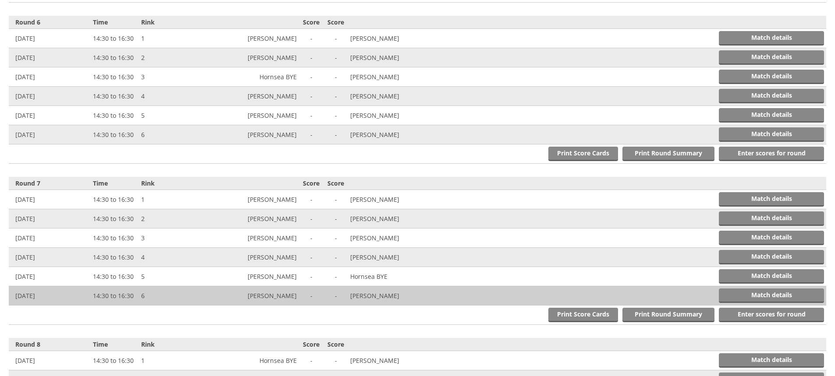
scroll to position [1127, 0]
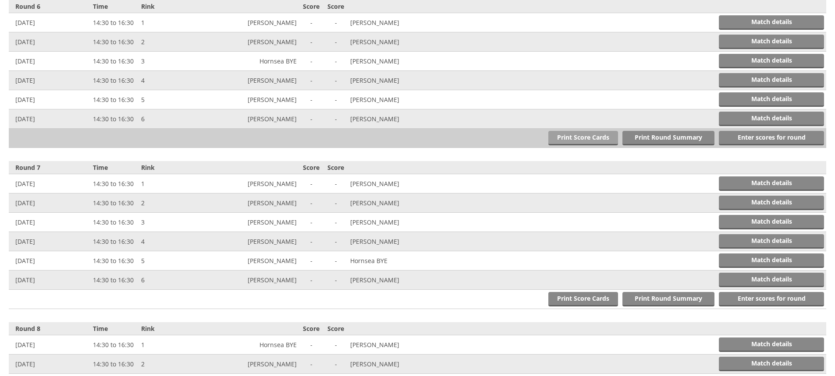
click at [604, 138] on link "Print Score Cards" at bounding box center [583, 138] width 70 height 14
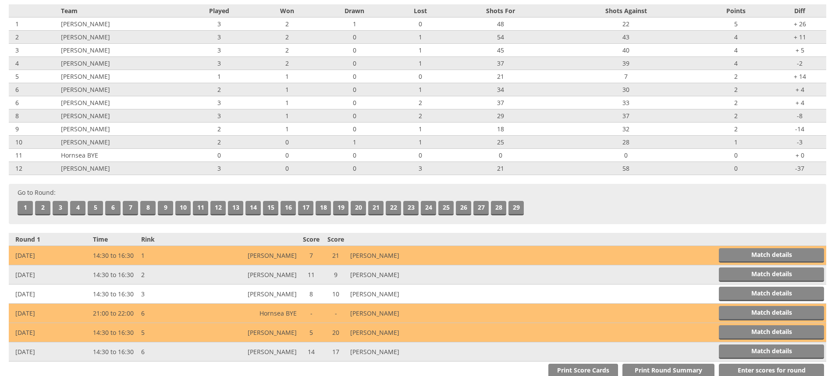
scroll to position [0, 0]
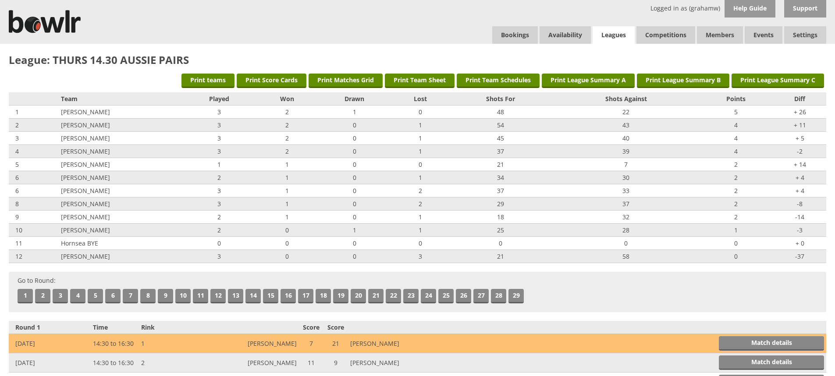
click at [618, 32] on link "Leagues" at bounding box center [613, 35] width 42 height 18
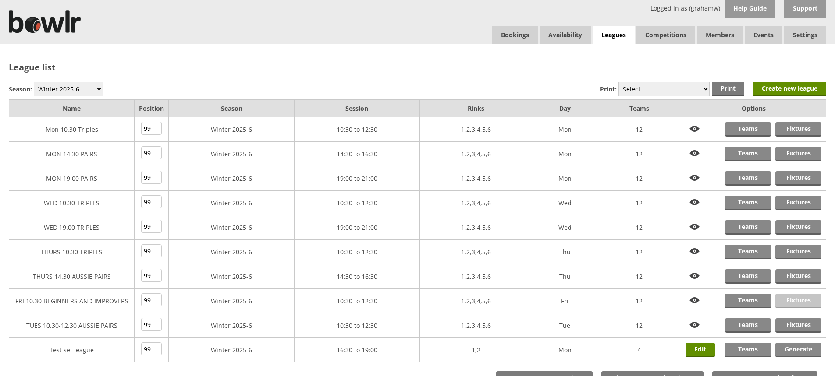
click at [791, 298] on link "Fixtures" at bounding box center [798, 301] width 46 height 14
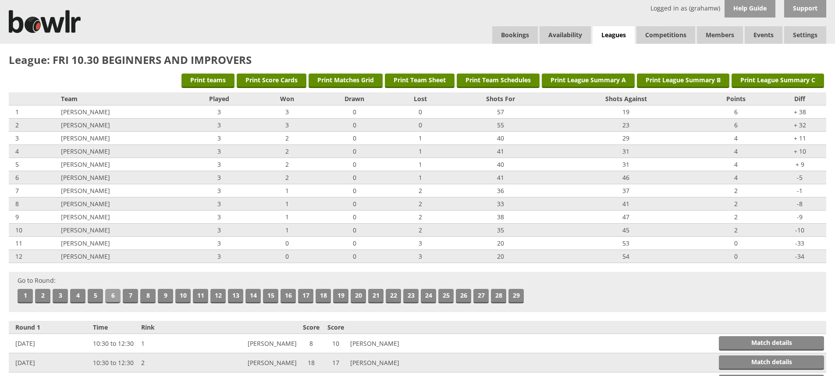
click at [116, 296] on link "6" at bounding box center [112, 296] width 15 height 14
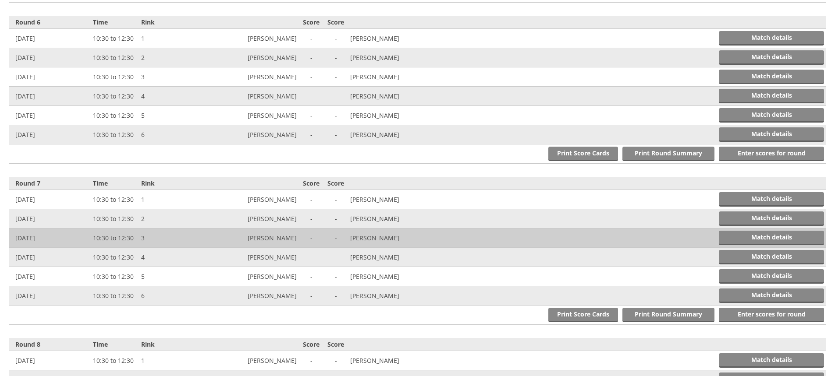
scroll to position [1127, 0]
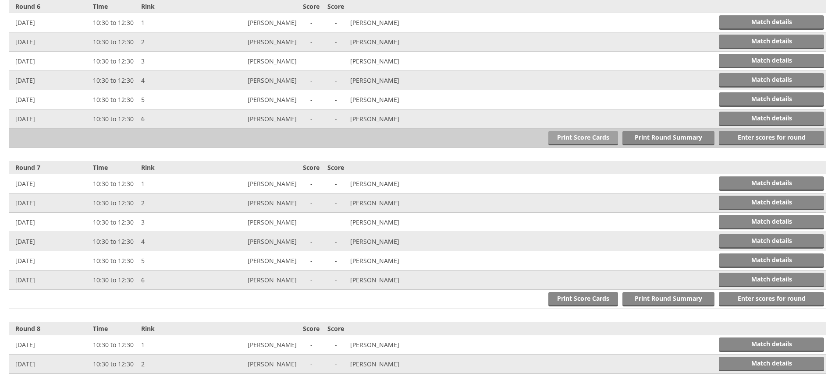
click at [578, 139] on link "Print Score Cards" at bounding box center [583, 138] width 70 height 14
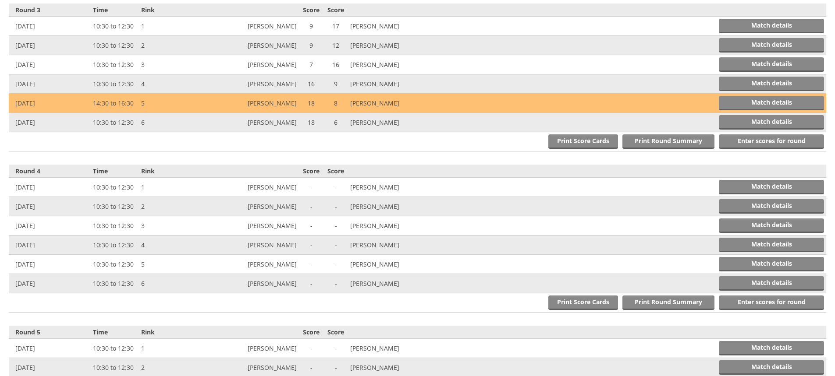
scroll to position [0, 0]
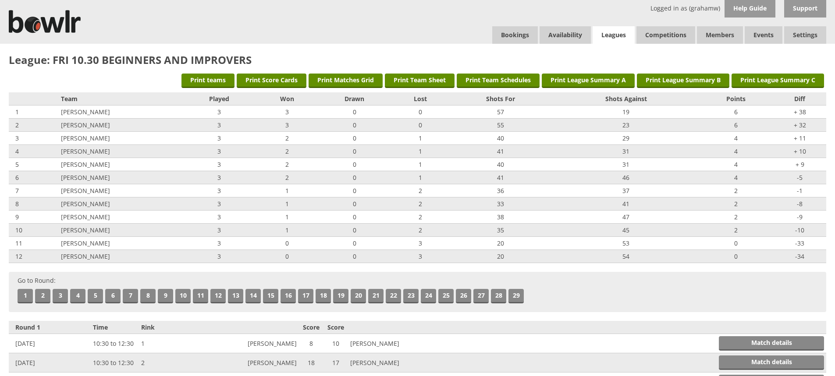
click at [608, 32] on link "Leagues" at bounding box center [613, 35] width 42 height 18
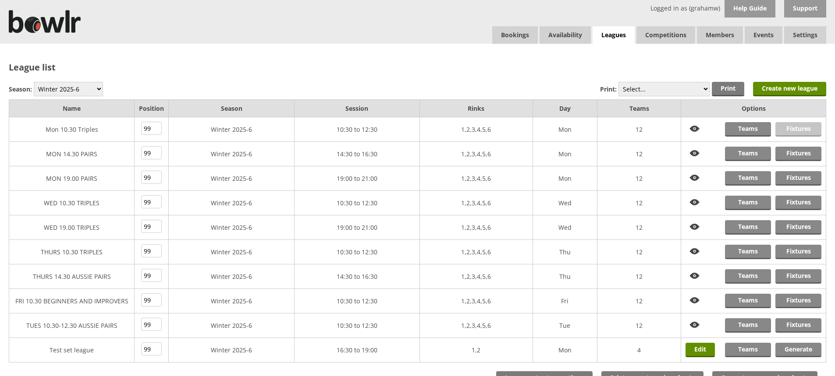
click at [804, 129] on link "Fixtures" at bounding box center [798, 129] width 46 height 14
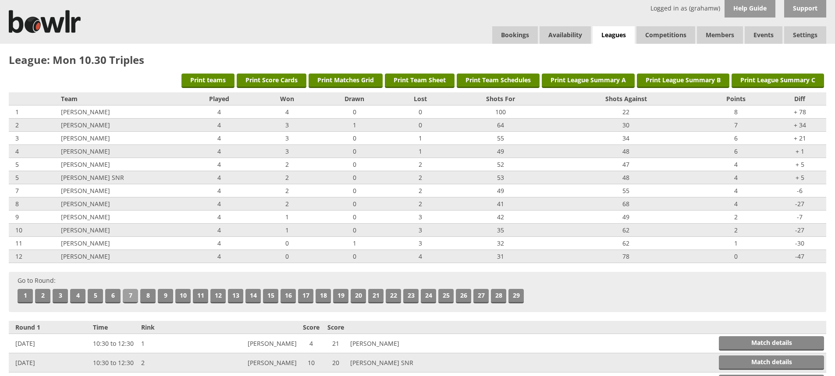
click at [130, 294] on link "7" at bounding box center [130, 296] width 15 height 14
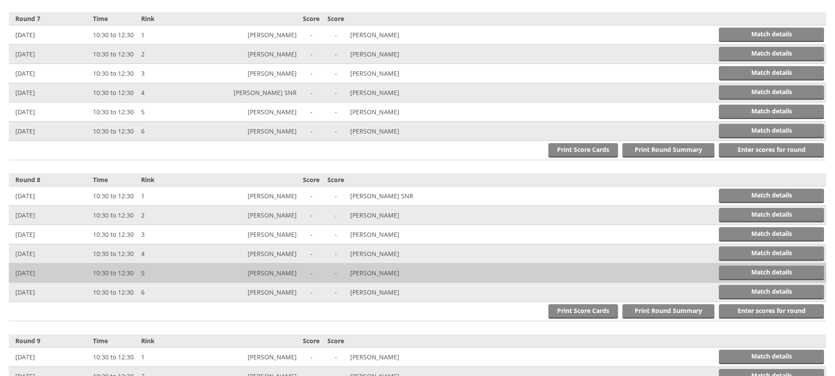
scroll to position [1289, 0]
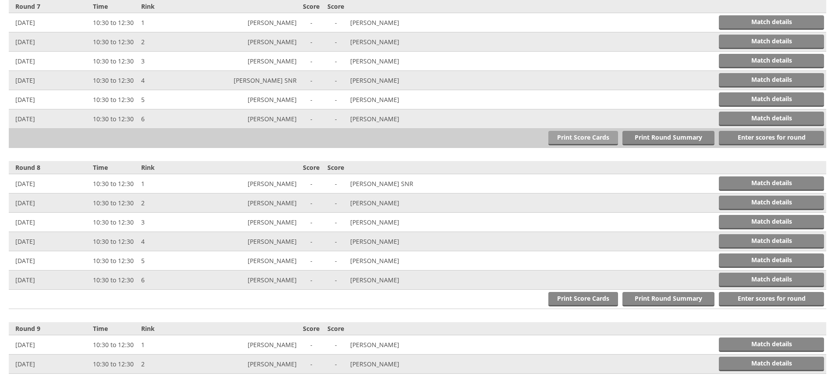
click at [589, 135] on link "Print Score Cards" at bounding box center [583, 138] width 70 height 14
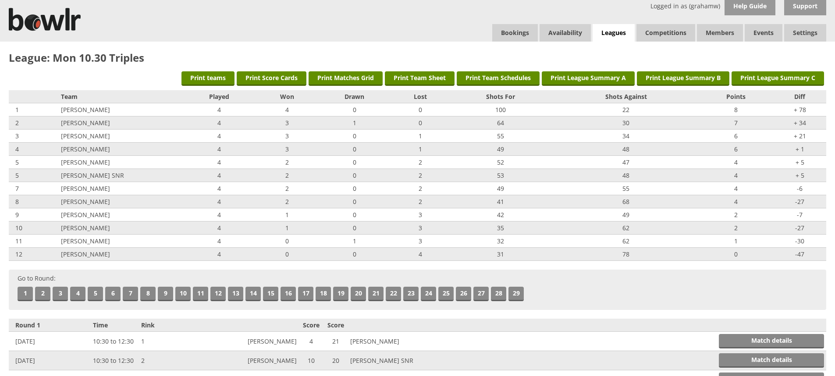
scroll to position [0, 0]
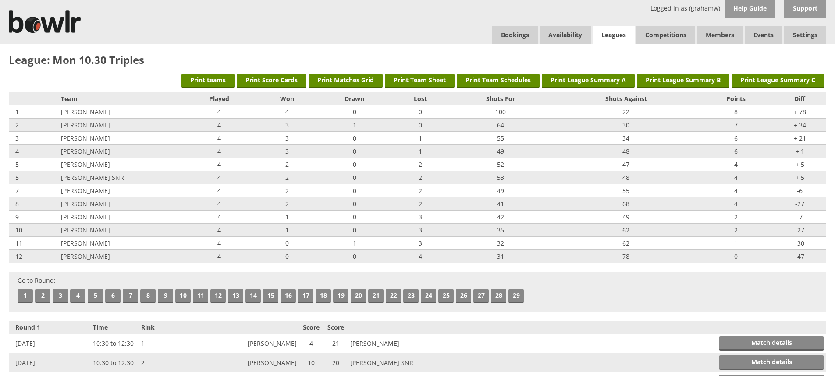
click at [620, 33] on link "Leagues" at bounding box center [613, 35] width 42 height 18
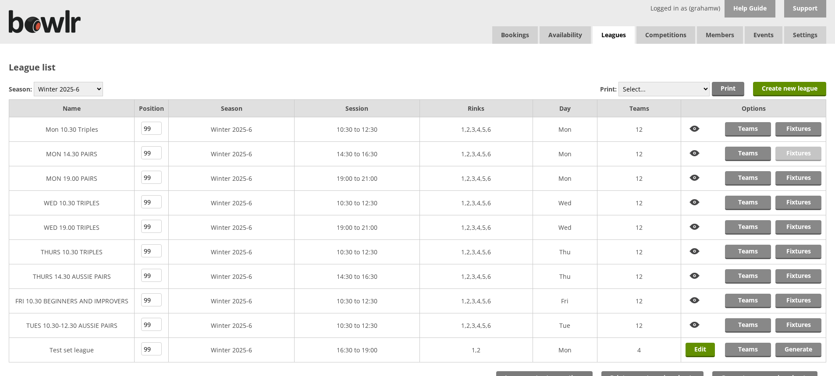
click at [791, 155] on link "Fixtures" at bounding box center [798, 154] width 46 height 14
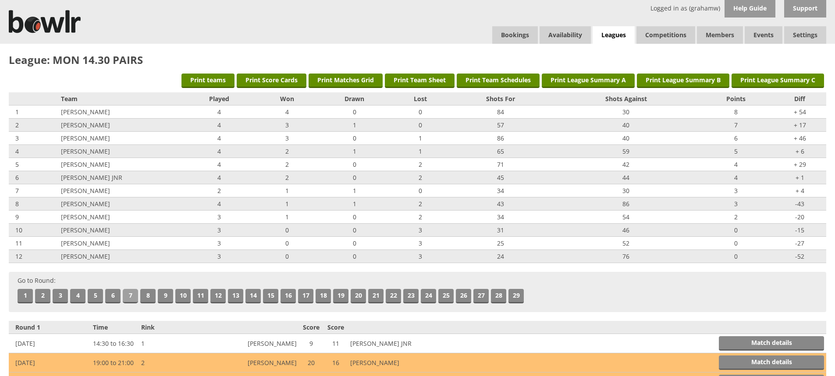
click at [130, 295] on link "7" at bounding box center [130, 296] width 15 height 14
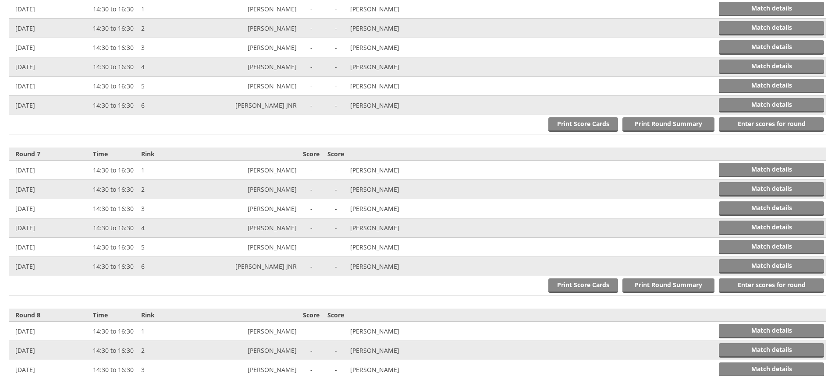
scroll to position [1289, 0]
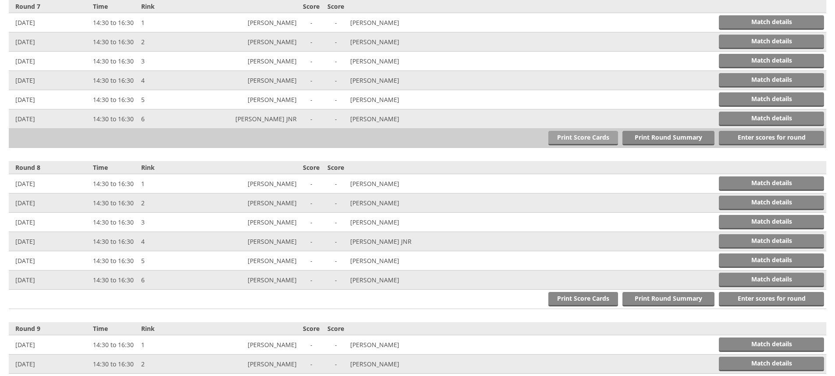
click at [588, 134] on link "Print Score Cards" at bounding box center [583, 138] width 70 height 14
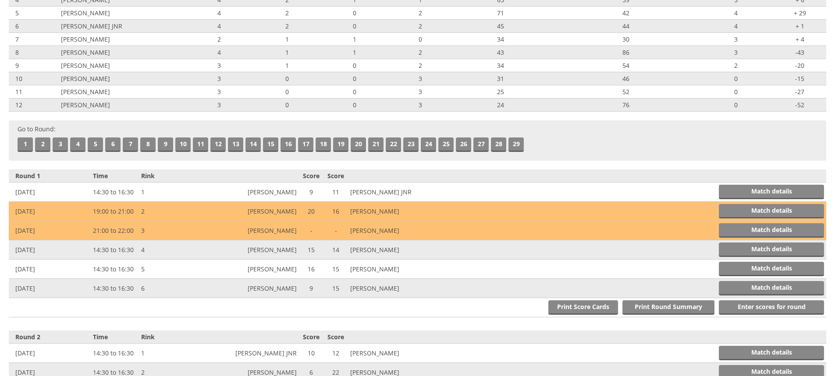
scroll to position [0, 0]
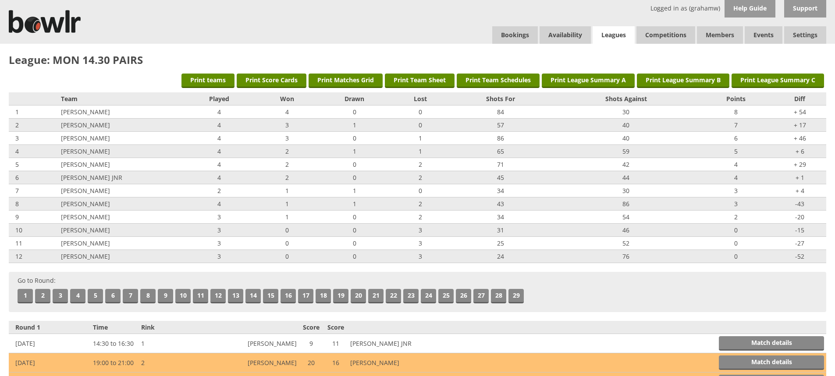
click at [619, 32] on link "Leagues" at bounding box center [613, 35] width 42 height 18
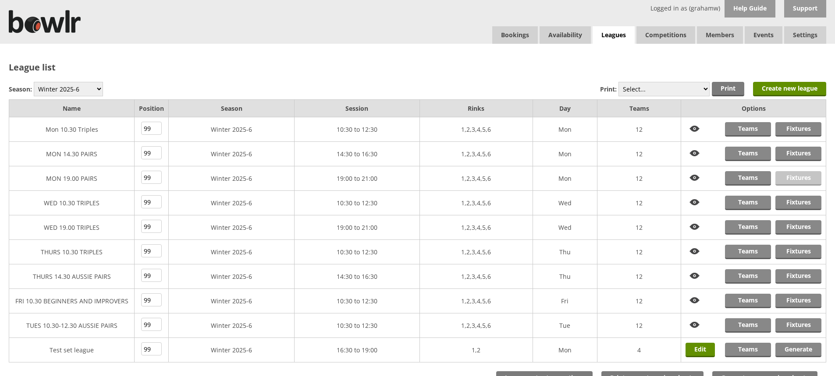
click at [798, 177] on link "Fixtures" at bounding box center [798, 178] width 46 height 14
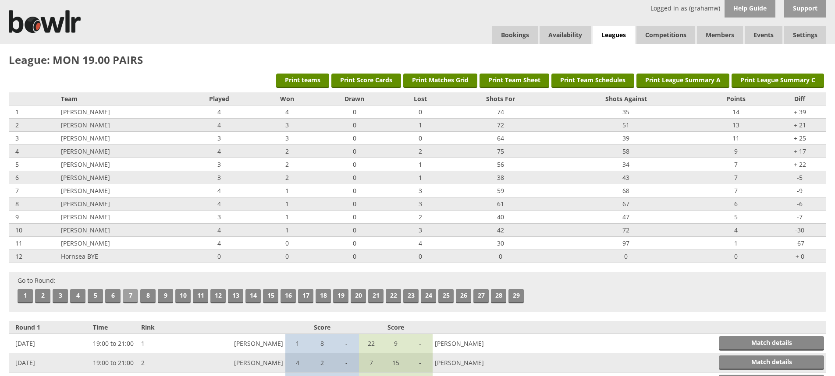
click at [134, 294] on link "7" at bounding box center [130, 296] width 15 height 14
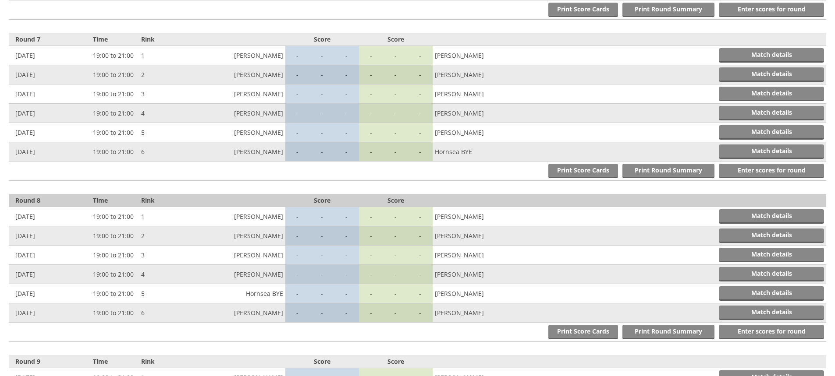
scroll to position [1289, 0]
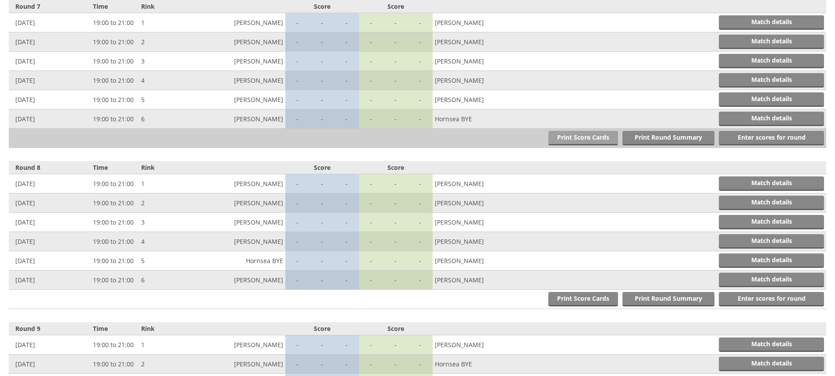
click at [578, 135] on link "Print Score Cards" at bounding box center [583, 138] width 70 height 14
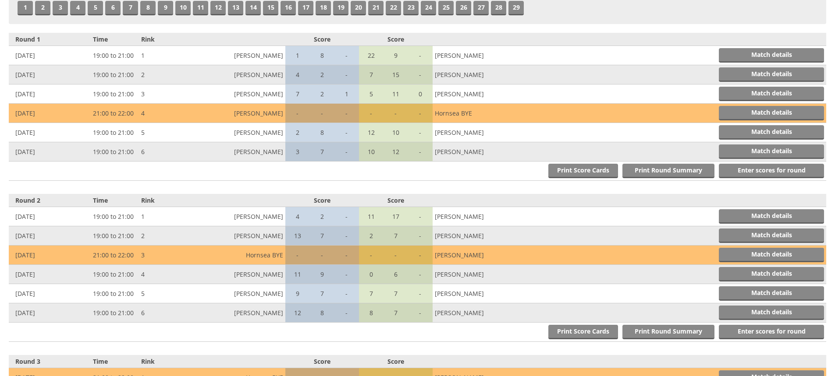
scroll to position [0, 0]
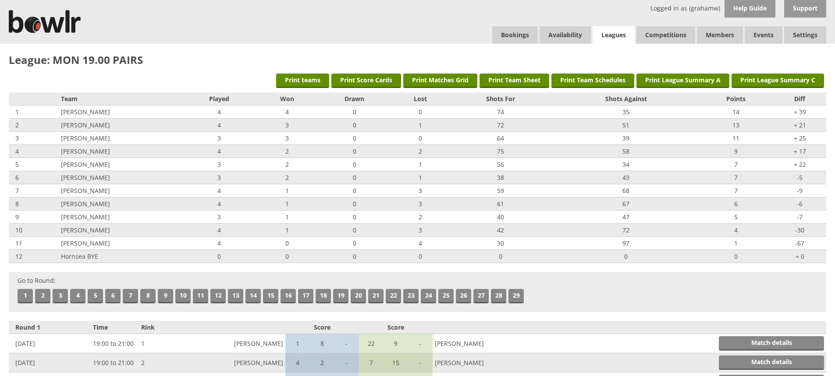
click at [614, 32] on link "Leagues" at bounding box center [613, 35] width 42 height 18
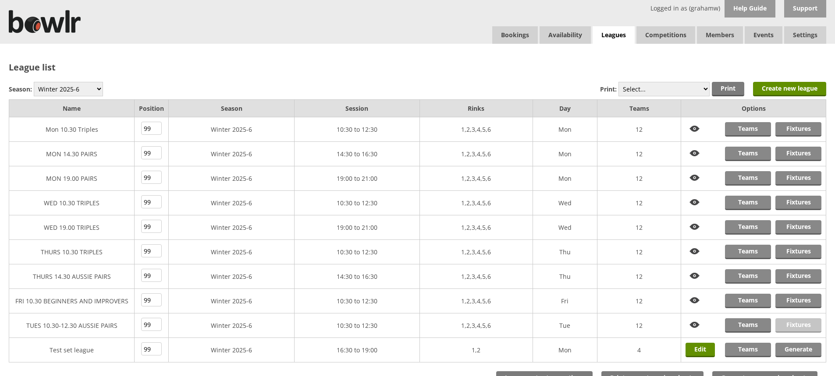
click at [793, 323] on link "Fixtures" at bounding box center [798, 326] width 46 height 14
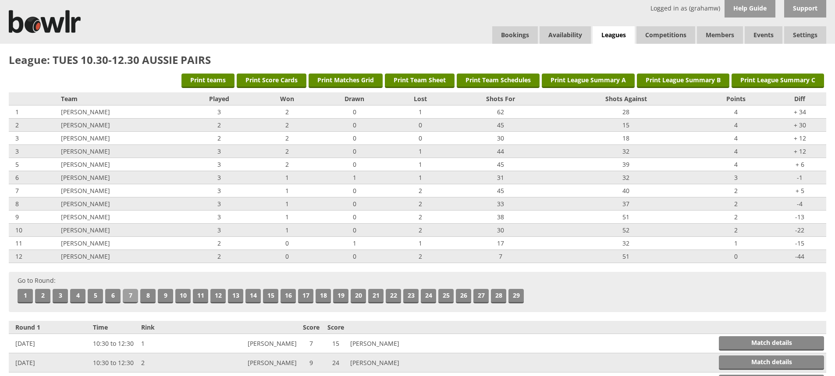
click at [130, 294] on link "7" at bounding box center [130, 296] width 15 height 14
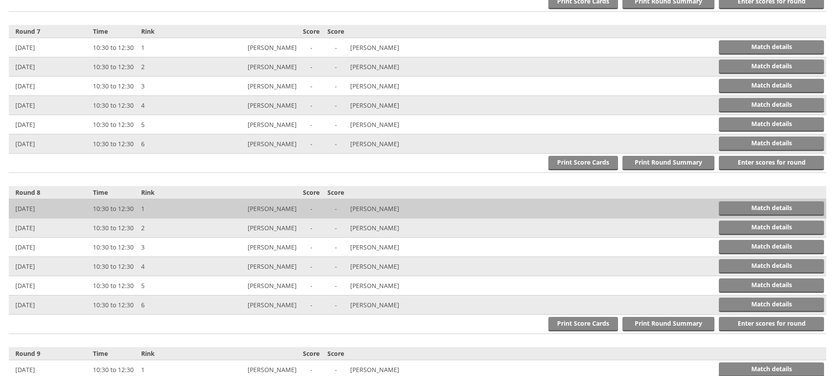
scroll to position [1289, 0]
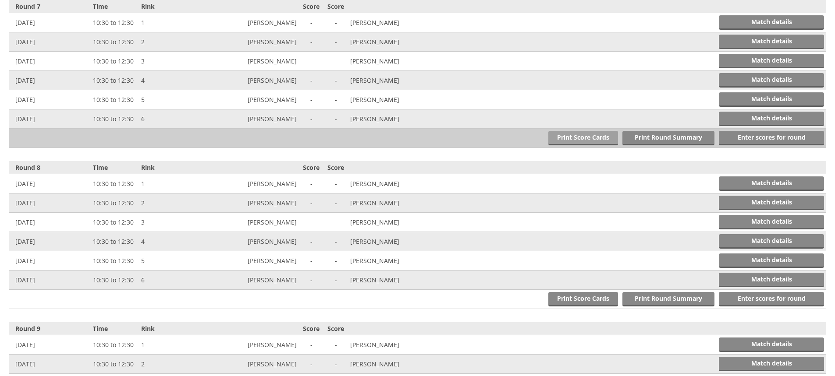
click at [587, 137] on link "Print Score Cards" at bounding box center [583, 138] width 70 height 14
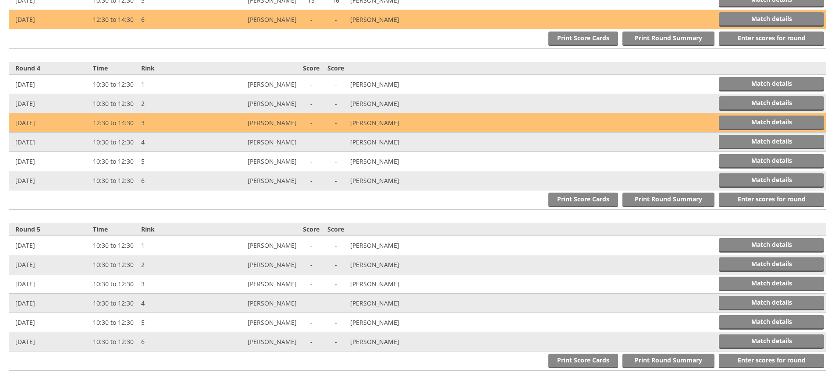
scroll to position [0, 0]
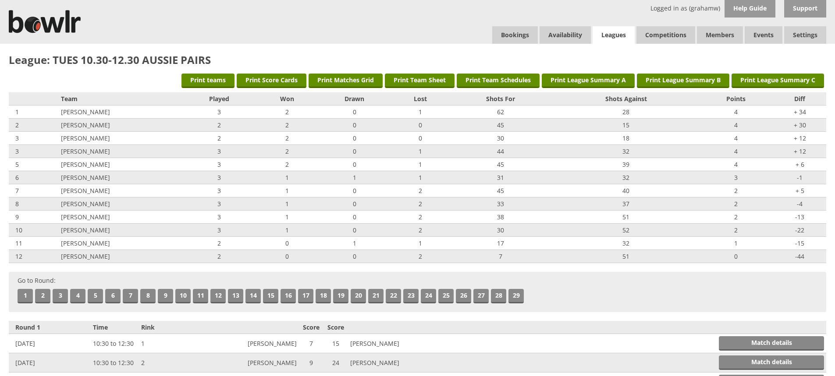
click at [612, 31] on link "Leagues" at bounding box center [613, 35] width 42 height 18
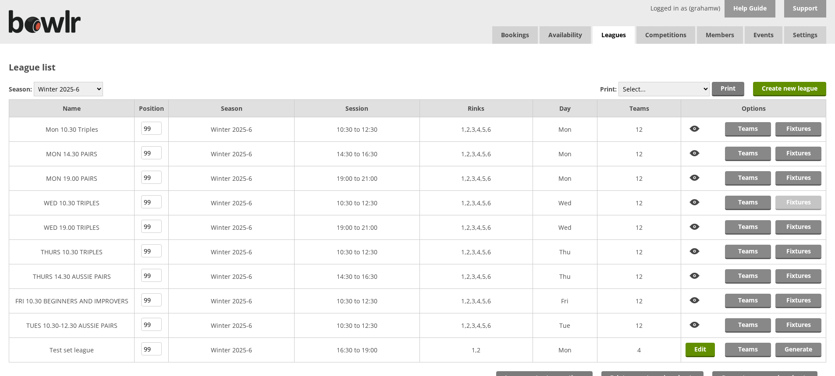
click at [797, 200] on link "Fixtures" at bounding box center [798, 203] width 46 height 14
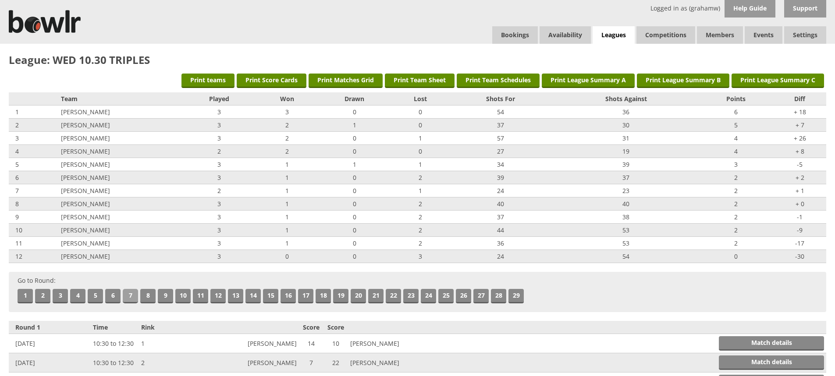
click at [129, 295] on link "7" at bounding box center [130, 296] width 15 height 14
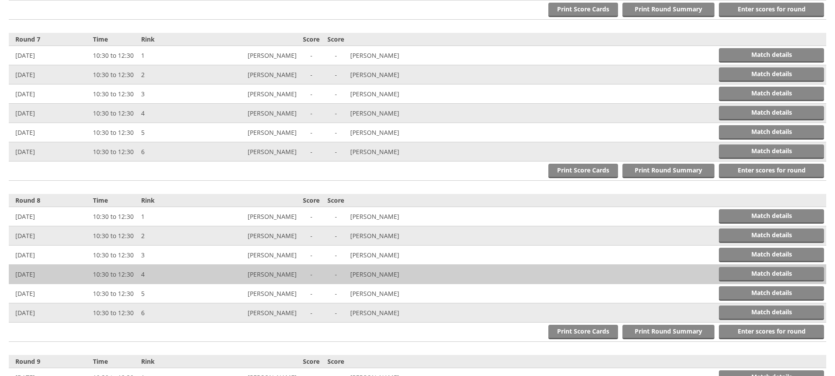
scroll to position [1289, 0]
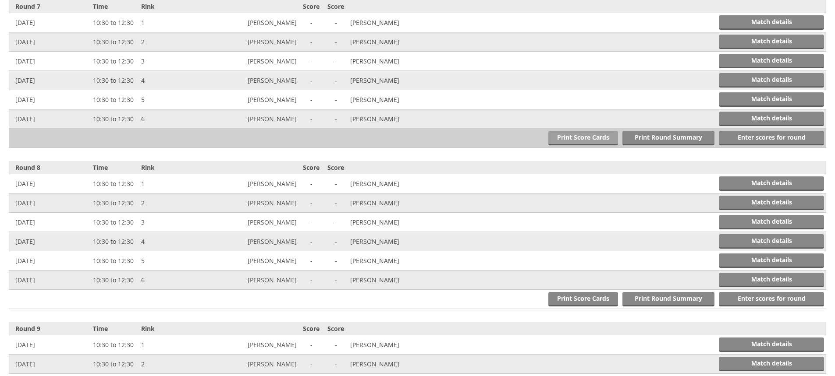
click at [575, 138] on link "Print Score Cards" at bounding box center [583, 138] width 70 height 14
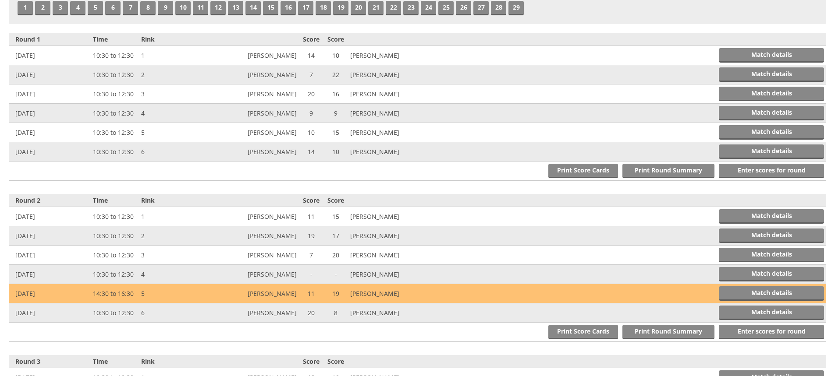
scroll to position [0, 0]
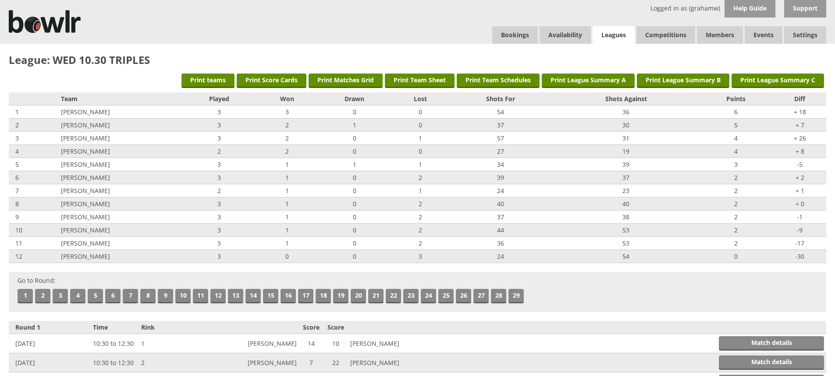
click at [613, 33] on link "Leagues" at bounding box center [613, 35] width 42 height 18
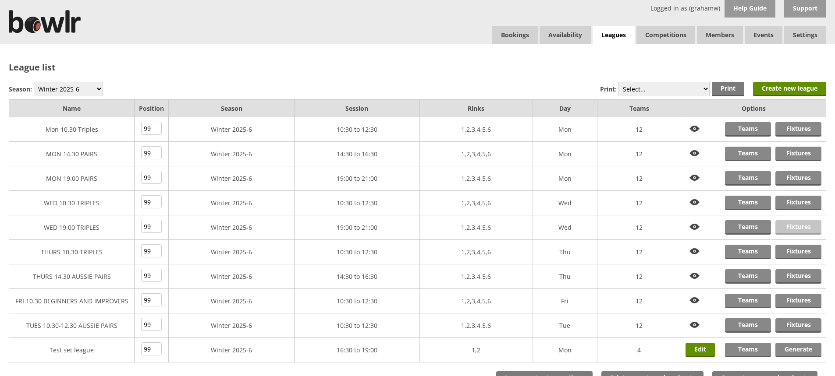
click at [797, 227] on link "Fixtures" at bounding box center [798, 227] width 46 height 14
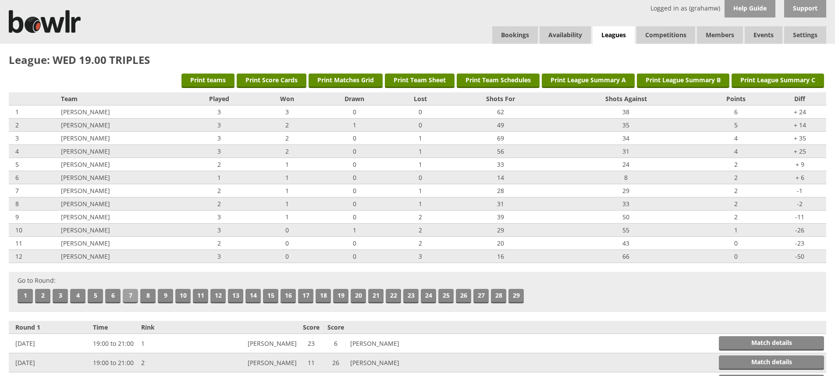
click at [130, 292] on link "7" at bounding box center [130, 296] width 15 height 14
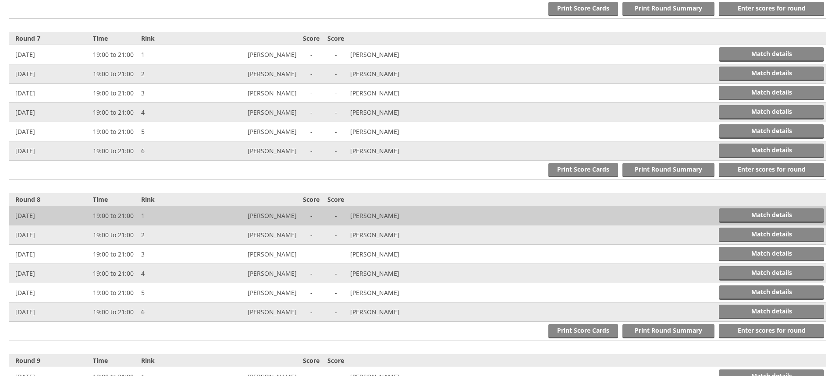
scroll to position [1289, 0]
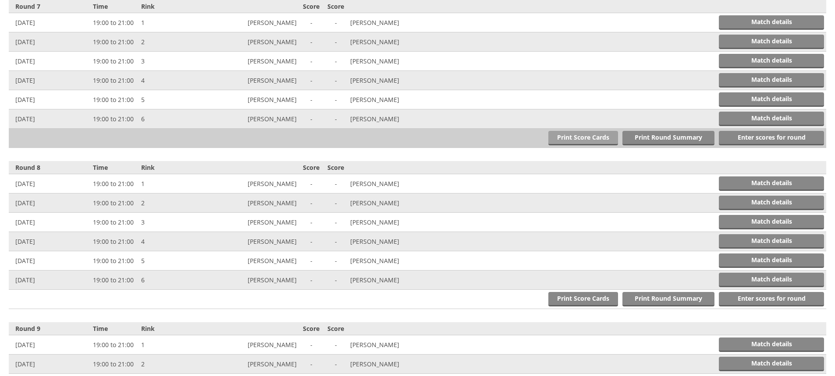
click at [592, 138] on link "Print Score Cards" at bounding box center [583, 138] width 70 height 14
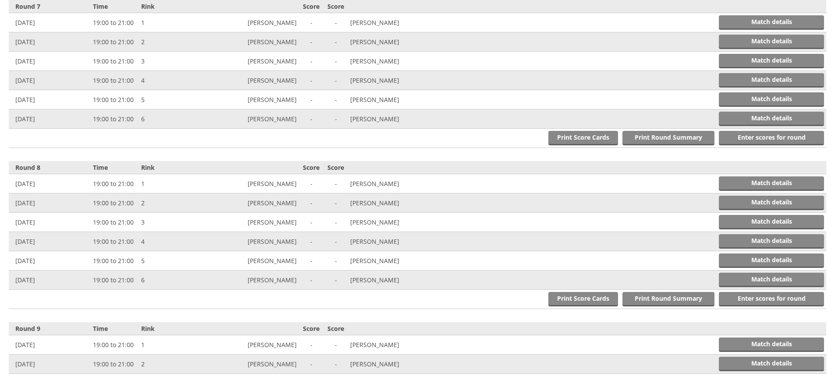
drag, startPoint x: 833, startPoint y: 106, endPoint x: 840, endPoint y: 65, distance: 41.7
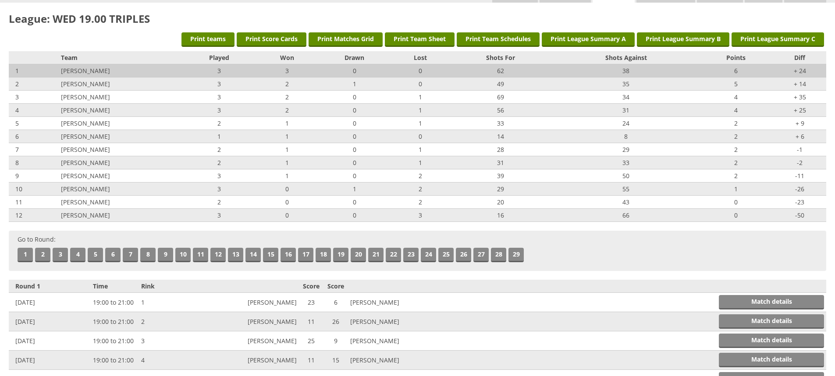
scroll to position [0, 0]
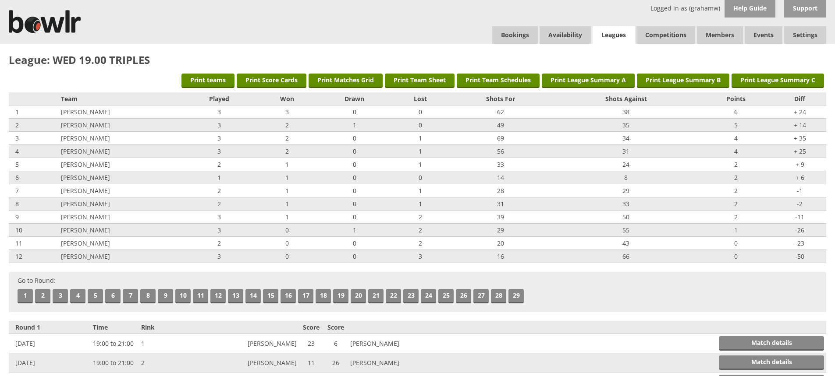
click at [610, 35] on link "Leagues" at bounding box center [613, 35] width 42 height 18
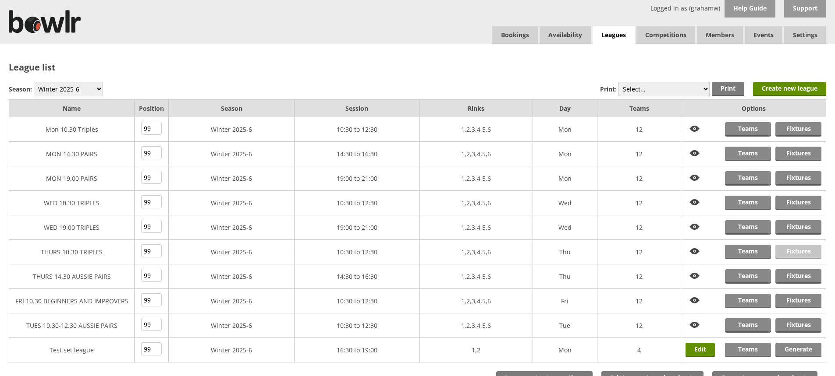
click at [794, 251] on link "Fixtures" at bounding box center [798, 252] width 46 height 14
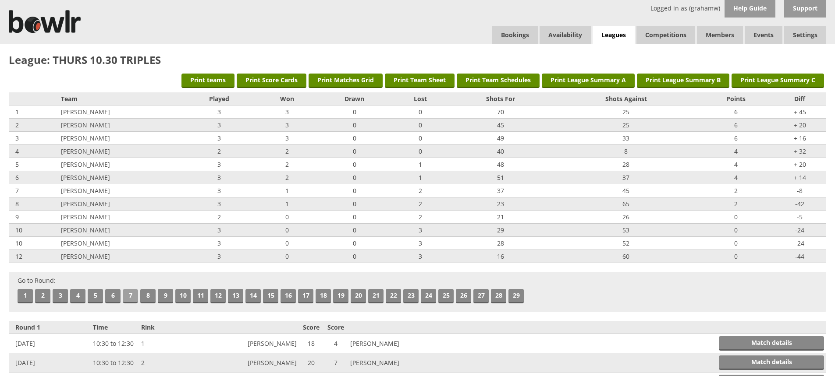
click at [131, 295] on link "7" at bounding box center [130, 296] width 15 height 14
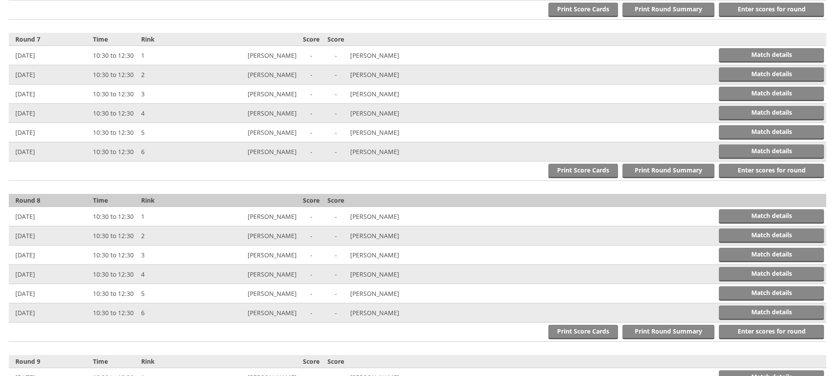
scroll to position [1289, 0]
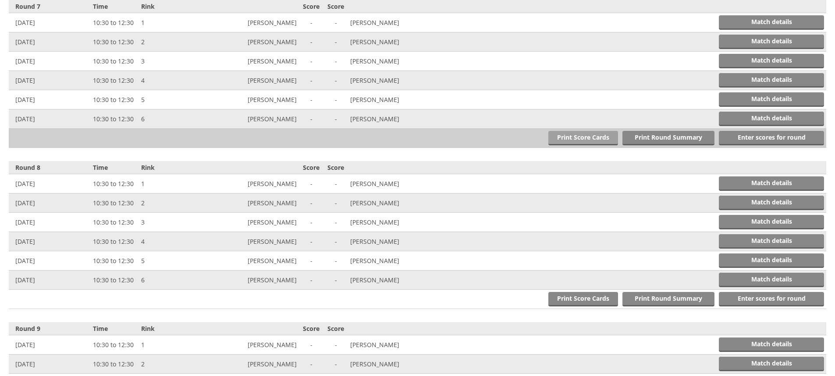
click at [581, 136] on link "Print Score Cards" at bounding box center [583, 138] width 70 height 14
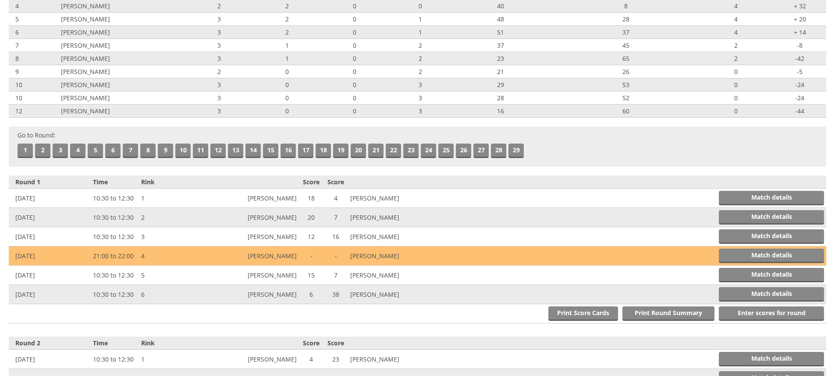
scroll to position [0, 0]
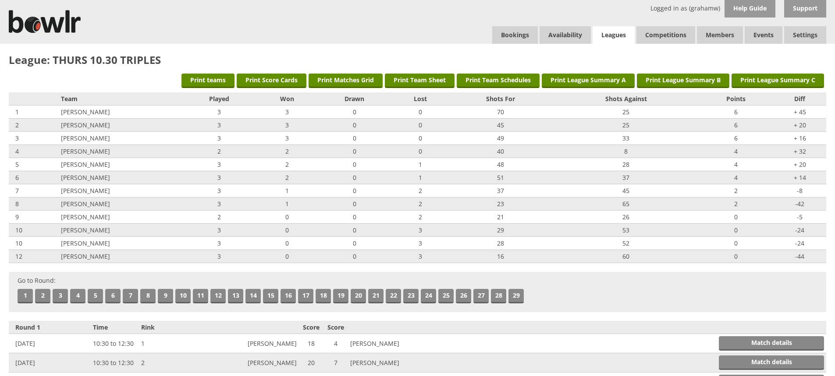
click at [613, 33] on link "Leagues" at bounding box center [613, 35] width 42 height 18
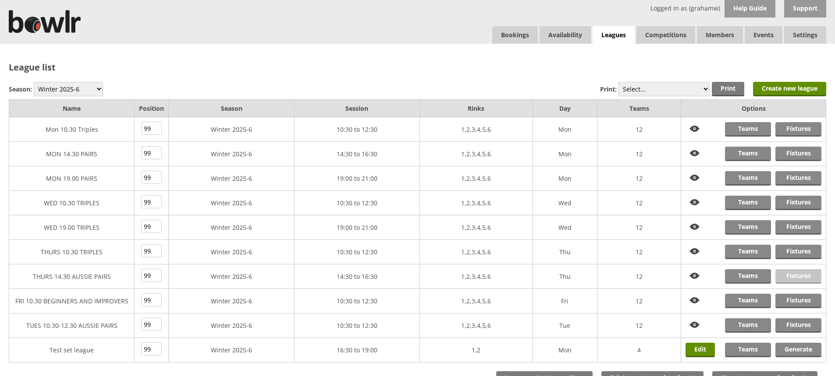
click at [789, 276] on link "Fixtures" at bounding box center [798, 276] width 46 height 14
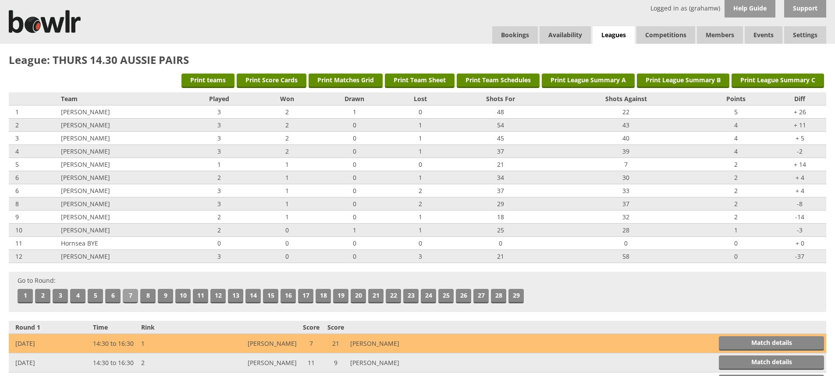
click at [126, 293] on link "7" at bounding box center [130, 296] width 15 height 14
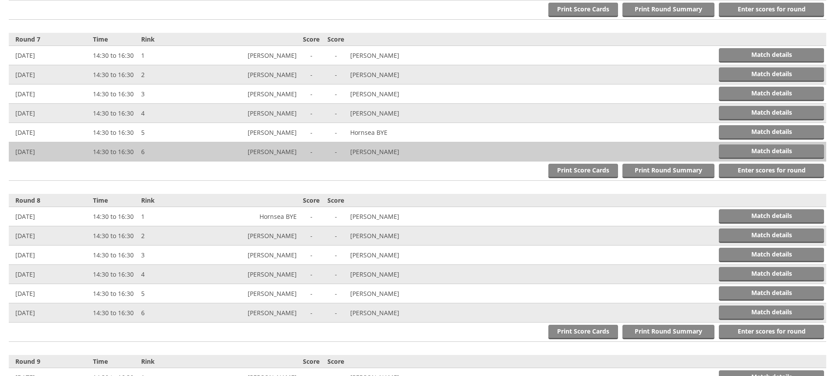
scroll to position [1289, 0]
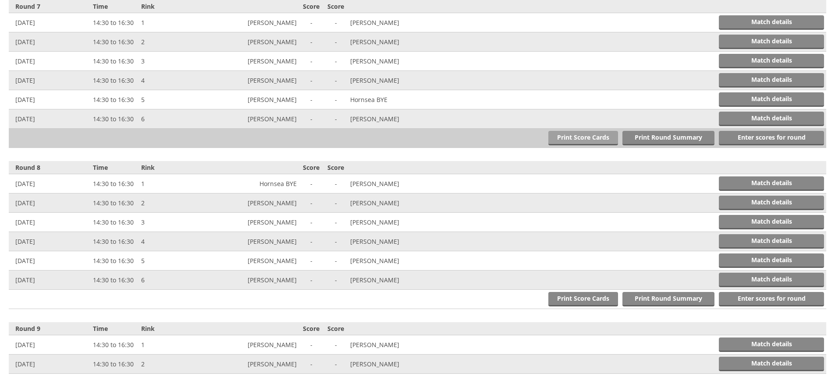
click at [606, 138] on link "Print Score Cards" at bounding box center [583, 138] width 70 height 14
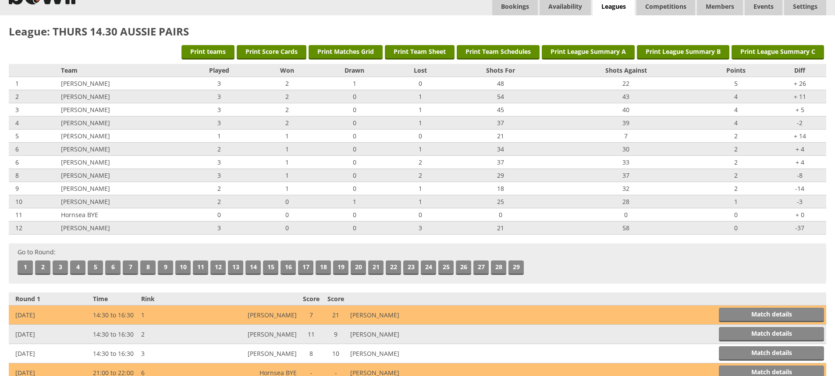
scroll to position [0, 0]
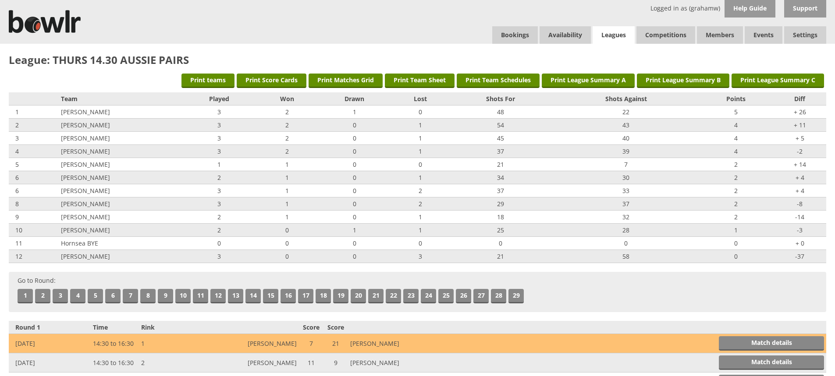
click at [613, 33] on link "Leagues" at bounding box center [613, 35] width 42 height 18
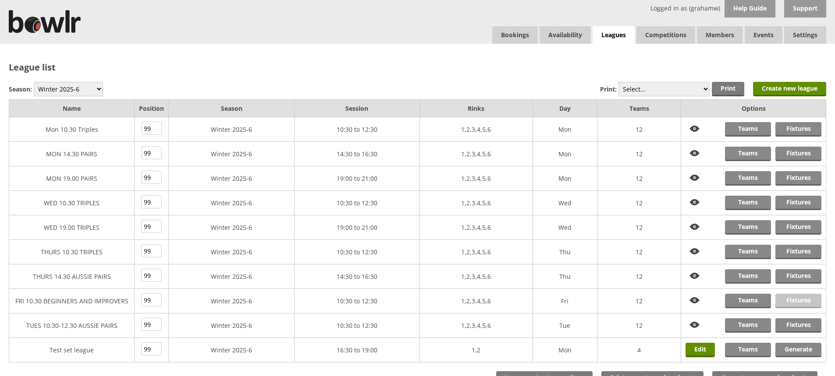
click at [792, 299] on link "Fixtures" at bounding box center [798, 301] width 46 height 14
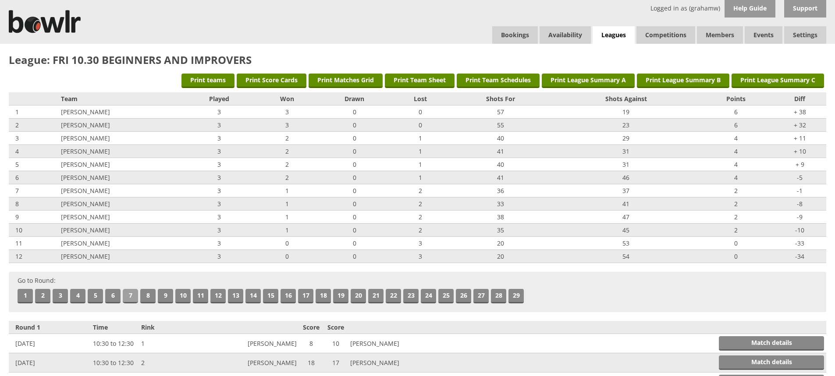
click at [127, 291] on link "7" at bounding box center [130, 296] width 15 height 14
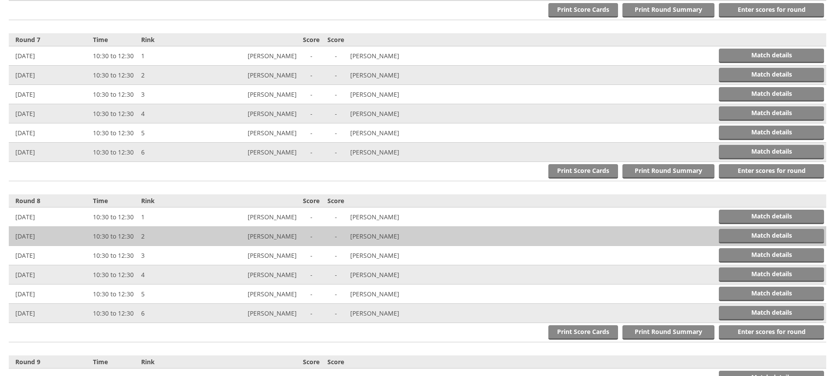
scroll to position [1289, 0]
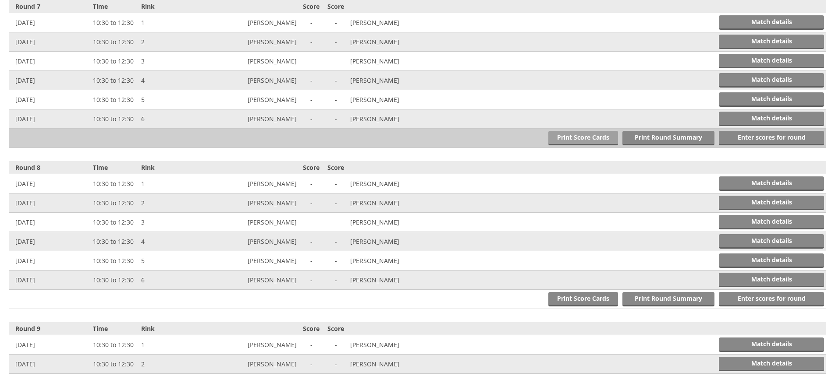
click at [578, 137] on link "Print Score Cards" at bounding box center [583, 138] width 70 height 14
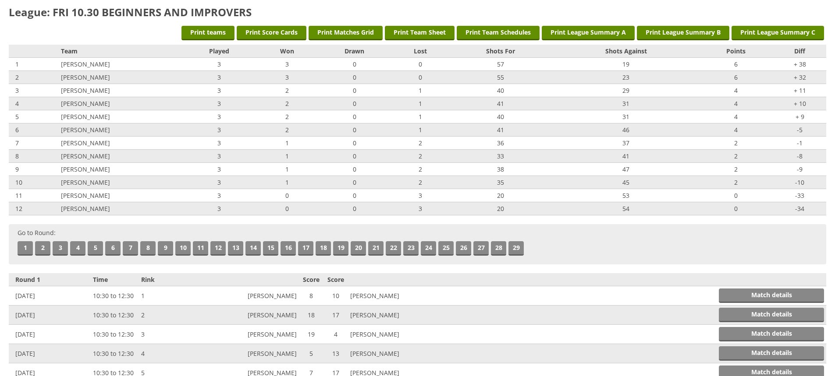
scroll to position [0, 0]
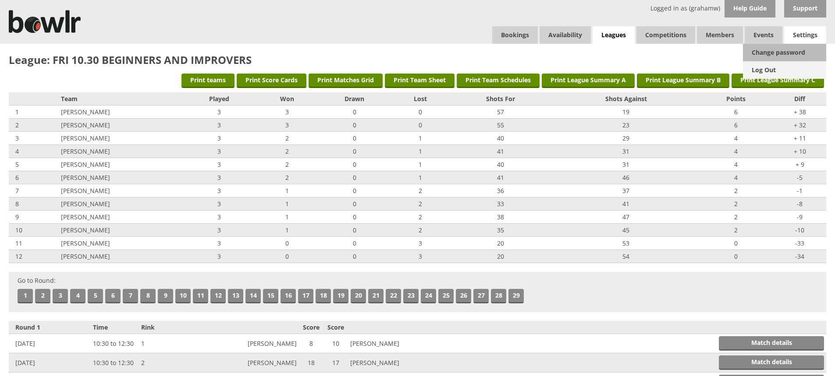
click at [777, 68] on link "Log Out" at bounding box center [784, 70] width 83 height 18
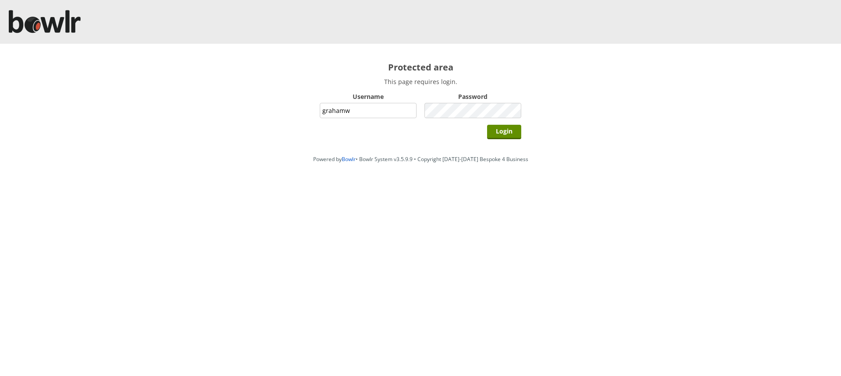
click at [387, 110] on input "grahamw" at bounding box center [368, 110] width 97 height 15
type input "hornseaindoorbowlsclub"
click at [496, 130] on input "Login" at bounding box center [504, 132] width 34 height 14
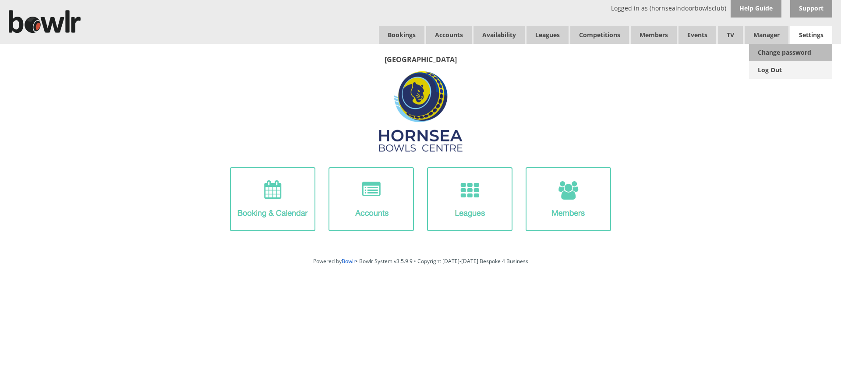
click at [769, 69] on link "Log Out" at bounding box center [790, 70] width 83 height 18
